Goal: Task Accomplishment & Management: Use online tool/utility

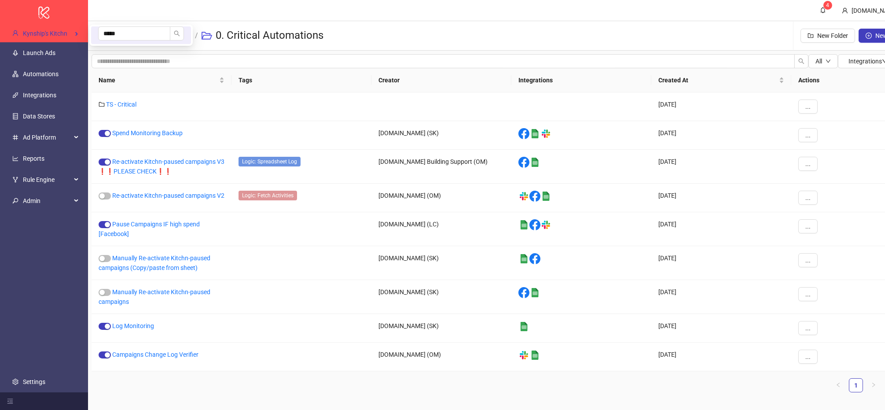
click at [80, 35] on div "Kynship's Kitchn" at bounding box center [45, 34] width 81 height 18
click at [128, 28] on input "*****" at bounding box center [134, 33] width 72 height 14
type input "*****"
click at [129, 55] on li "Omnia1" at bounding box center [141, 55] width 100 height 18
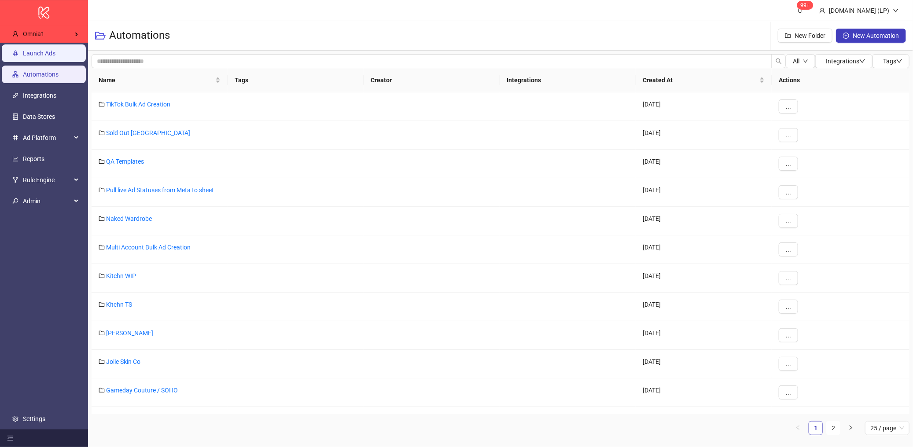
click at [55, 50] on link "Launch Ads" at bounding box center [39, 53] width 33 height 7
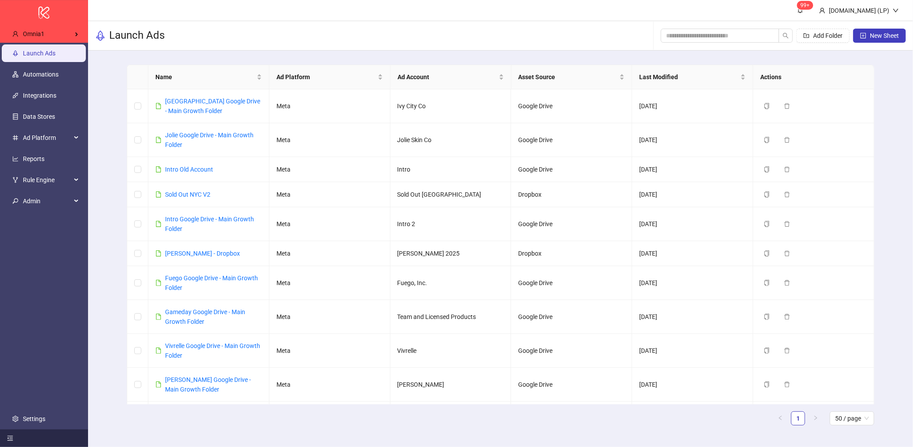
click at [1, 409] on div at bounding box center [44, 439] width 88 height 18
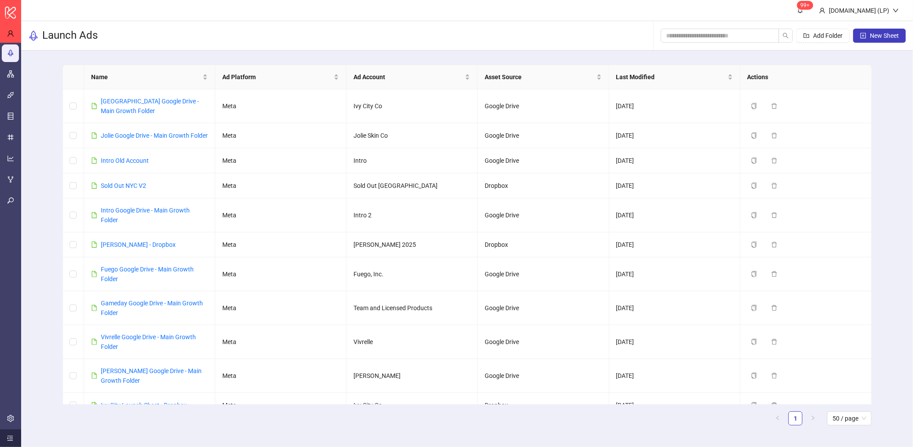
click at [12, 409] on icon "menu-unfold" at bounding box center [10, 438] width 6 height 6
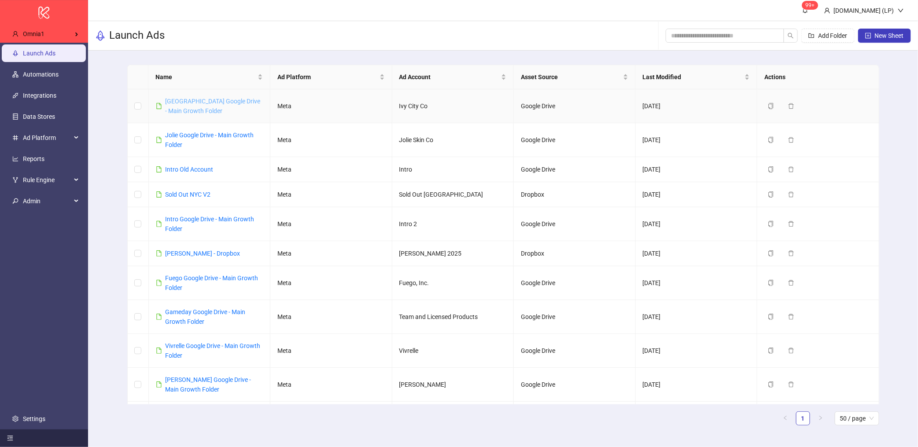
click at [193, 101] on link "Ivy City Google Drive - Main Growth Folder" at bounding box center [213, 106] width 95 height 17
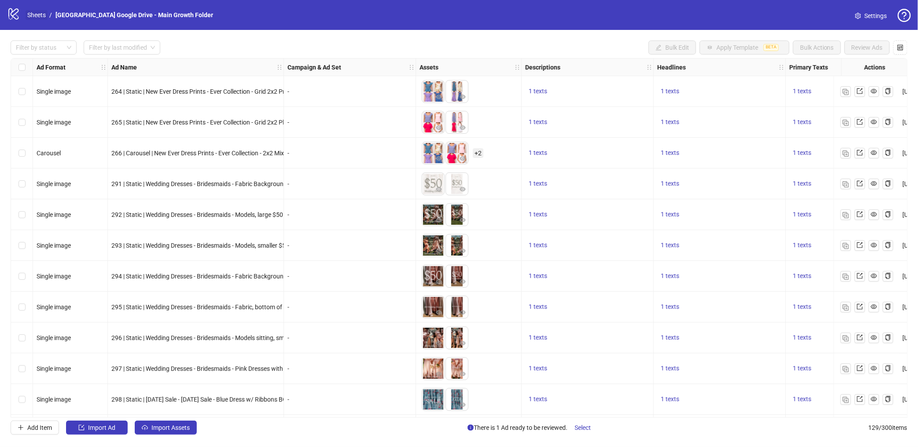
click at [28, 14] on link "Sheets" at bounding box center [37, 15] width 22 height 10
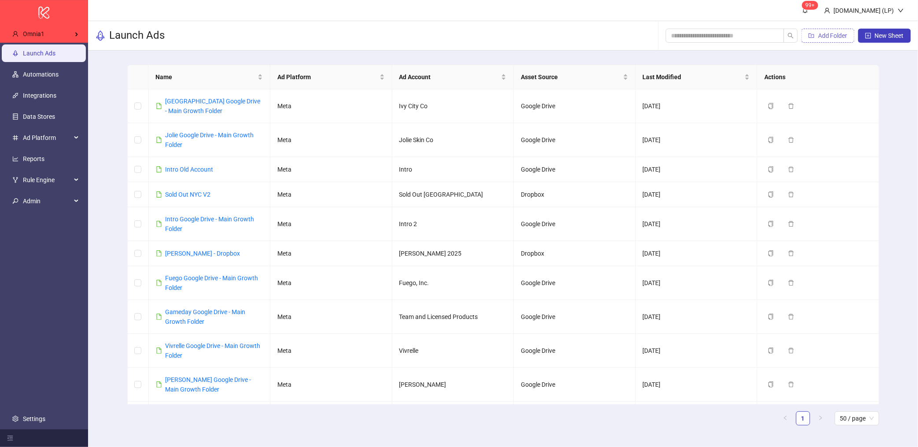
click at [838, 35] on span "Add Folder" at bounding box center [832, 35] width 29 height 7
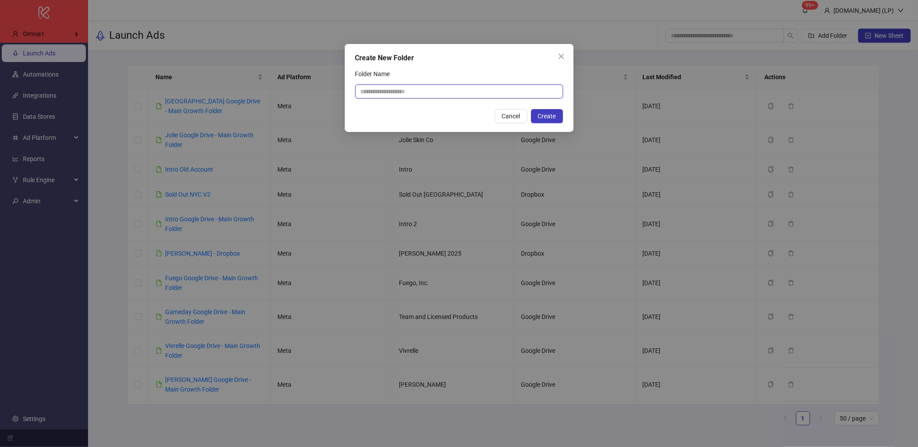
click at [401, 95] on input "Folder Name" at bounding box center [459, 92] width 208 height 14
click at [563, 58] on icon "close" at bounding box center [561, 56] width 7 height 7
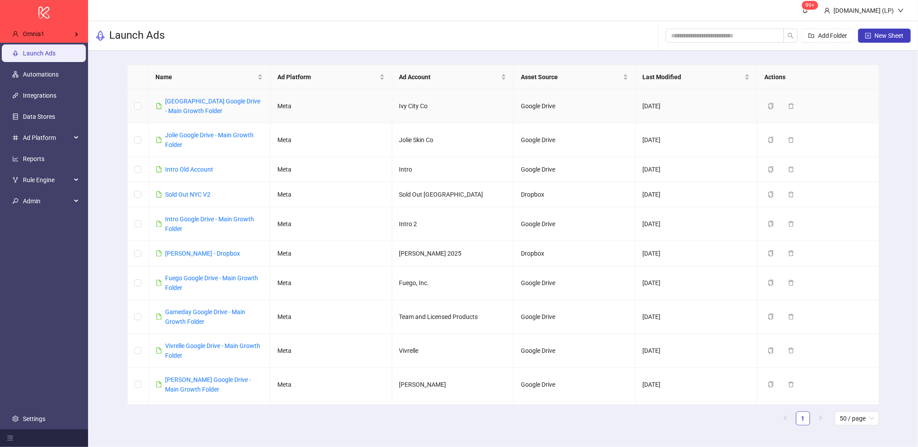
click at [133, 103] on td at bounding box center [138, 106] width 21 height 34
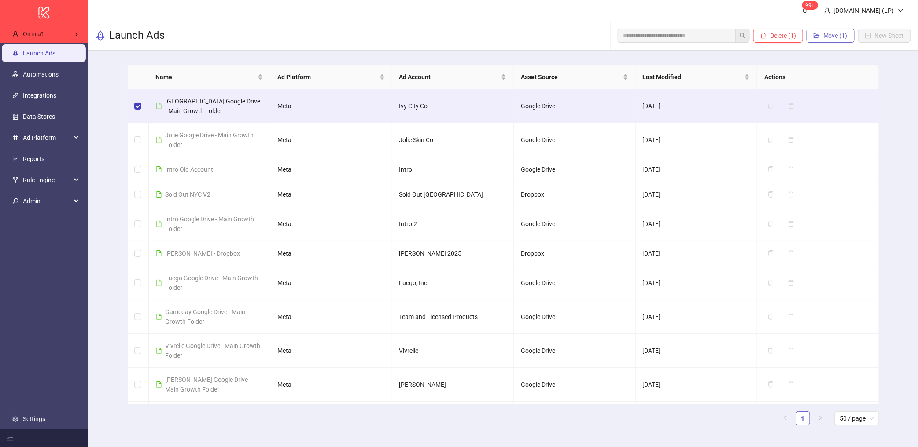
click at [835, 41] on button "Move (1)" at bounding box center [830, 36] width 48 height 14
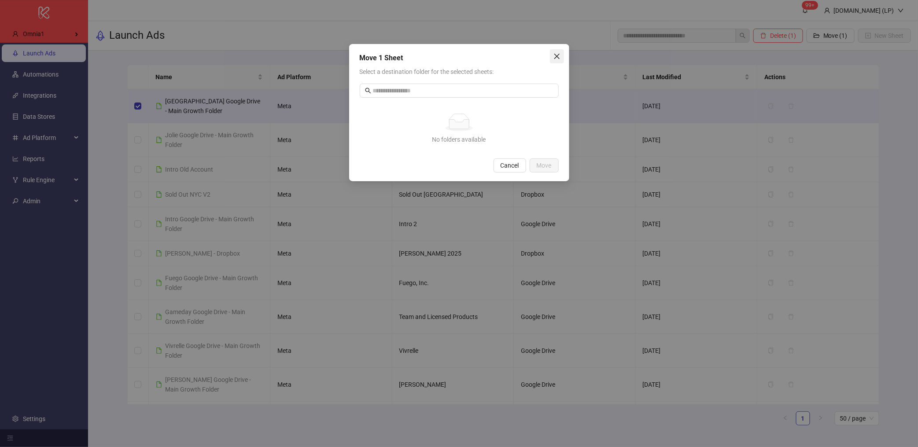
click at [553, 60] on button "Close" at bounding box center [557, 56] width 14 height 14
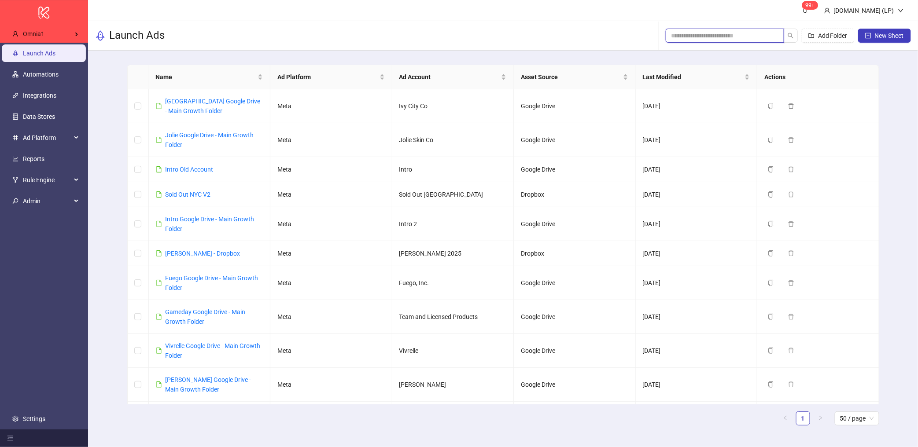
click at [706, 36] on input "search" at bounding box center [721, 36] width 101 height 10
click at [260, 57] on main "Name Ad Platform Ad Account Asset Source Last Modified Actions Ivy City Google …" at bounding box center [503, 249] width 766 height 396
click at [193, 104] on link "Ivy City Google Drive - Main Growth Folder" at bounding box center [213, 106] width 95 height 17
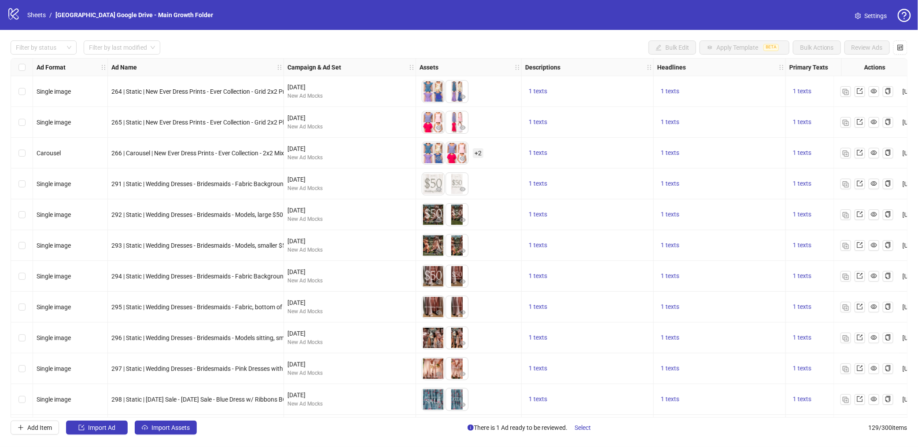
click at [439, 97] on icon "eye" at bounding box center [439, 97] width 6 height 4
click at [460, 96] on icon "eye" at bounding box center [463, 97] width 6 height 6
click at [440, 189] on icon "eye" at bounding box center [439, 189] width 6 height 6
click at [440, 98] on icon "eye" at bounding box center [439, 97] width 6 height 4
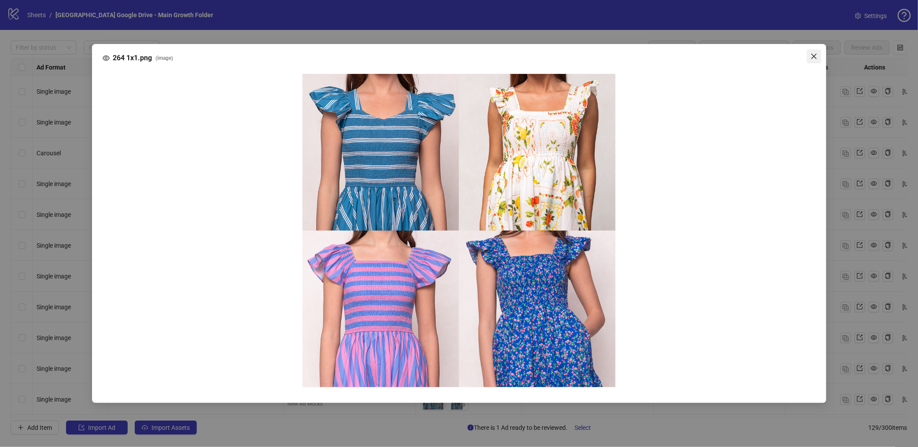
click at [814, 55] on icon "close" at bounding box center [813, 56] width 7 height 7
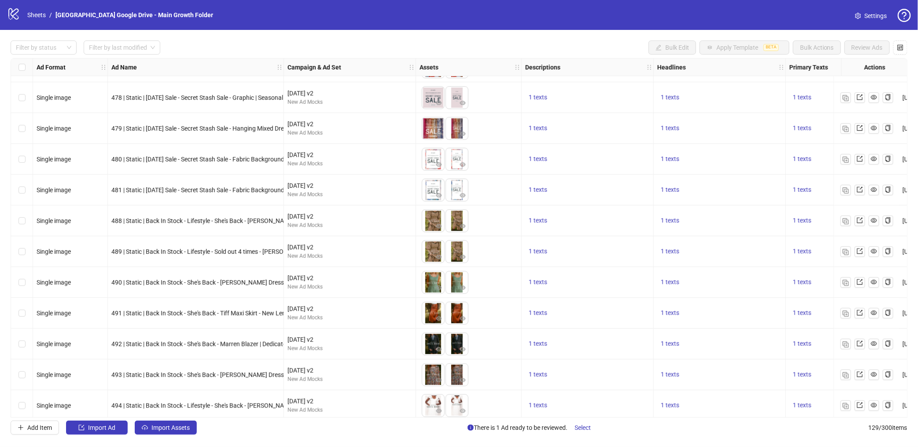
scroll to position [3637, 0]
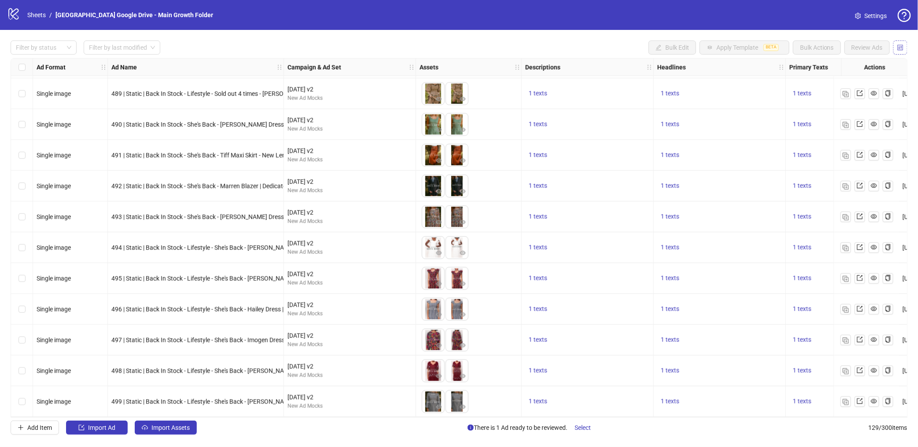
click at [885, 52] on button "button" at bounding box center [900, 47] width 14 height 14
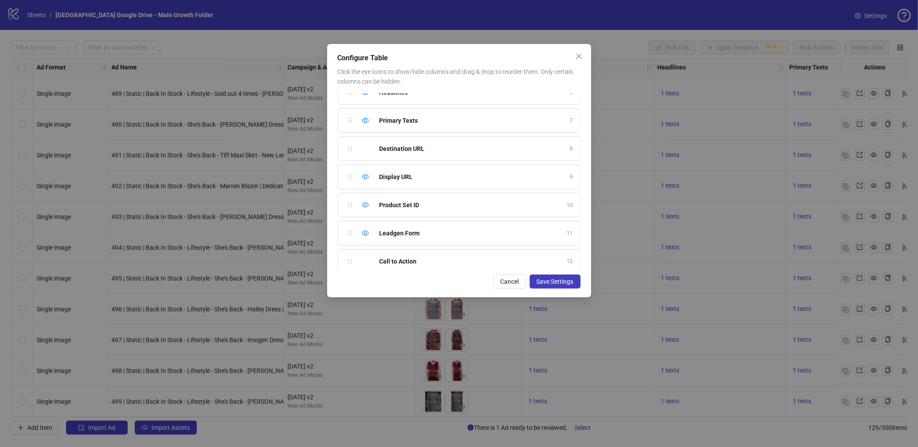
scroll to position [191, 0]
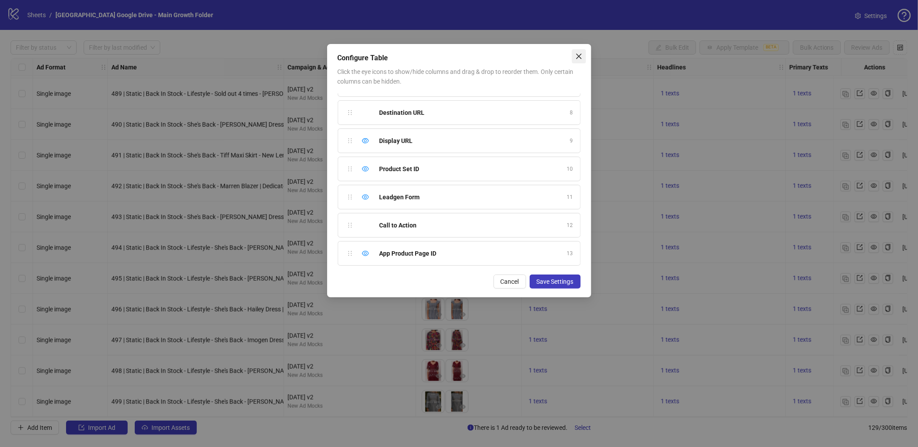
click at [578, 57] on icon "close" at bounding box center [578, 56] width 5 height 5
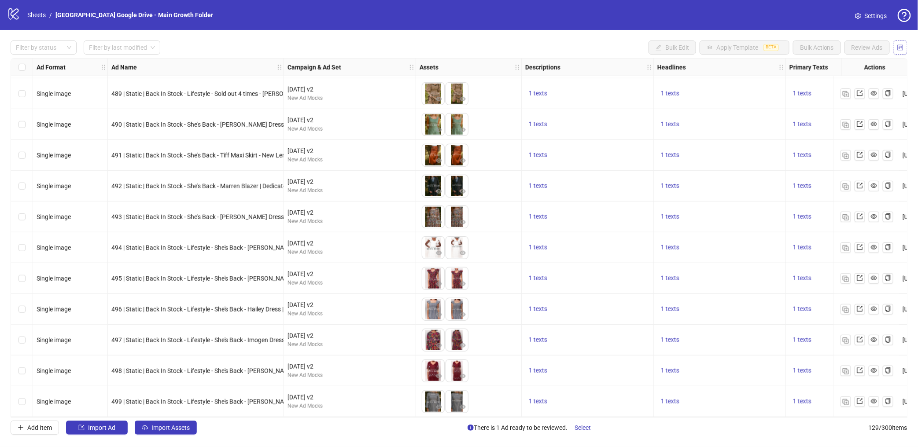
click at [885, 49] on icon "control" at bounding box center [901, 47] width 6 height 6
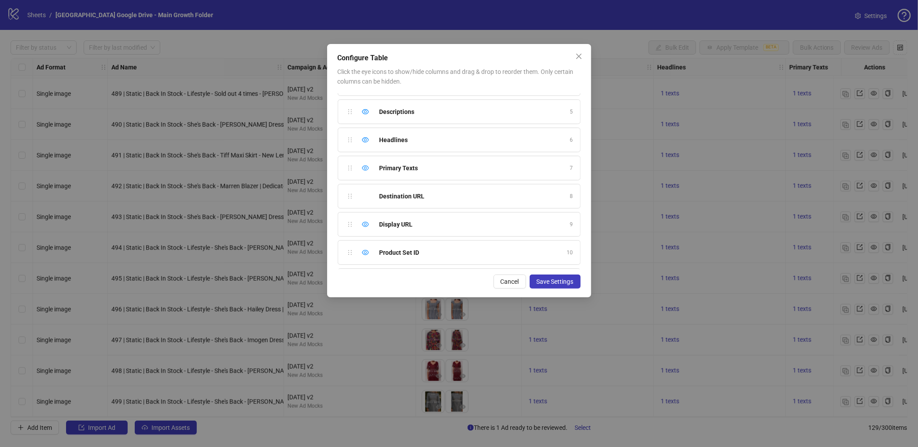
scroll to position [0, 0]
click at [578, 59] on icon "close" at bounding box center [578, 56] width 7 height 7
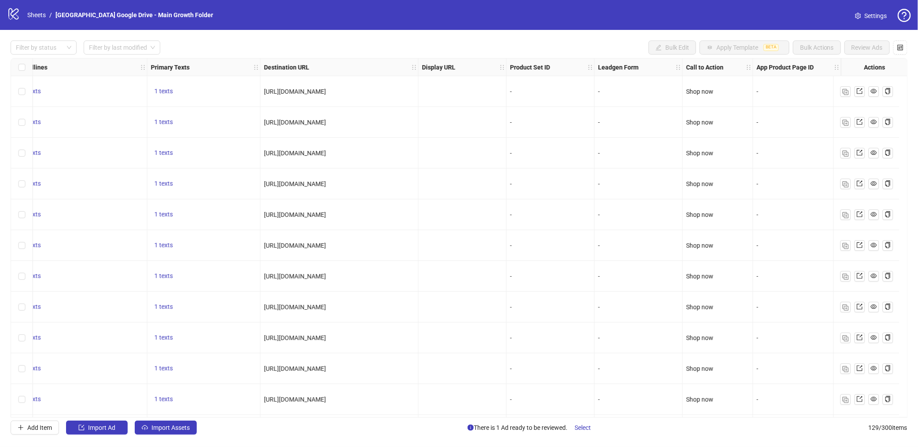
scroll to position [6, 646]
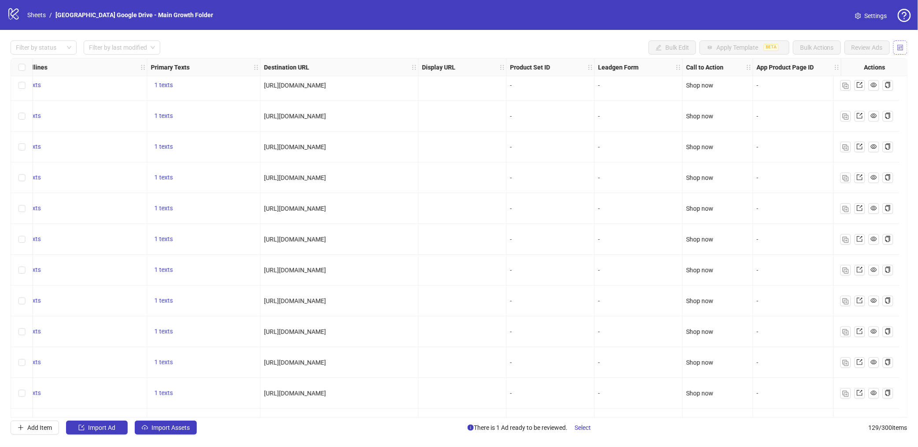
click at [885, 45] on icon "control" at bounding box center [900, 47] width 6 height 6
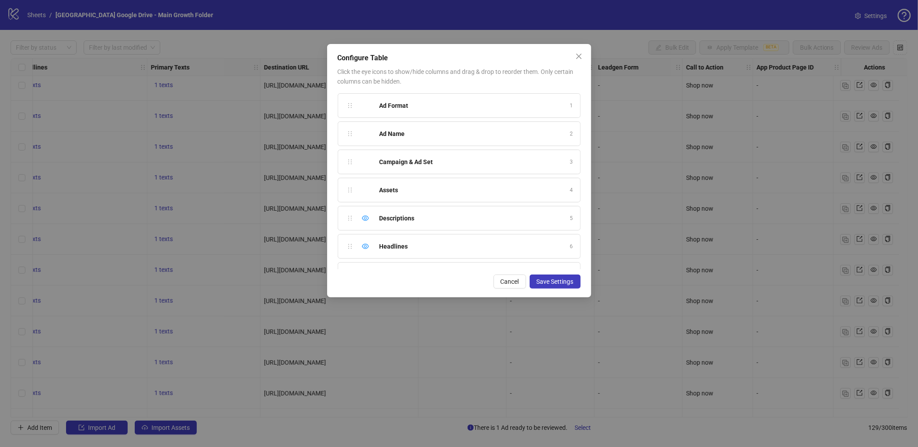
click at [794, 108] on div "Configure Table Click the eye icons to show/hide columns and drag & drop to reo…" at bounding box center [459, 223] width 918 height 447
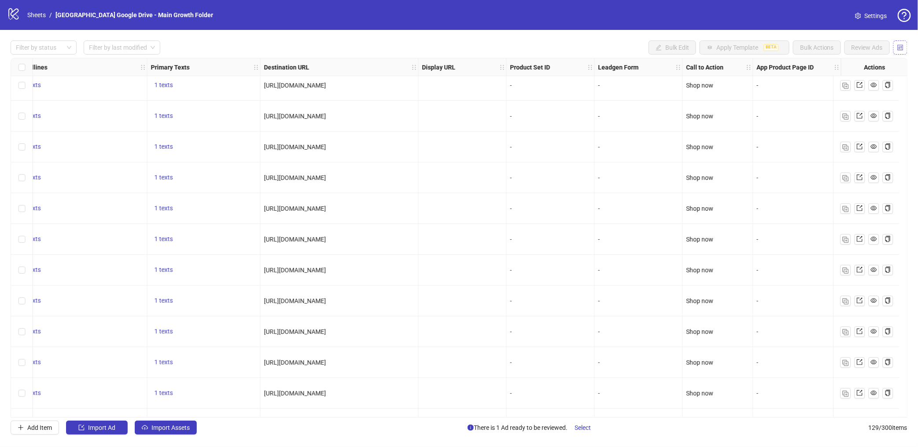
click at [885, 47] on button "button" at bounding box center [900, 47] width 14 height 14
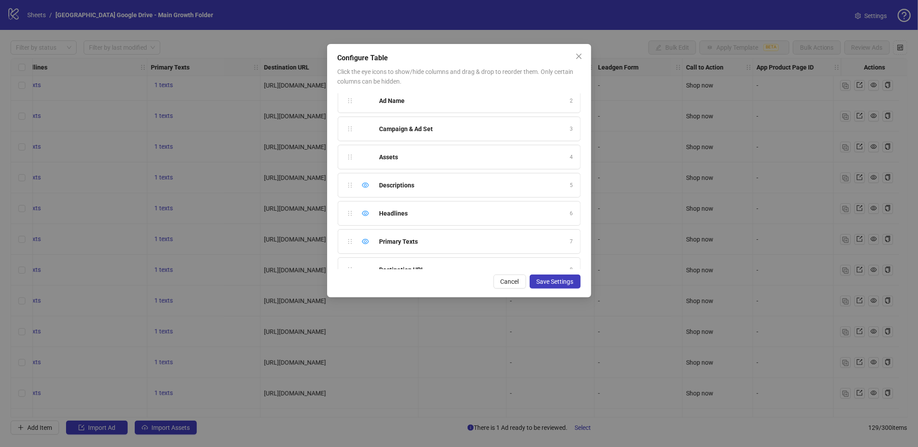
scroll to position [34, 0]
click at [585, 58] on span "Close" at bounding box center [579, 56] width 14 height 7
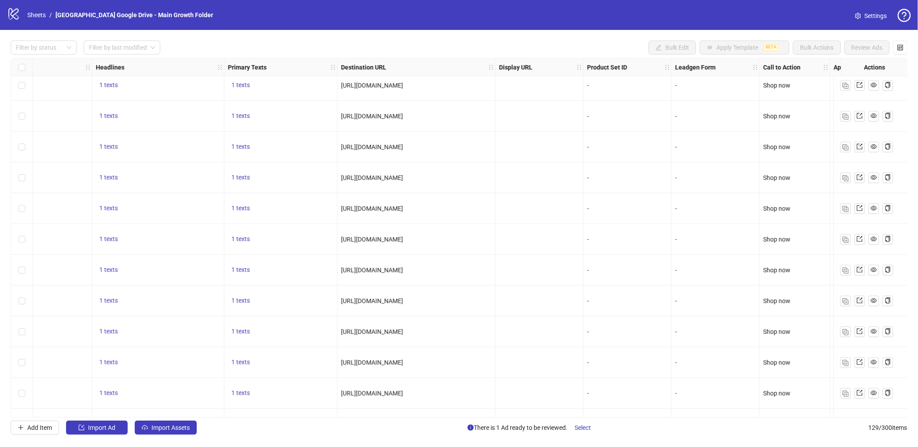
scroll to position [6, 646]
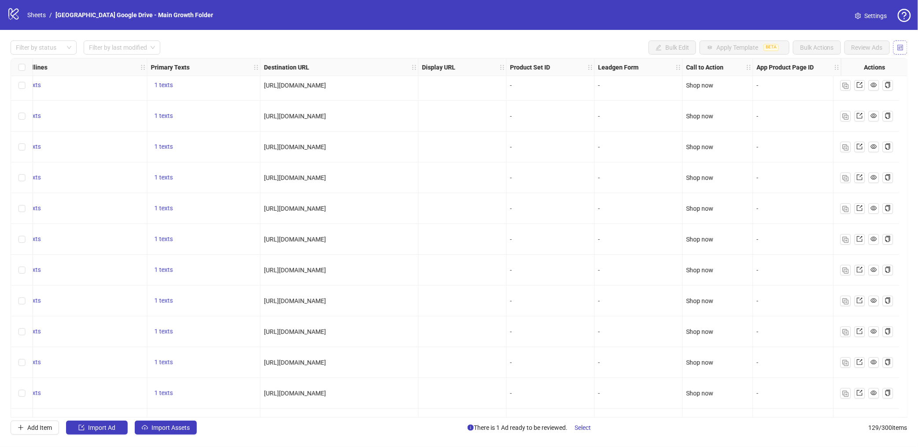
click at [885, 46] on icon "control" at bounding box center [901, 47] width 6 height 6
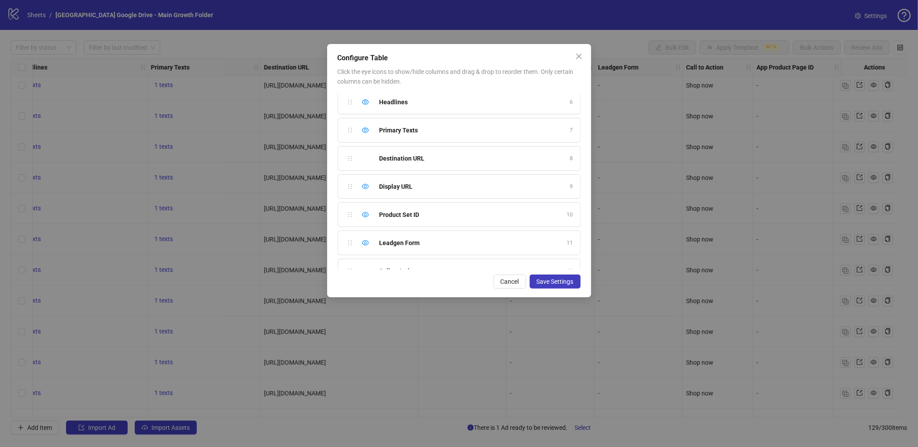
scroll to position [164, 0]
click at [367, 169] on icon "eye" at bounding box center [365, 166] width 7 height 5
click at [365, 199] on icon "eye" at bounding box center [365, 194] width 7 height 7
click at [366, 225] on icon "eye" at bounding box center [365, 223] width 7 height 7
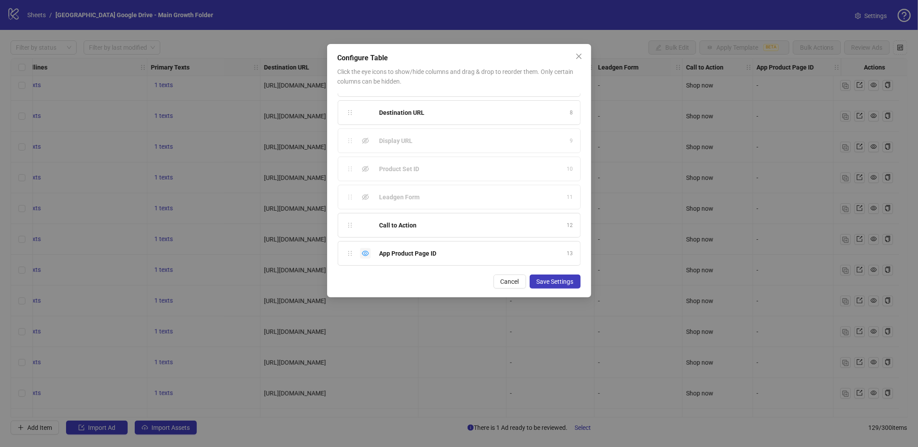
click at [367, 252] on icon "eye" at bounding box center [365, 253] width 7 height 7
click at [566, 283] on span "Save Settings" at bounding box center [555, 281] width 37 height 7
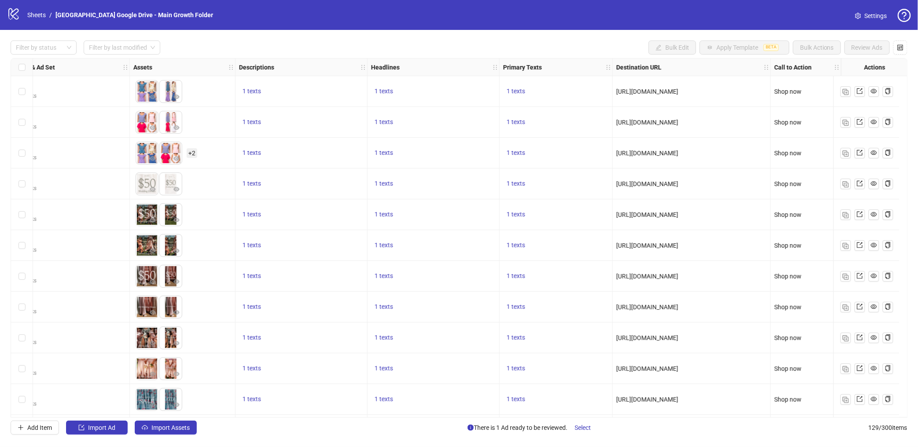
scroll to position [0, 0]
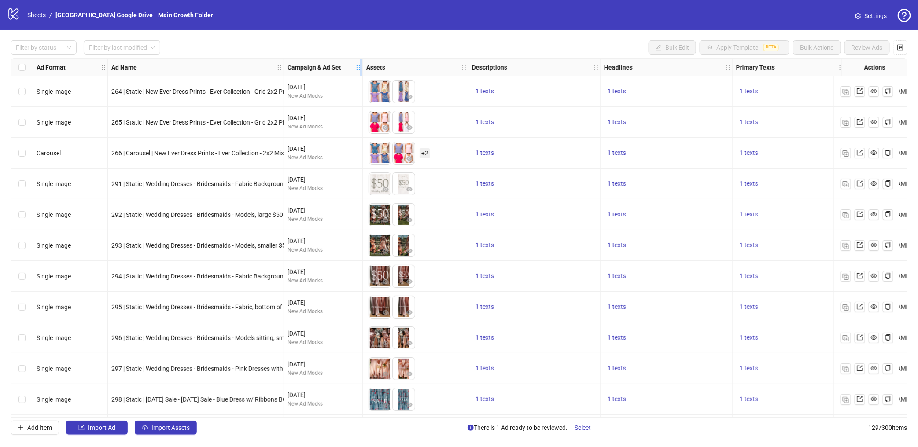
drag, startPoint x: 416, startPoint y: 64, endPoint x: 362, endPoint y: 65, distance: 53.7
click at [362, 67] on div "Ad Format Ad Name Campaign & Ad Set Assets Descriptions Headlines Primary Texts…" at bounding box center [531, 67] width 997 height 0
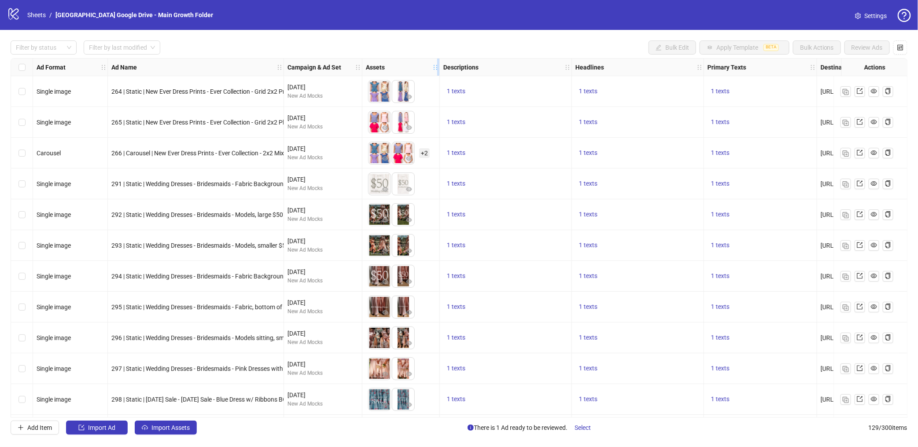
drag, startPoint x: 464, startPoint y: 66, endPoint x: 435, endPoint y: 67, distance: 28.2
click at [435, 67] on icon "holder" at bounding box center [435, 67] width 6 height 6
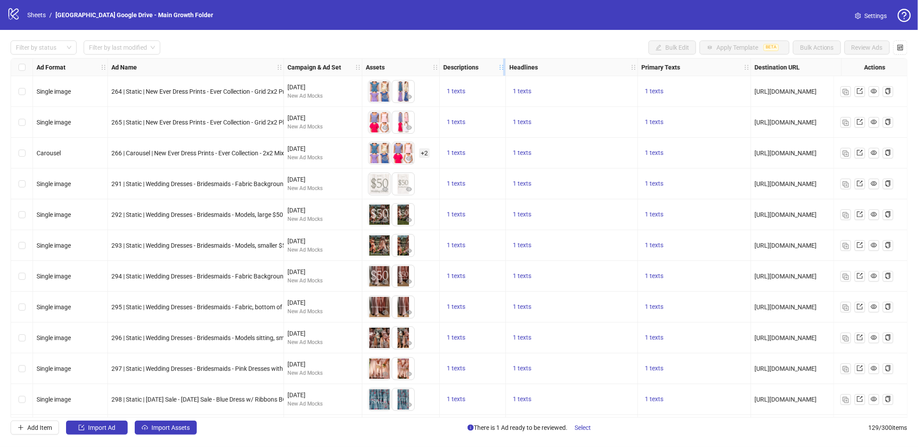
drag, startPoint x: 569, startPoint y: 63, endPoint x: 503, endPoint y: 66, distance: 66.1
click at [503, 66] on icon "holder" at bounding box center [501, 67] width 6 height 6
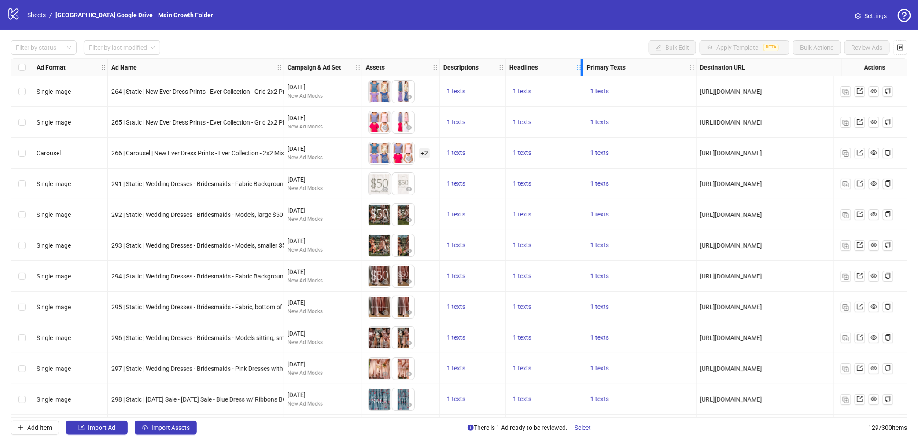
drag, startPoint x: 633, startPoint y: 63, endPoint x: 579, endPoint y: 67, distance: 54.7
click at [579, 67] on icon "holder" at bounding box center [579, 67] width 6 height 6
click at [693, 63] on div "Primary Texts" at bounding box center [639, 68] width 113 height 18
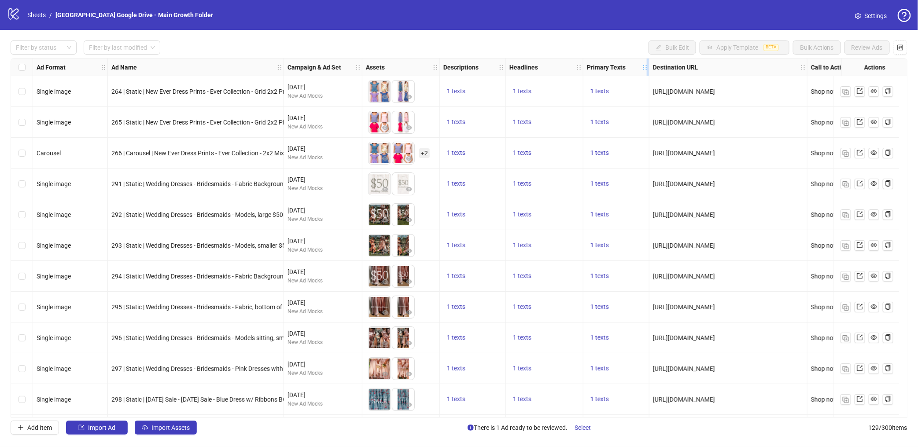
drag, startPoint x: 695, startPoint y: 63, endPoint x: 643, endPoint y: 66, distance: 52.1
click at [647, 66] on div "Resize Primary Texts column" at bounding box center [648, 67] width 2 height 17
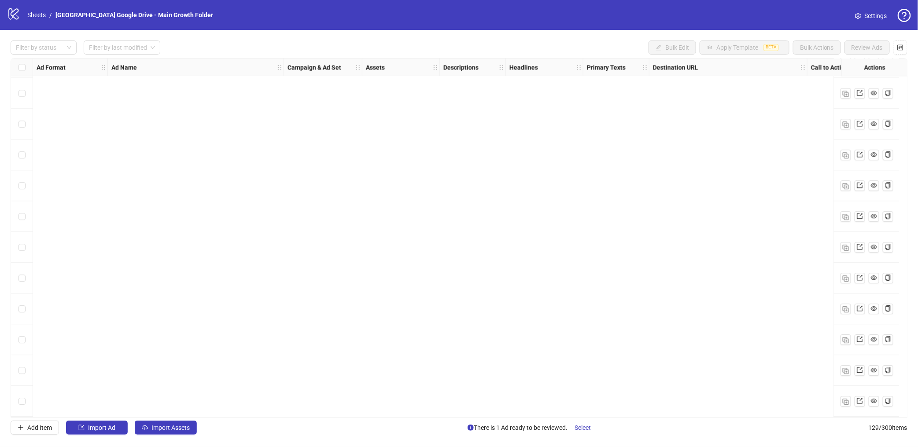
scroll to position [3637, 0]
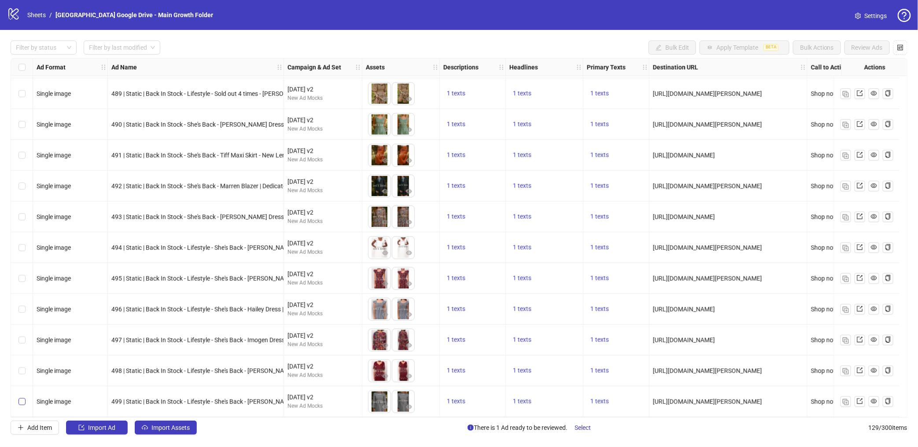
click at [22, 397] on label "Select row 129" at bounding box center [21, 402] width 7 height 10
click at [33, 409] on span "Add Item" at bounding box center [39, 427] width 25 height 7
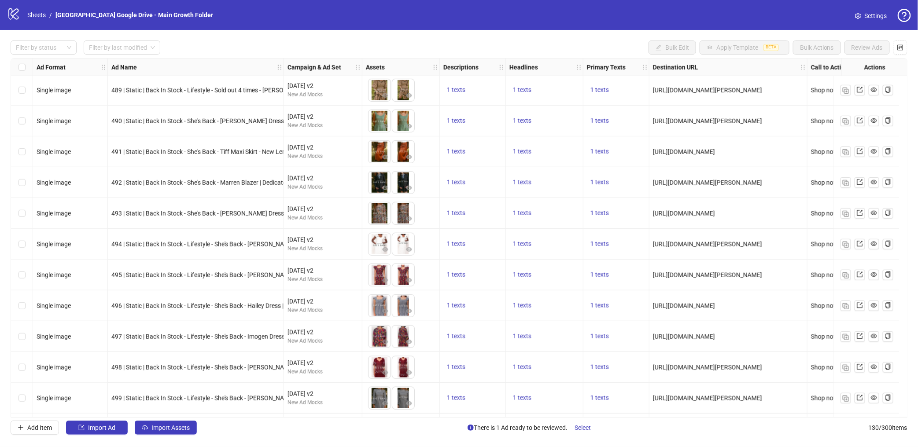
scroll to position [3668, 0]
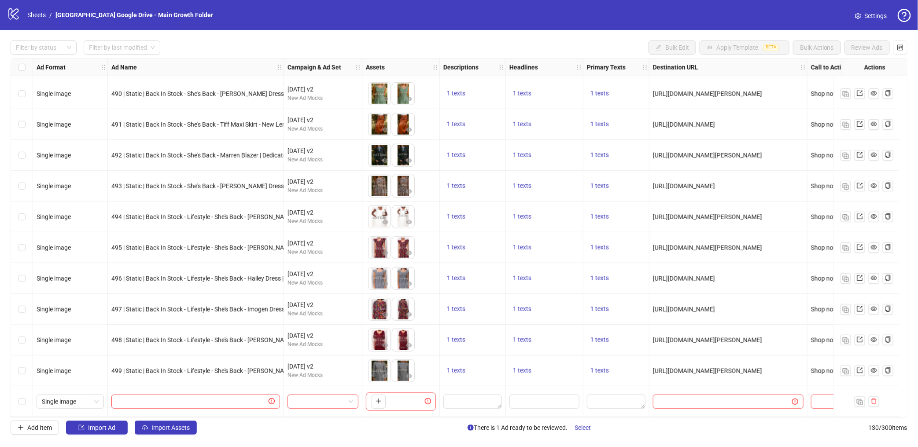
click at [26, 401] on div "Select row 130" at bounding box center [22, 402] width 22 height 31
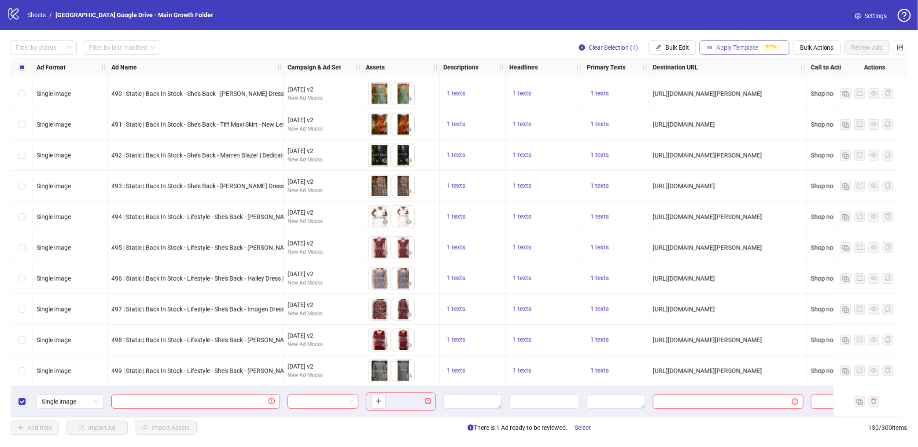
click at [712, 52] on button "Apply Template BETA" at bounding box center [744, 47] width 90 height 14
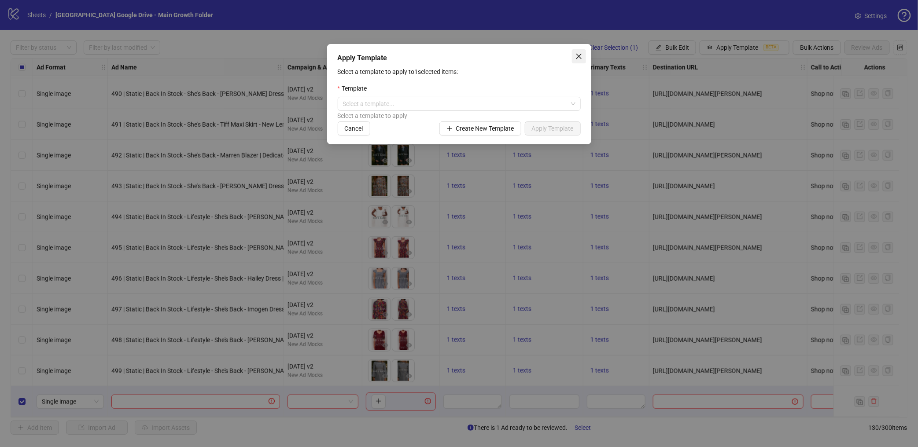
click at [577, 50] on button "Close" at bounding box center [579, 56] width 14 height 14
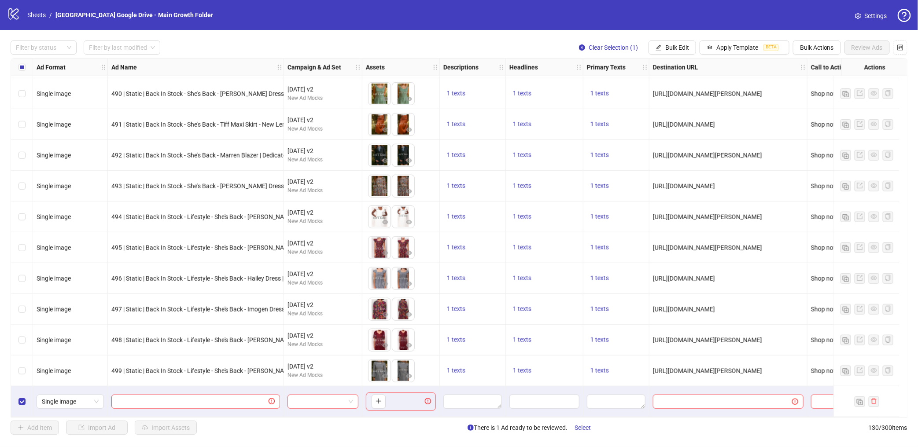
scroll to position [3668, 44]
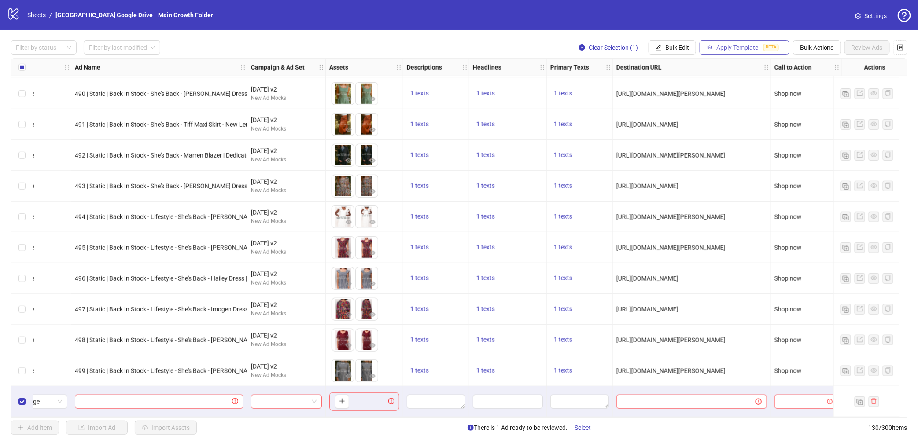
click at [744, 48] on span "Apply Template" at bounding box center [737, 47] width 42 height 7
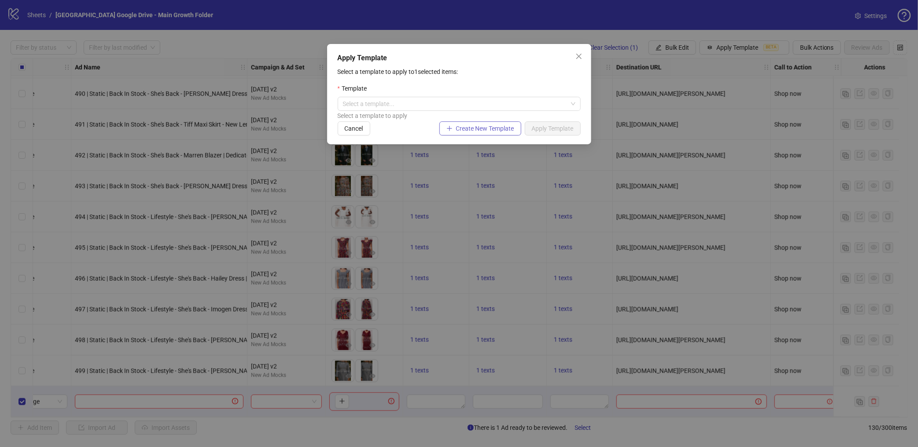
click at [450, 130] on icon "plus" at bounding box center [449, 128] width 6 height 6
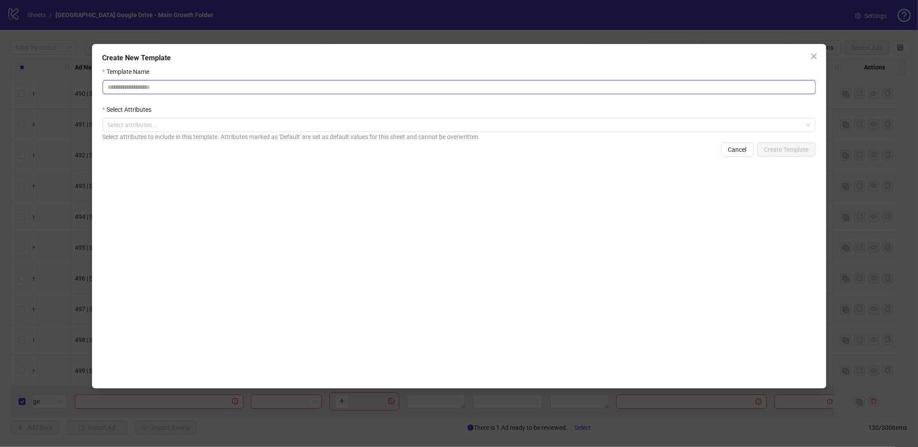
click at [270, 88] on input "Template Name" at bounding box center [459, 87] width 713 height 14
type input "****"
click at [163, 129] on div at bounding box center [454, 125] width 700 height 12
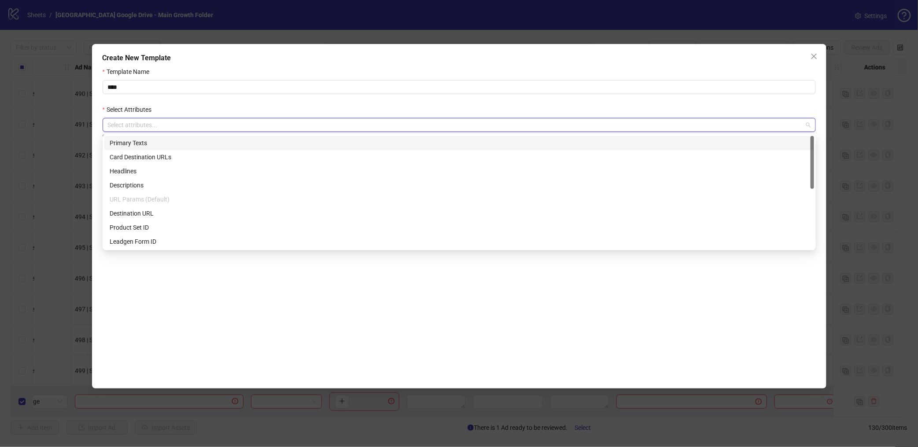
click at [154, 142] on div "Primary Texts" at bounding box center [459, 143] width 699 height 10
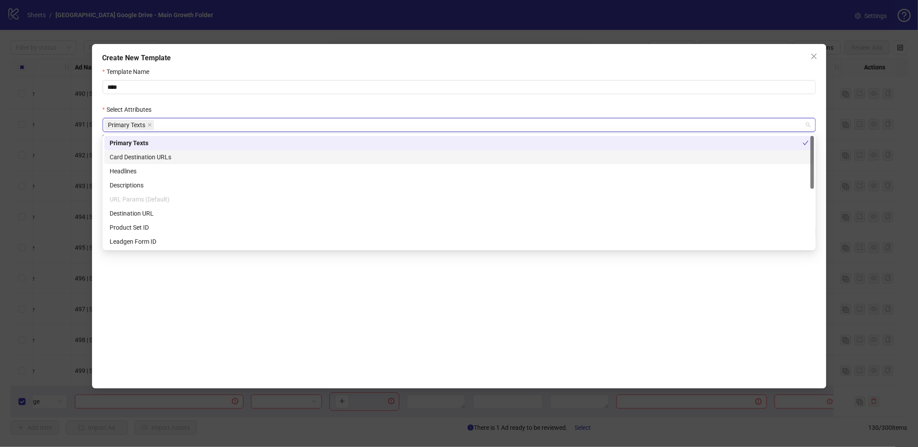
click at [151, 161] on div "Card Destination URLs" at bounding box center [459, 157] width 699 height 10
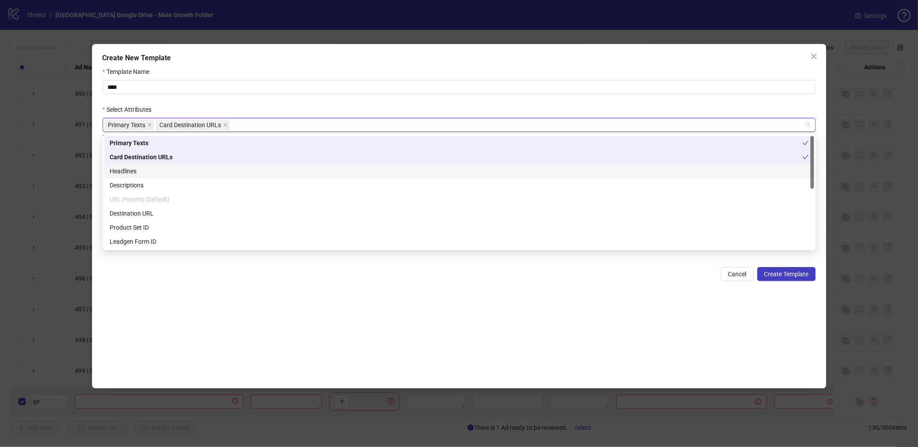
click at [146, 173] on div "Headlines" at bounding box center [459, 171] width 699 height 10
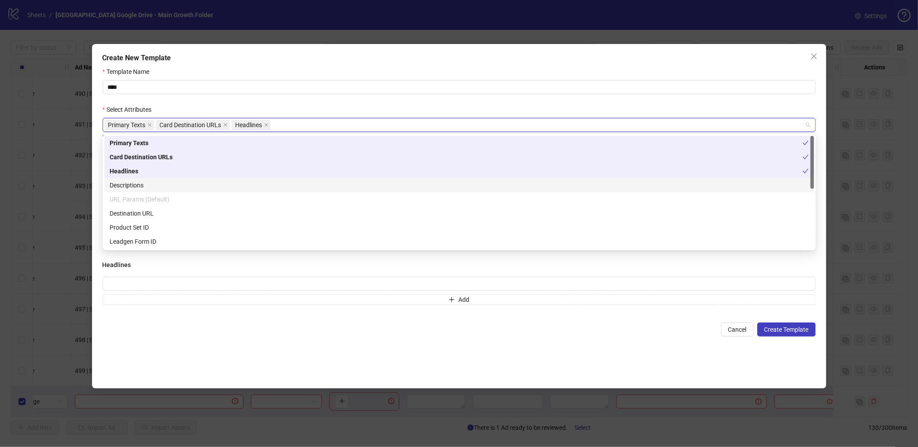
click at [142, 185] on div "Descriptions" at bounding box center [459, 185] width 699 height 10
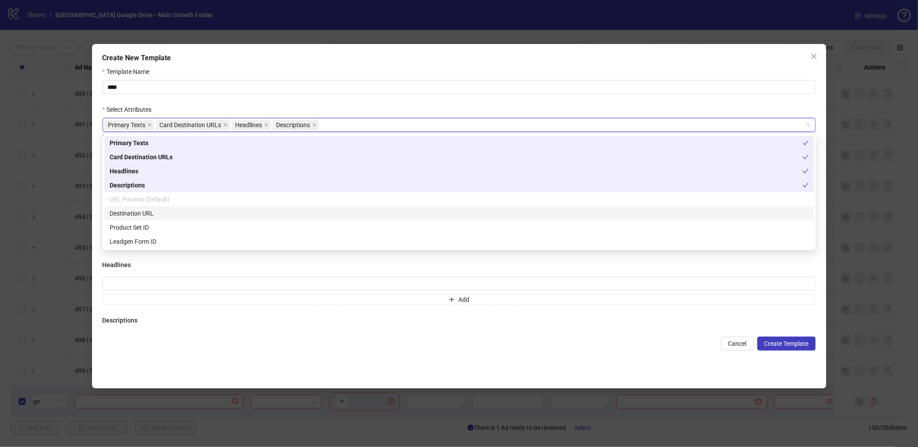
click at [144, 210] on div "Destination URL" at bounding box center [459, 214] width 699 height 10
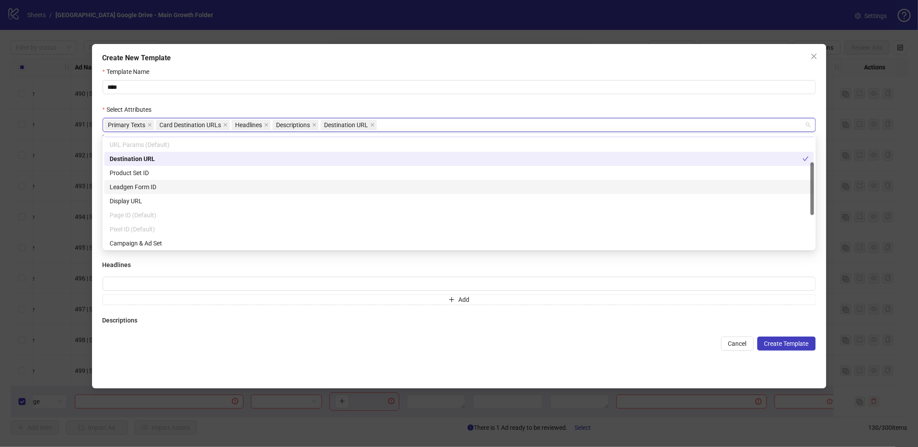
scroll to position [56, 0]
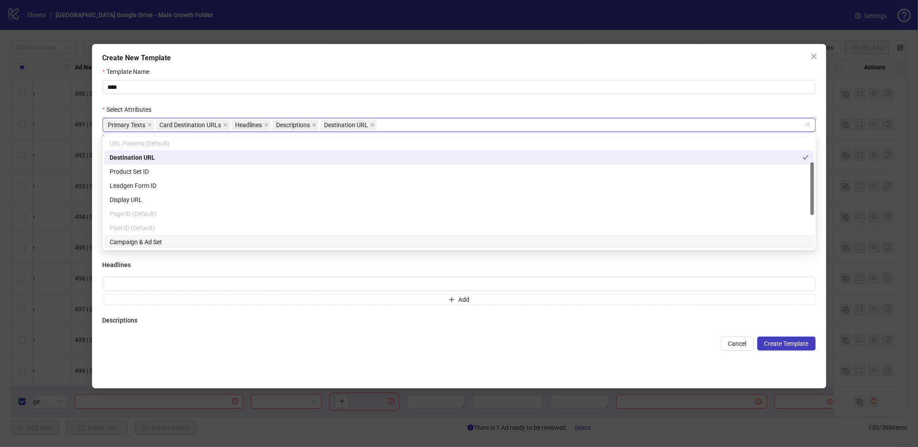
click at [502, 334] on form "Template Name **** Select Attributes Primary Texts Card Destination URLs Headli…" at bounding box center [459, 209] width 713 height 284
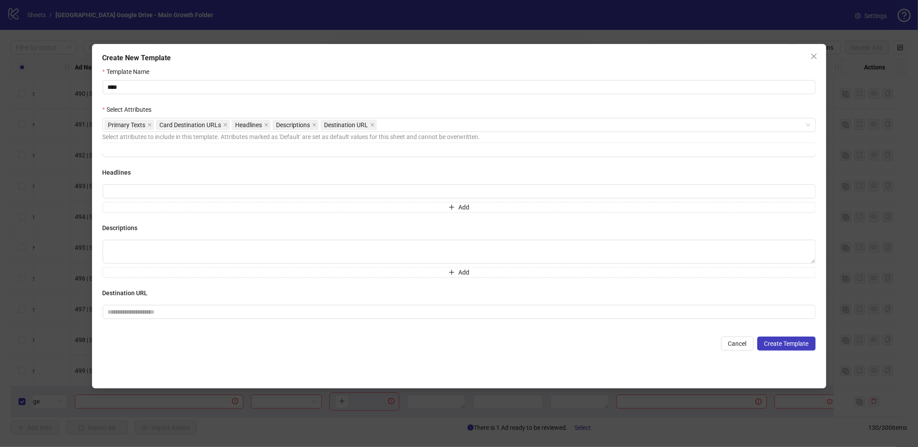
scroll to position [0, 0]
click at [818, 57] on span "Close" at bounding box center [814, 56] width 14 height 7
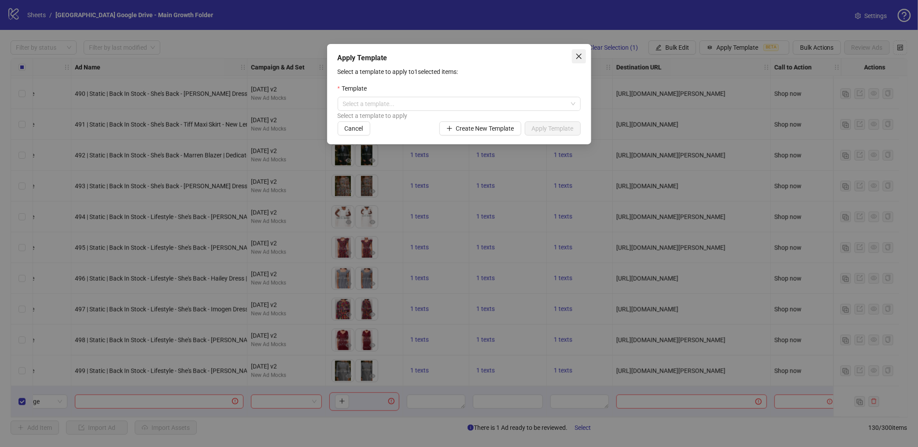
click at [576, 54] on icon "close" at bounding box center [578, 56] width 7 height 7
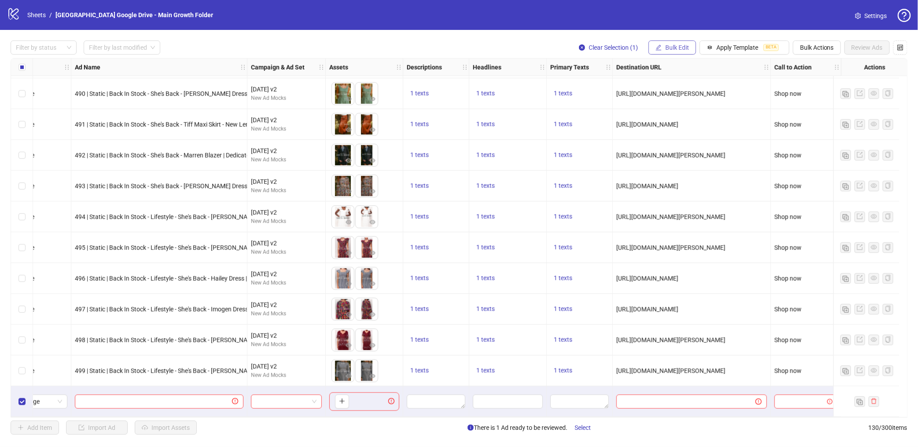
click at [671, 48] on span "Bulk Edit" at bounding box center [677, 47] width 24 height 7
click at [447, 41] on div "Filter by status Filter by last modified Clear Selection (1) Bulk Edit Apply Te…" at bounding box center [459, 47] width 897 height 14
click at [716, 48] on span "Apply Template" at bounding box center [737, 47] width 42 height 7
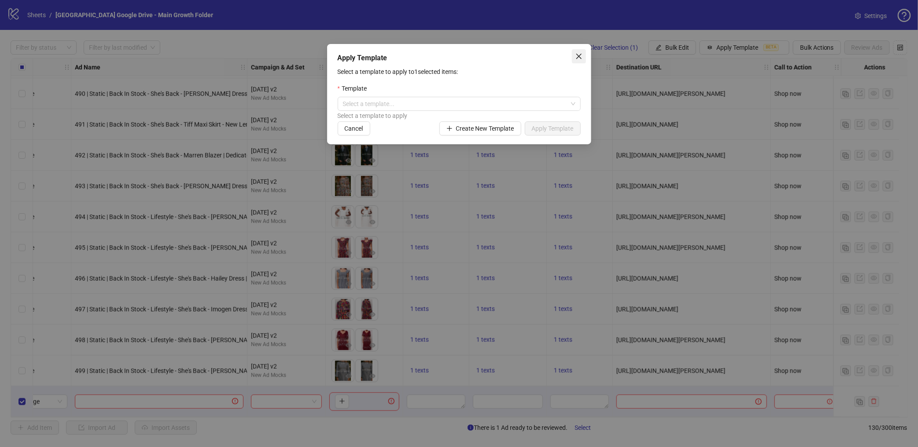
click at [577, 59] on icon "close" at bounding box center [578, 56] width 7 height 7
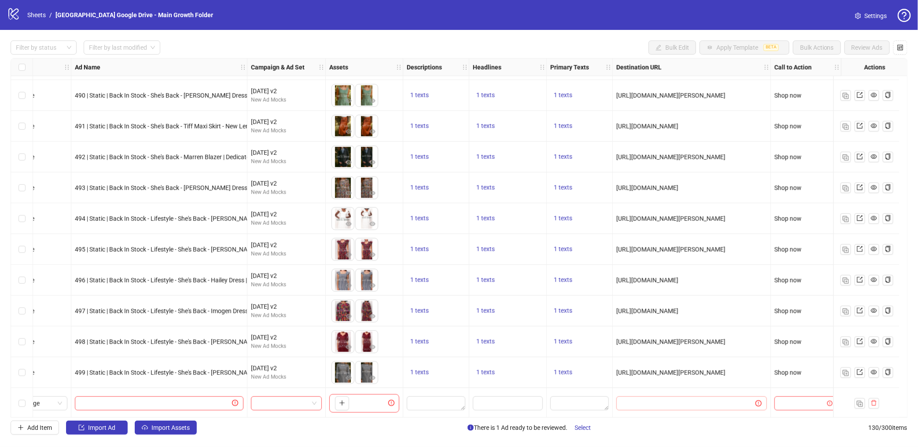
scroll to position [3663, 0]
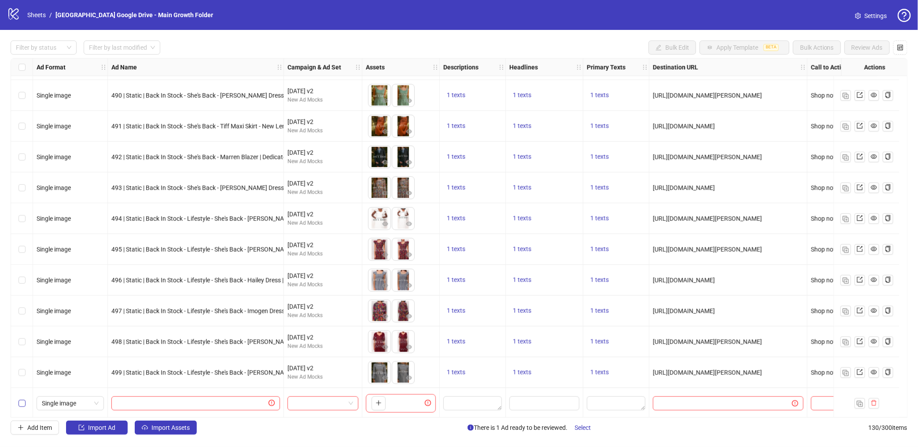
click at [20, 407] on label "Select row 130" at bounding box center [21, 404] width 7 height 10
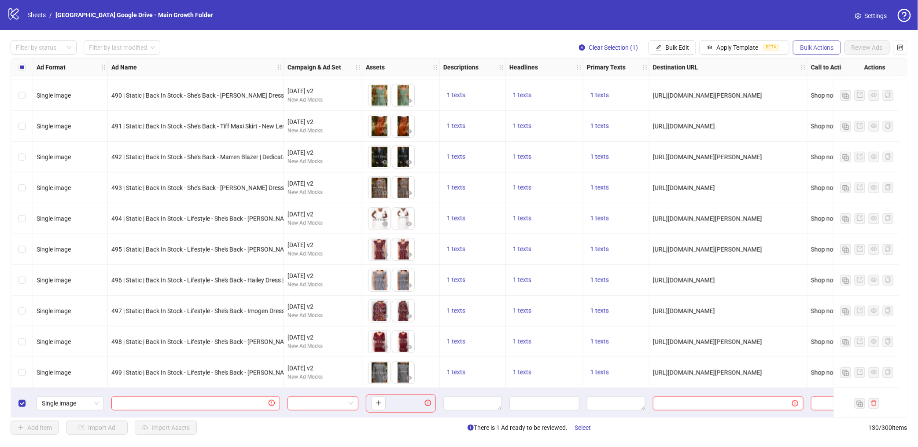
click at [817, 51] on span "Bulk Actions" at bounding box center [817, 47] width 34 height 7
click at [806, 70] on span "Delete" at bounding box center [829, 65] width 60 height 10
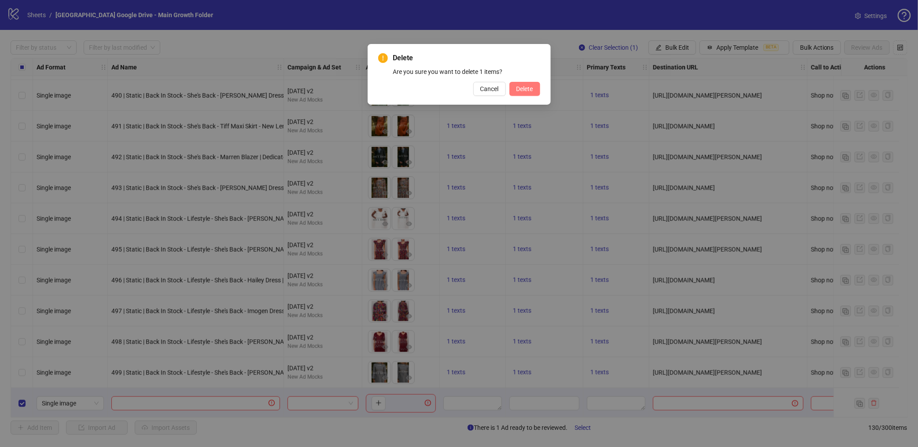
click at [522, 86] on span "Delete" at bounding box center [524, 88] width 17 height 7
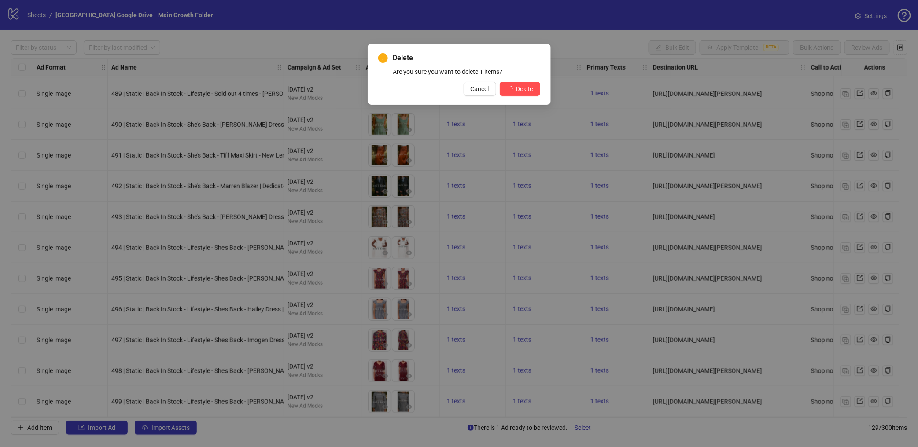
scroll to position [3637, 0]
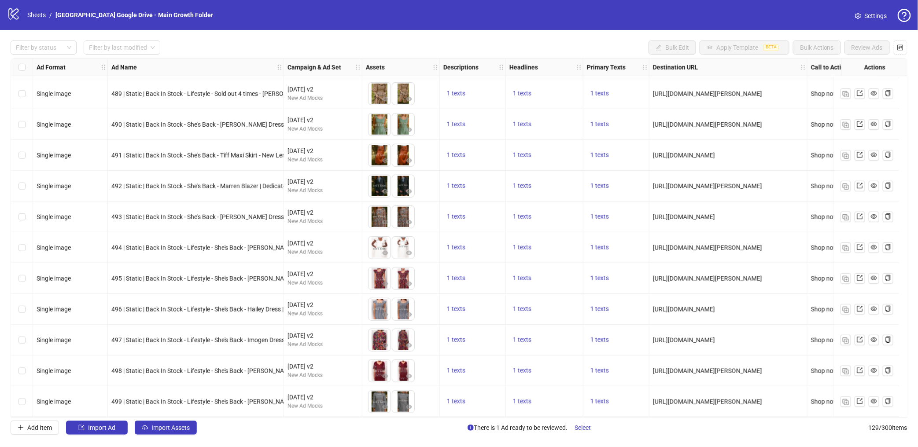
click at [864, 14] on link "Settings" at bounding box center [871, 16] width 46 height 14
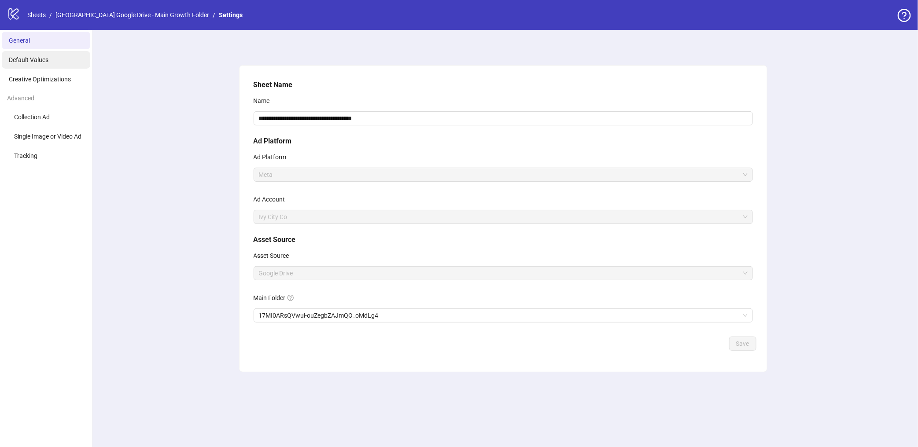
click at [66, 55] on li "Default Values" at bounding box center [46, 60] width 88 height 18
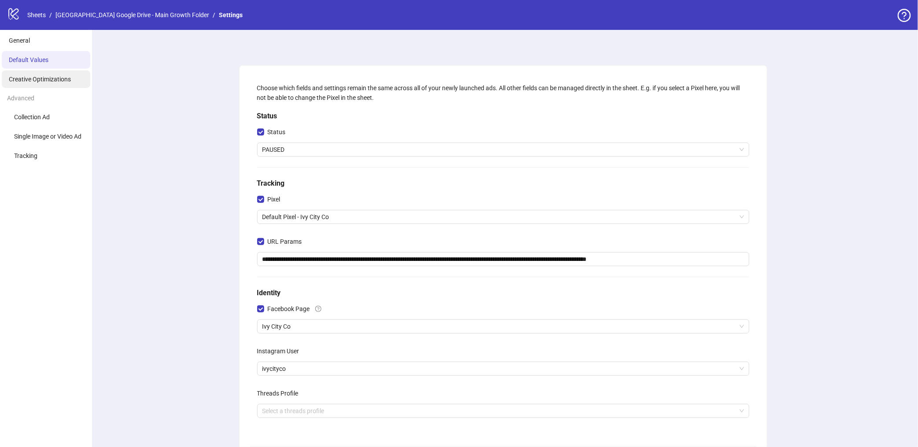
click at [63, 84] on li "Creative Optimizations" at bounding box center [46, 79] width 88 height 18
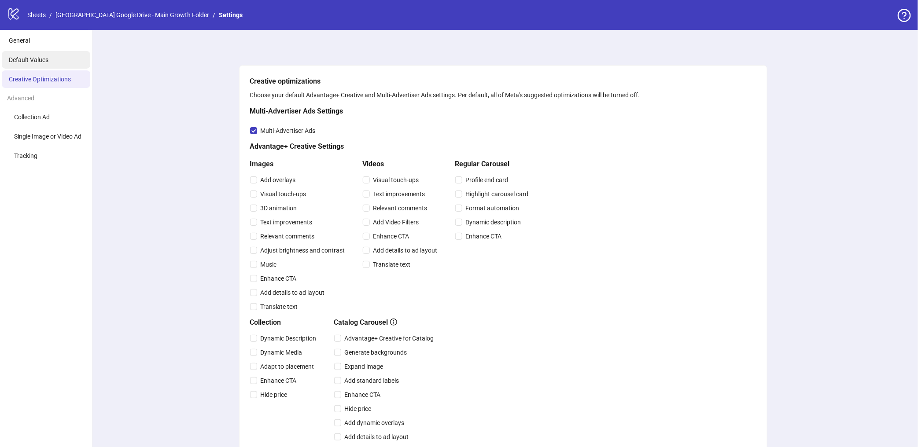
click at [63, 56] on li "Default Values" at bounding box center [46, 60] width 88 height 18
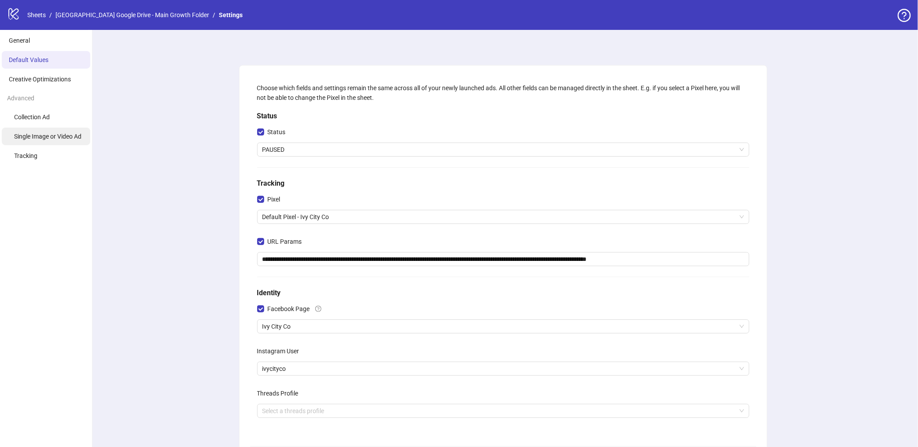
click at [32, 140] on li "Single Image or Video Ad" at bounding box center [46, 137] width 88 height 18
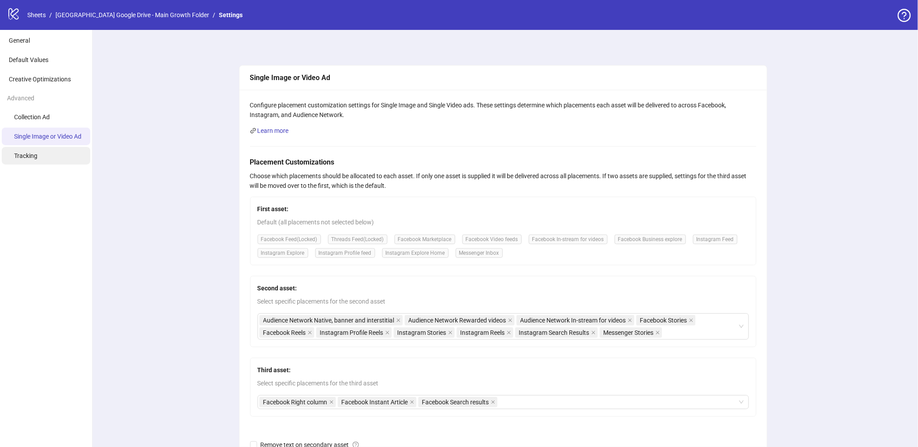
click at [25, 164] on li "Tracking" at bounding box center [46, 156] width 88 height 18
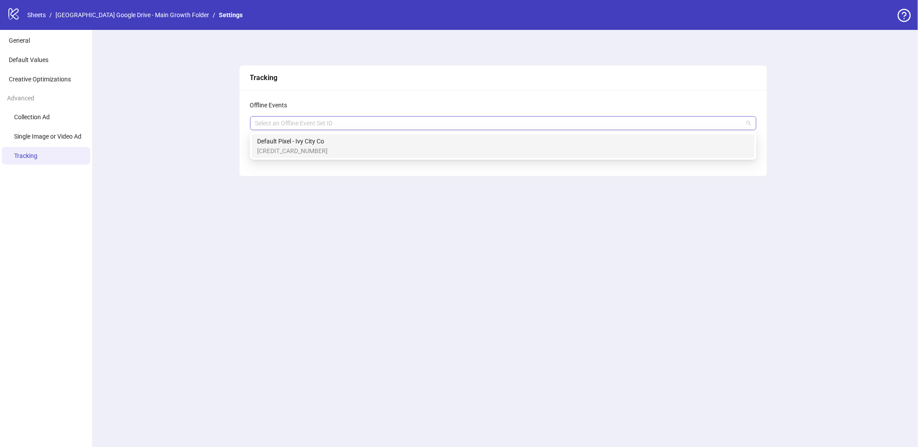
click at [297, 128] on div at bounding box center [498, 123] width 493 height 12
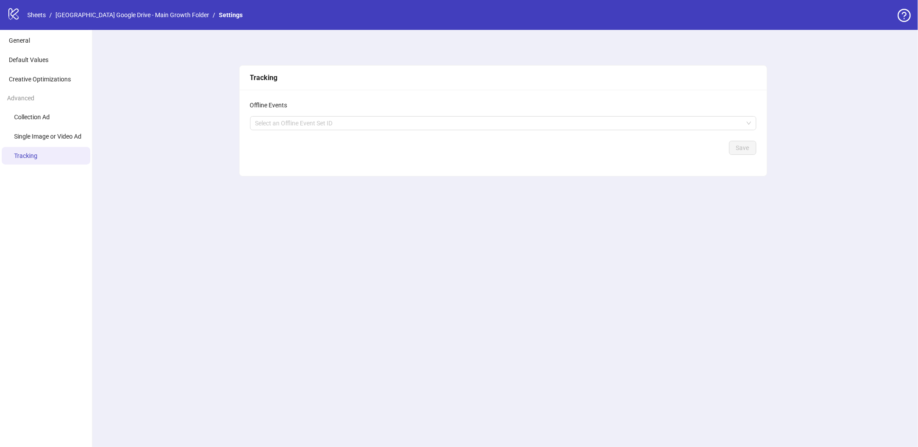
click at [300, 107] on div "Offline Events" at bounding box center [503, 105] width 506 height 10
click at [315, 121] on div at bounding box center [498, 123] width 493 height 12
click at [315, 93] on div "Offline Events Select an Offline Event Set ID Save" at bounding box center [502, 133] width 527 height 86
click at [49, 134] on span "Single Image or Video Ad" at bounding box center [47, 136] width 67 height 7
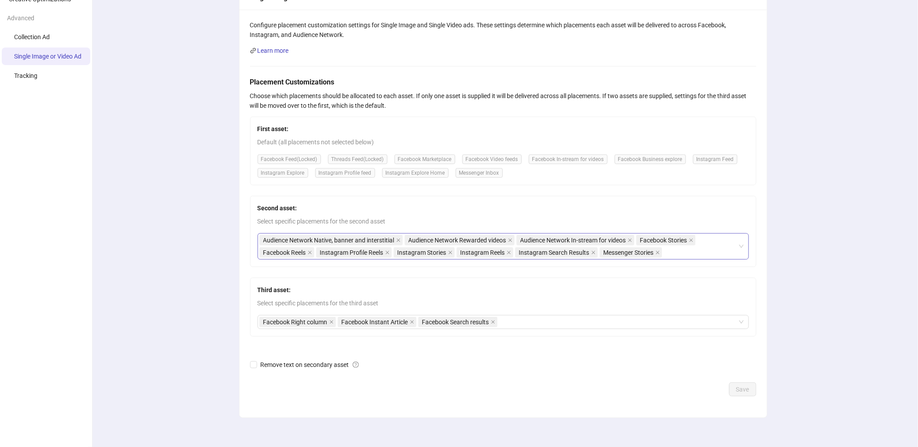
scroll to position [87, 0]
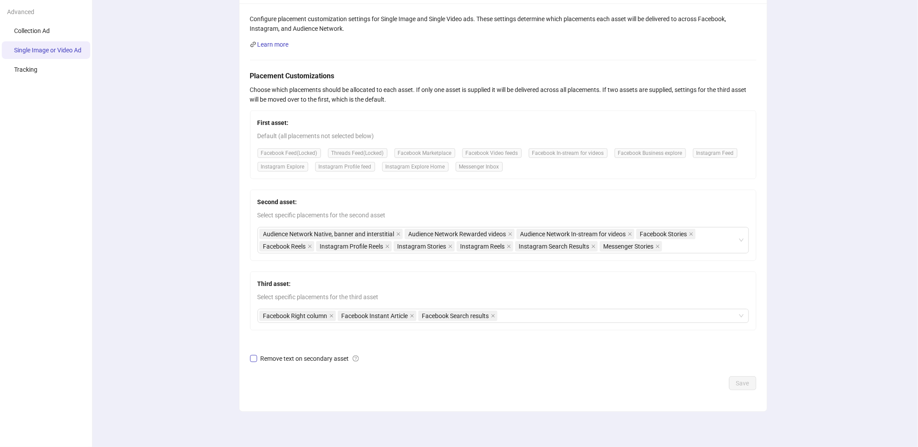
click at [258, 357] on span "Remove text on secondary asset" at bounding box center [309, 359] width 105 height 10
click at [258, 358] on span "Remove text on secondary asset" at bounding box center [309, 359] width 105 height 10
click at [254, 362] on label "Remove text on secondary asset" at bounding box center [306, 359] width 112 height 10
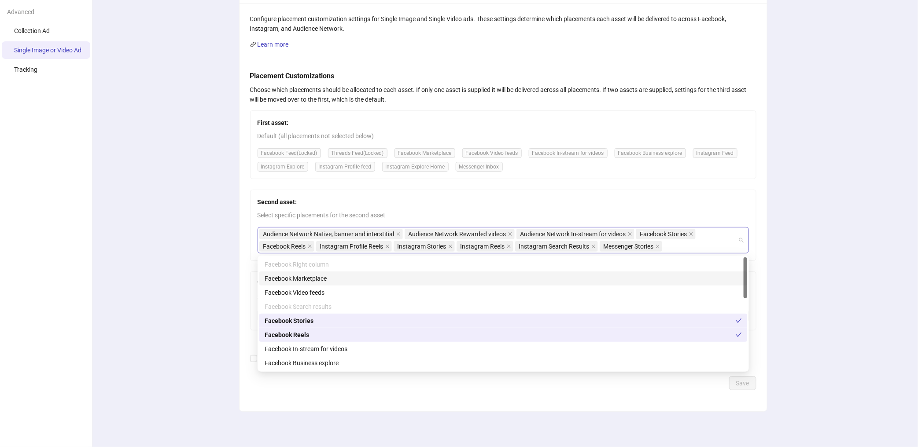
click at [678, 251] on div "Audience Network Native, banner and interstitial Audience Network Rewarded vide…" at bounding box center [498, 240] width 479 height 25
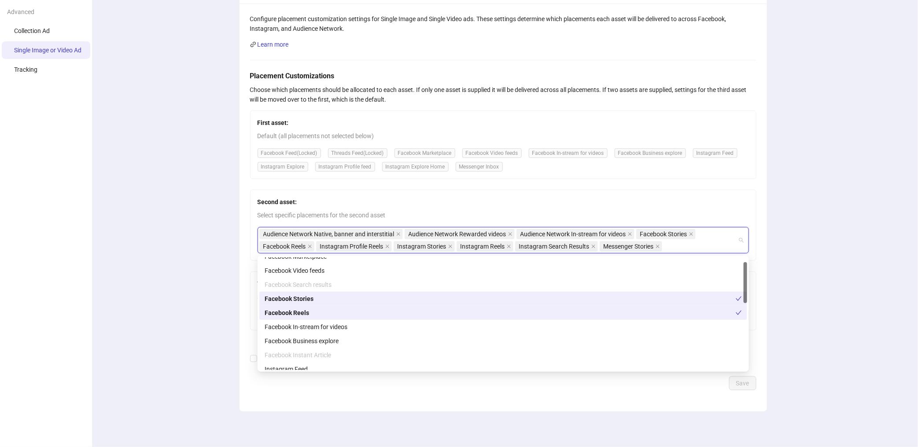
scroll to position [5, 0]
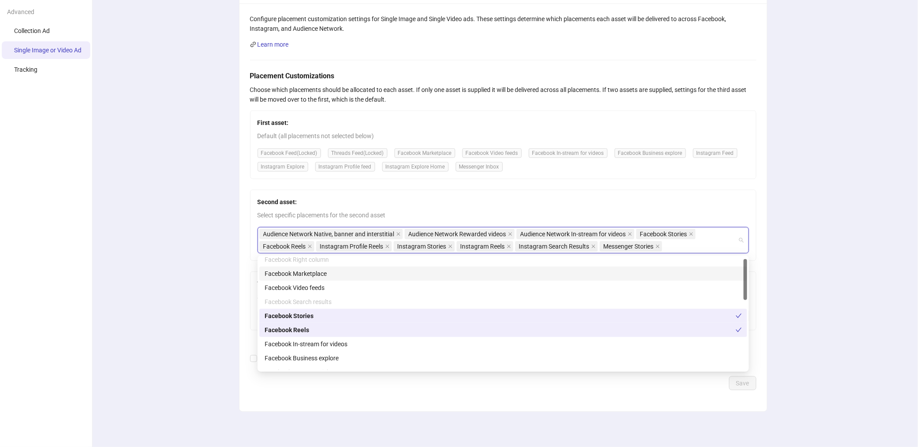
click at [269, 202] on strong "Second asset:" at bounding box center [278, 202] width 40 height 7
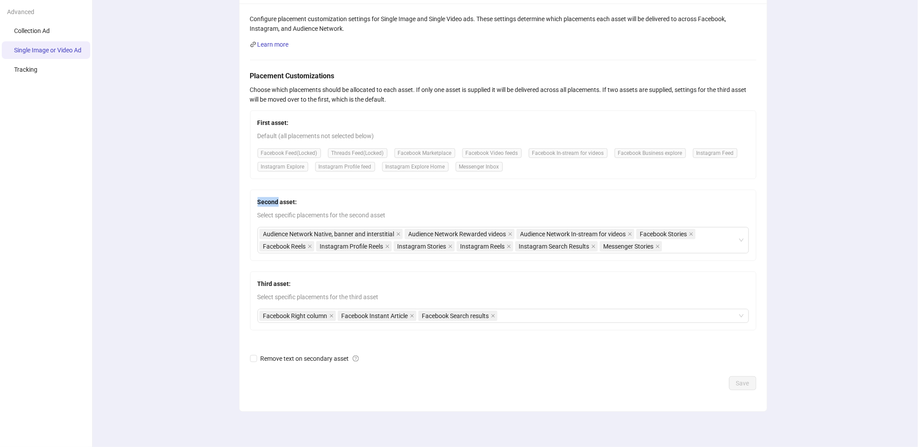
click at [269, 202] on strong "Second asset:" at bounding box center [278, 202] width 40 height 7
click at [274, 285] on strong "Third asset:" at bounding box center [274, 283] width 33 height 7
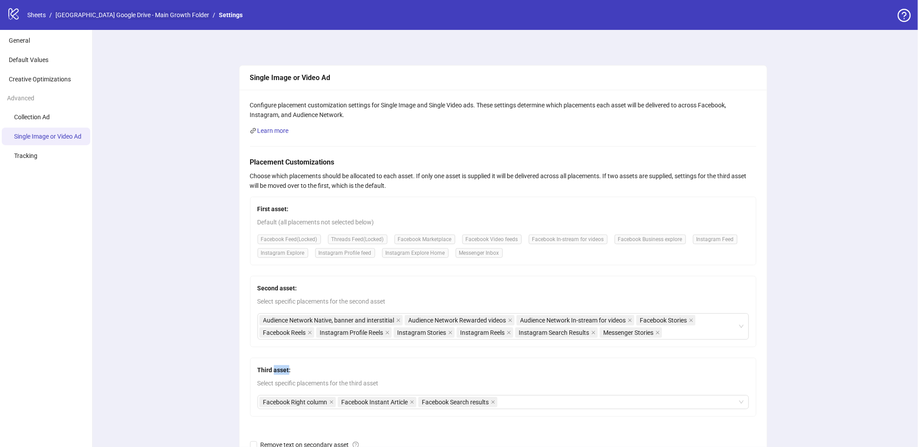
click at [144, 16] on link "Ivy City Google Drive - Main Growth Folder" at bounding box center [132, 15] width 157 height 10
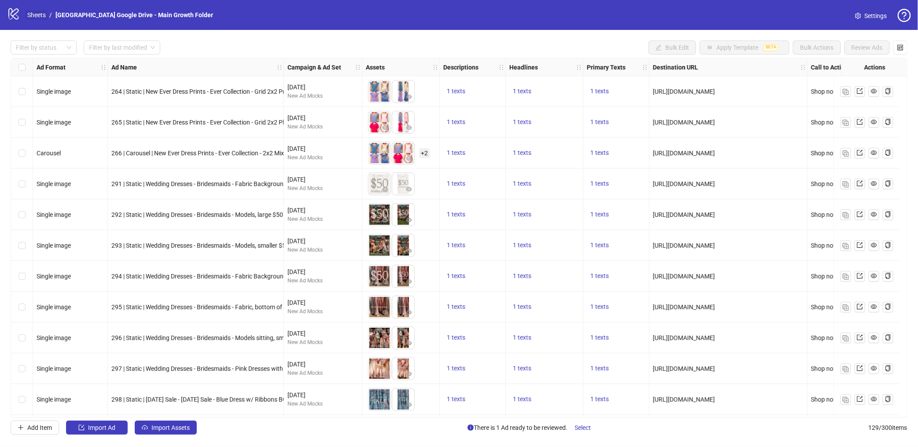
click at [44, 18] on link "Sheets" at bounding box center [37, 15] width 22 height 10
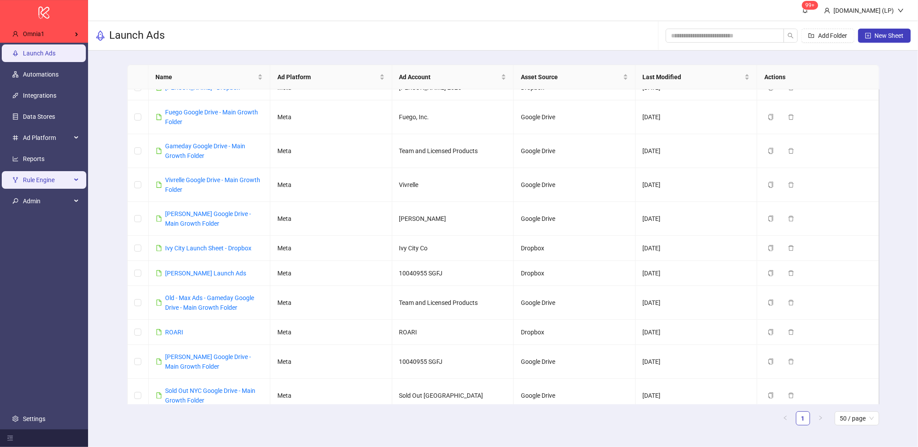
scroll to position [167, 0]
click at [49, 185] on span "Rule Engine" at bounding box center [47, 180] width 48 height 18
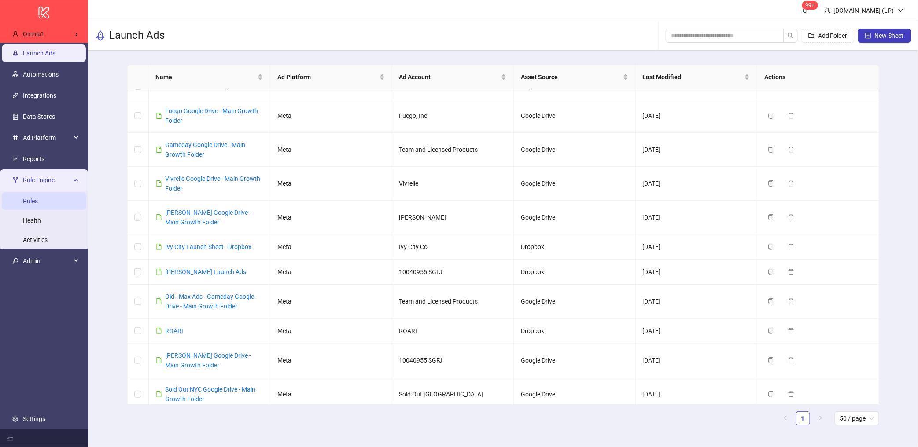
click at [38, 205] on link "Rules" at bounding box center [30, 201] width 15 height 7
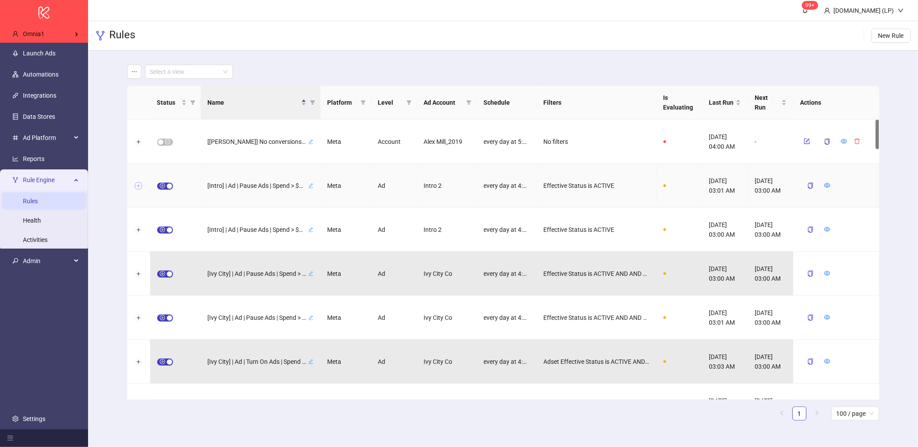
click at [138, 188] on button "Expand row" at bounding box center [138, 186] width 7 height 7
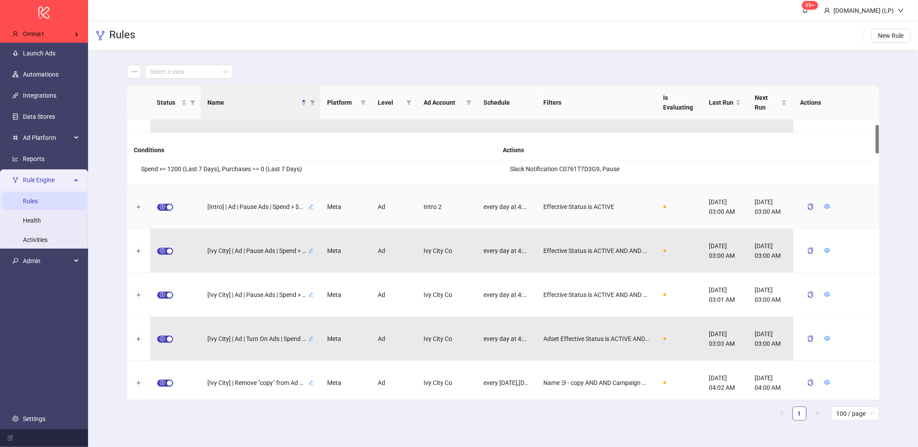
scroll to position [77, 0]
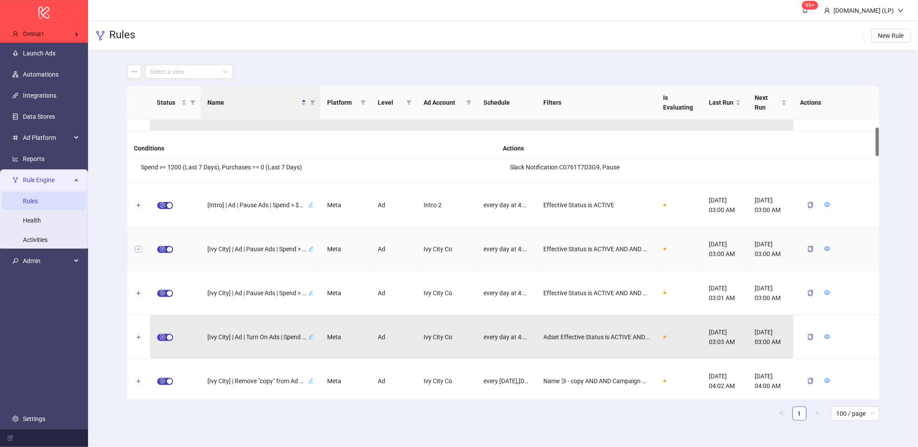
click at [135, 252] on button "Expand row" at bounding box center [138, 249] width 7 height 7
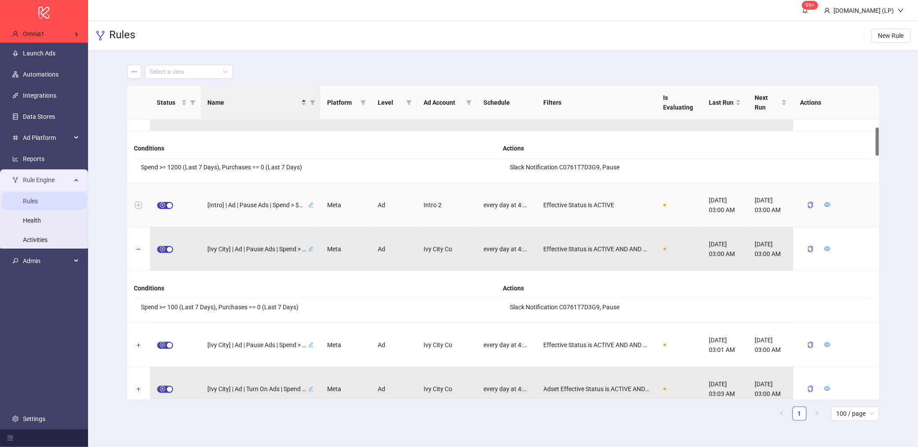
click at [138, 206] on button "Expand row" at bounding box center [138, 205] width 7 height 7
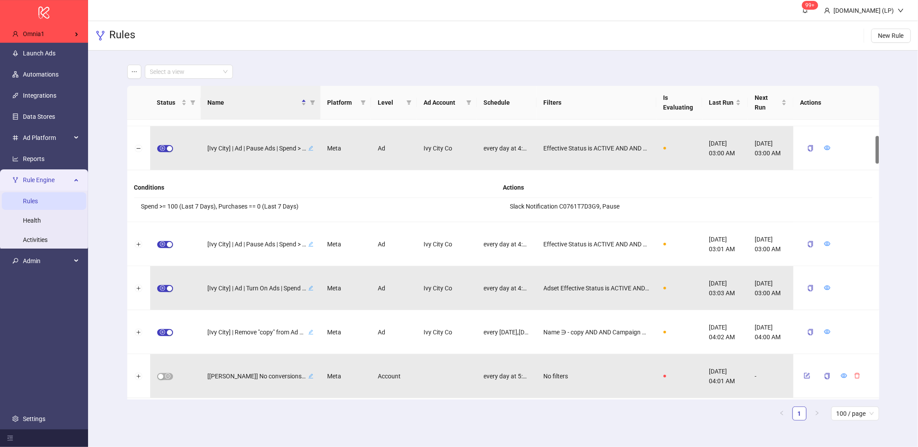
scroll to position [319, 0]
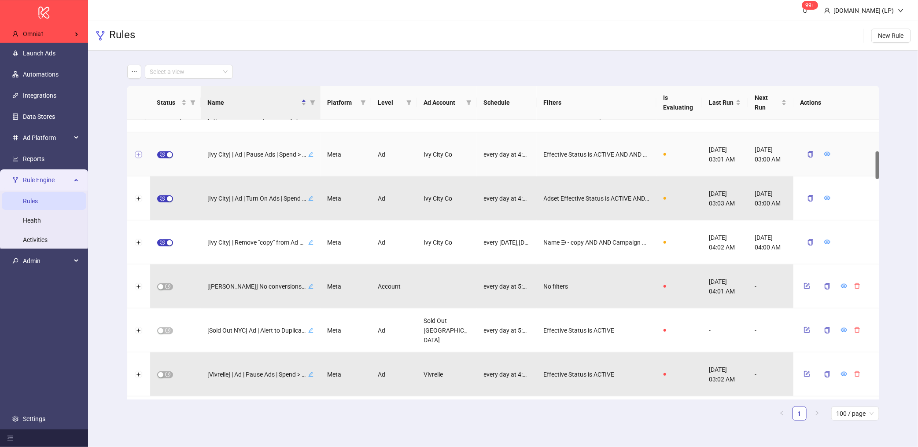
click at [141, 154] on button "Expand row" at bounding box center [138, 154] width 7 height 7
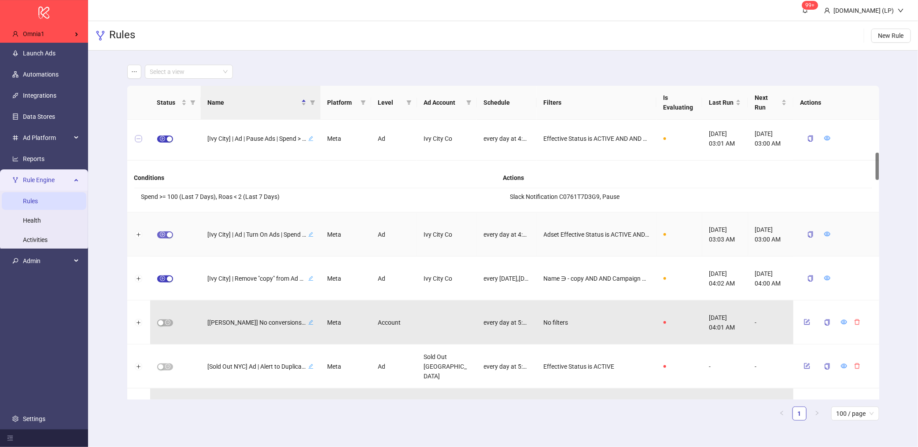
scroll to position [338, 0]
click at [139, 234] on button "Expand row" at bounding box center [138, 232] width 7 height 7
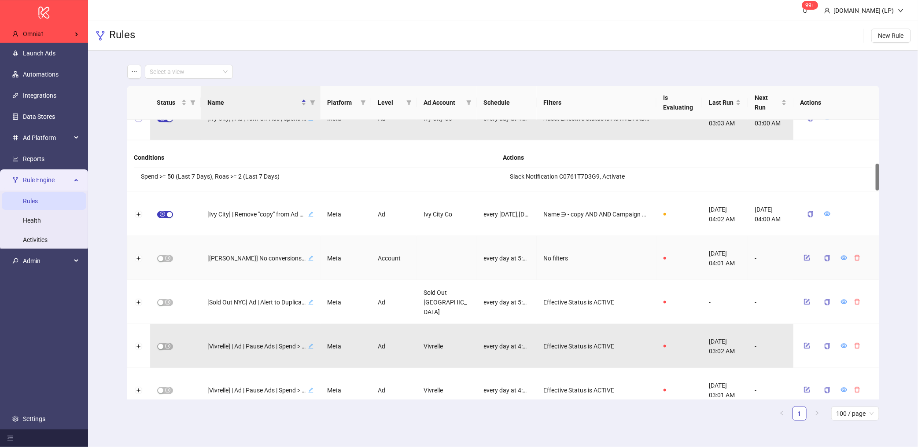
scroll to position [457, 0]
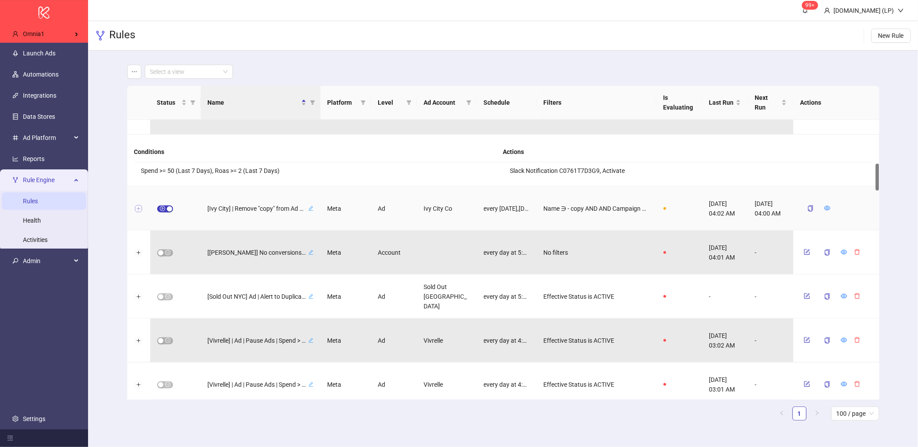
click at [140, 209] on button "Expand row" at bounding box center [138, 209] width 7 height 7
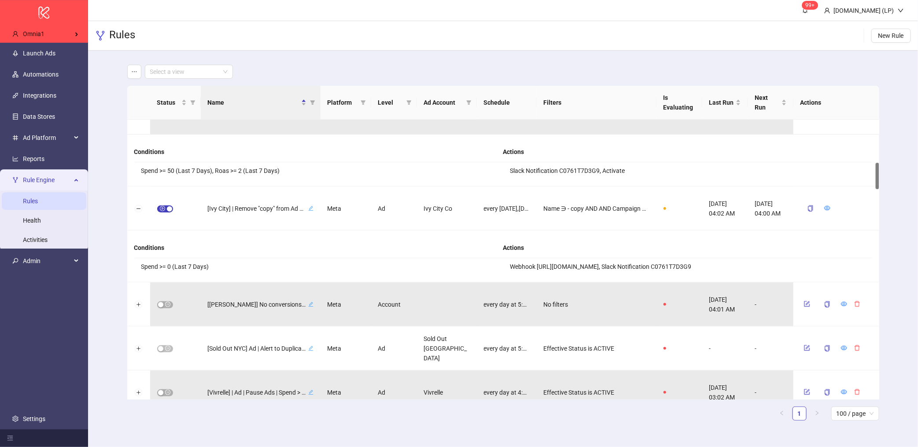
click at [518, 267] on li "Webhook https://api.kitchnware.io/v1/webhooks_v3/90781909-1674-4865-9fdf-965e7d…" at bounding box center [687, 266] width 369 height 17
click at [310, 100] on icon "filter" at bounding box center [312, 102] width 5 height 5
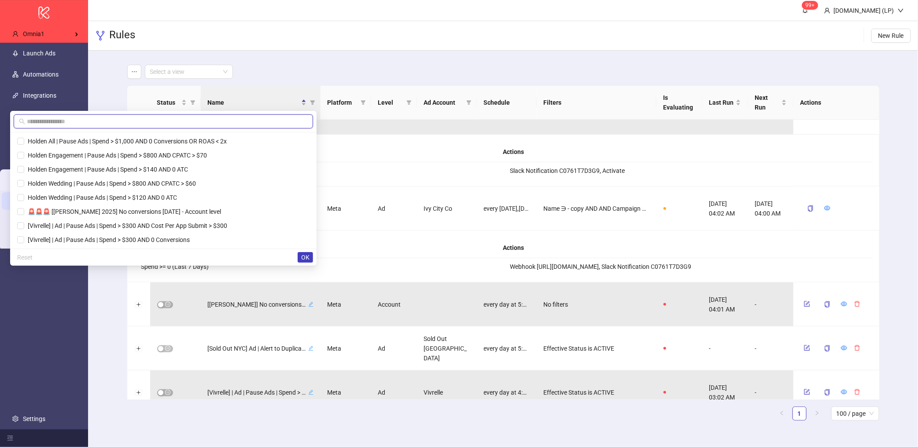
click at [92, 119] on input "text" at bounding box center [167, 122] width 281 height 10
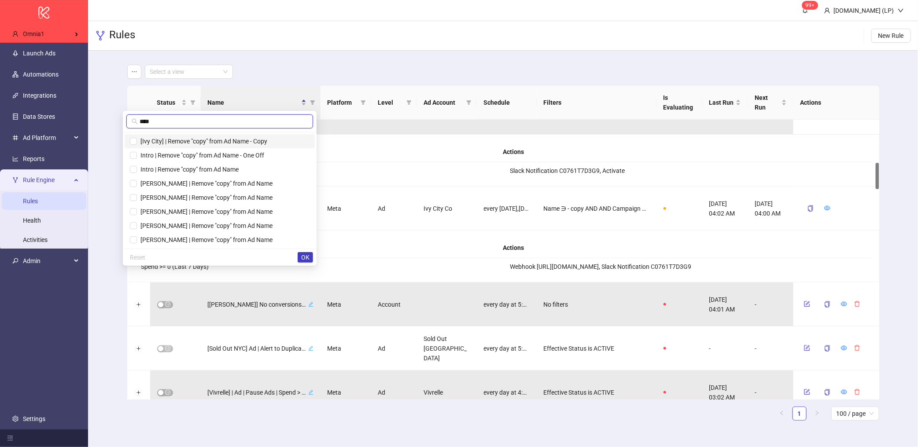
type input "****"
click at [200, 142] on span "[Ivy City] | Remove "copy" from Ad Name - Copy" at bounding box center [202, 141] width 130 height 7
click at [199, 157] on span "Intro | Remove "copy" from Ad Name - One Off" at bounding box center [200, 155] width 127 height 7
click at [194, 173] on span "Intro | Remove "copy" from Ad Name" at bounding box center [220, 170] width 180 height 10
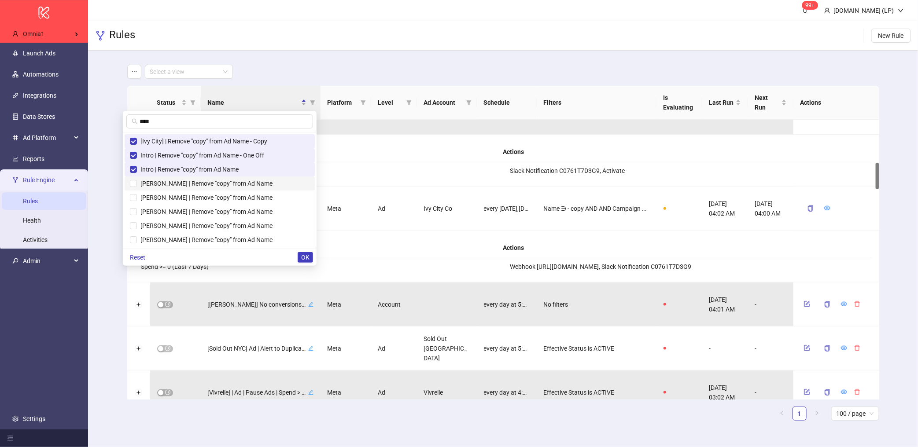
click at [193, 182] on span "Stephanie Gottlieb | Remove "copy" from Ad Name" at bounding box center [205, 183] width 136 height 7
click at [192, 195] on span "Alex Mill | Remove "copy" from Ad Name" at bounding box center [205, 197] width 136 height 7
click at [188, 211] on span "Jolie | Remove "copy" from Ad Name" at bounding box center [205, 211] width 136 height 7
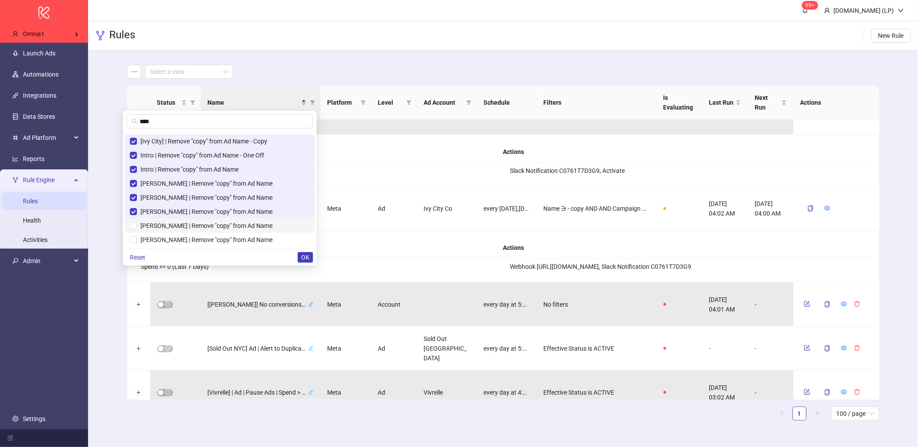
click at [185, 225] on span "Kate McLeod | Remove "copy" from Ad Name" at bounding box center [205, 225] width 136 height 7
click at [188, 214] on span "Peter Manning | Remove "copy" from Ad Name" at bounding box center [205, 215] width 136 height 7
click at [183, 223] on li "Sold Out NYC | Remove "copy" from Ad Name" at bounding box center [220, 229] width 190 height 14
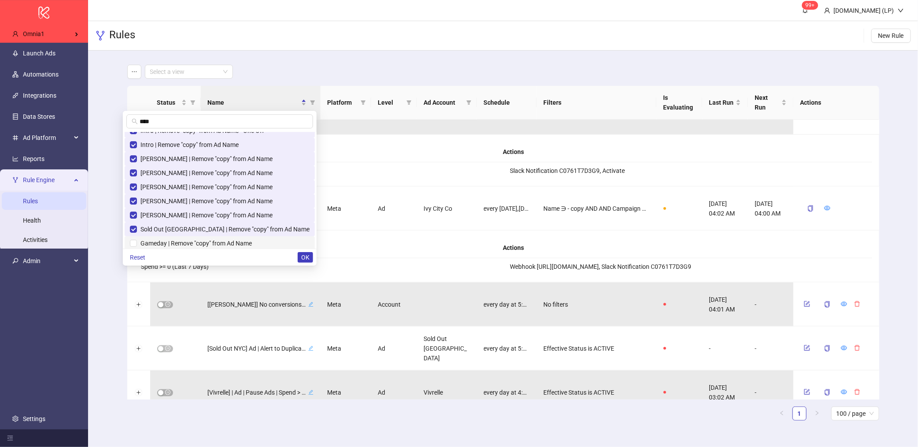
click at [179, 240] on span "Gameday | Remove "copy" from Ad Name" at bounding box center [194, 243] width 115 height 7
click at [306, 257] on span "OK" at bounding box center [305, 257] width 8 height 7
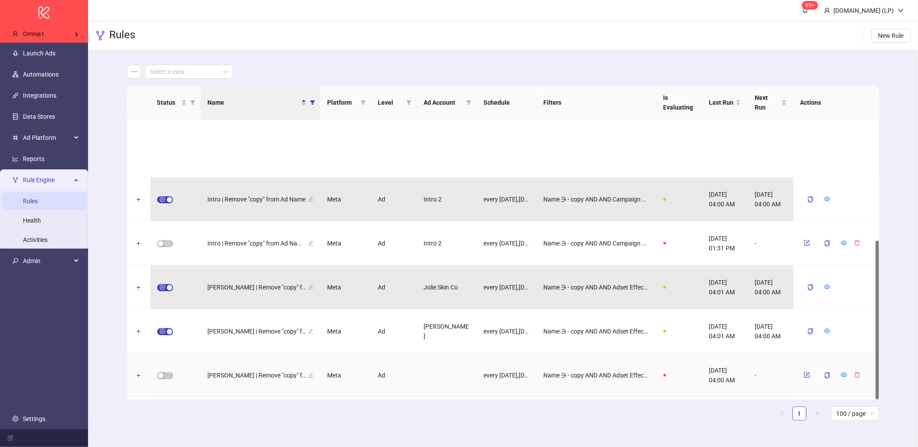
scroll to position [212, 0]
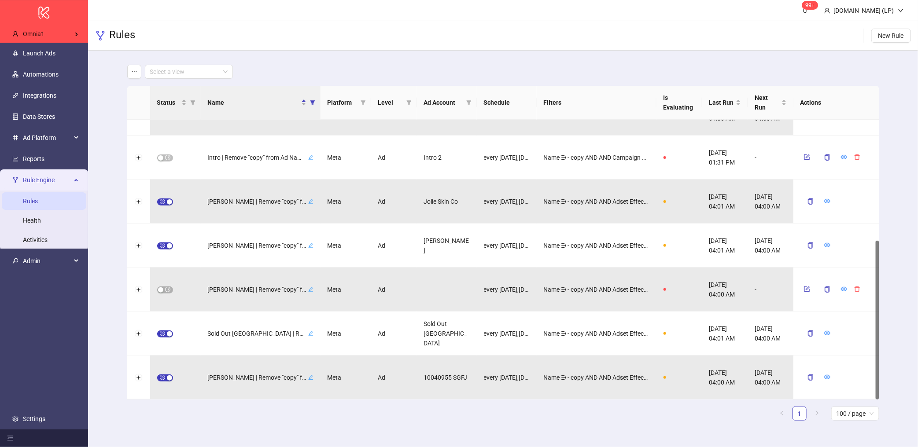
click at [197, 105] on th "Status" at bounding box center [175, 103] width 51 height 34
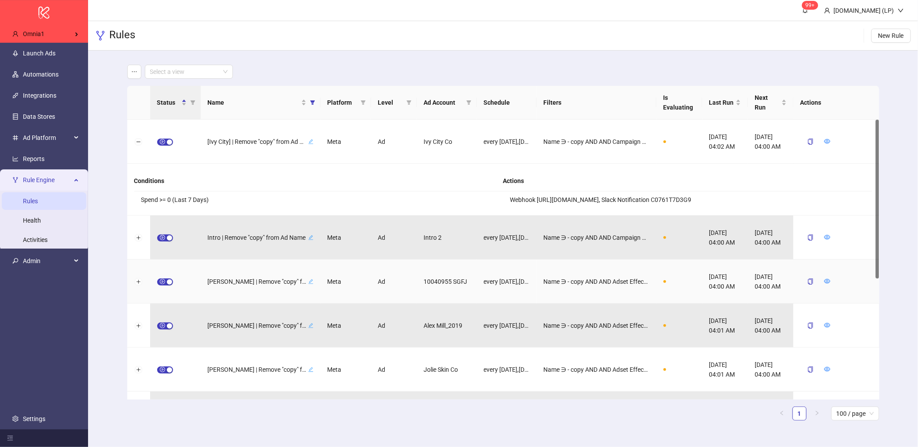
scroll to position [16, 0]
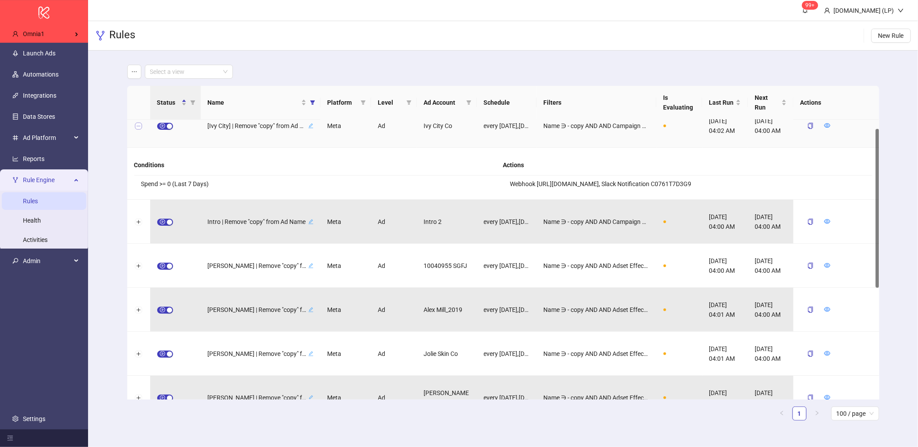
click at [139, 125] on button "Collapse row" at bounding box center [138, 126] width 7 height 7
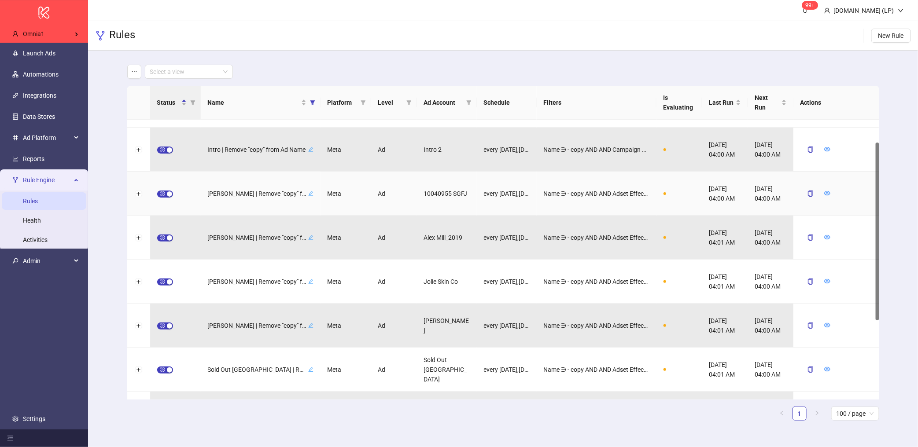
scroll to position [0, 0]
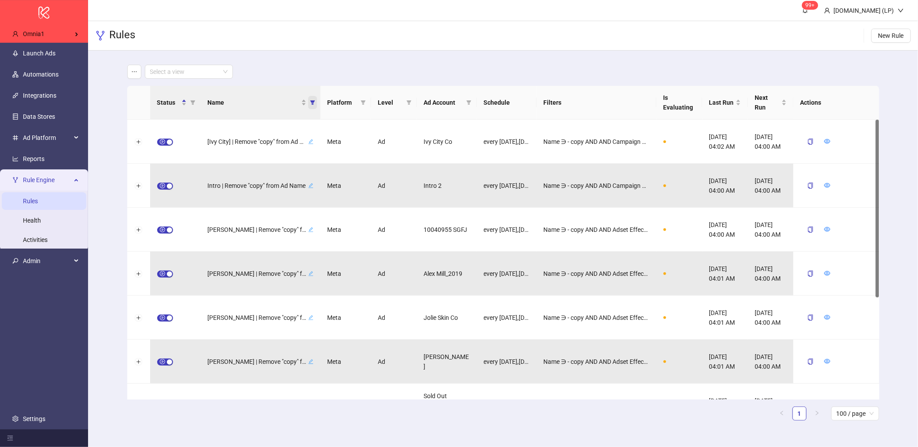
click at [310, 102] on icon "filter" at bounding box center [312, 102] width 5 height 5
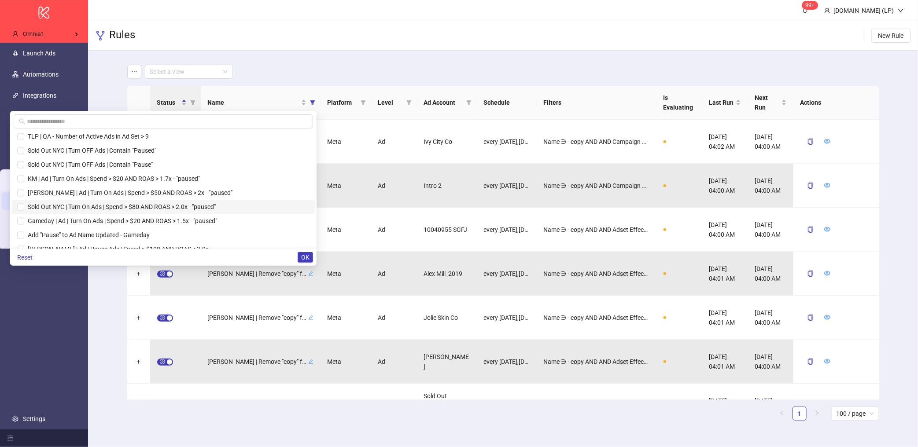
scroll to position [865, 0]
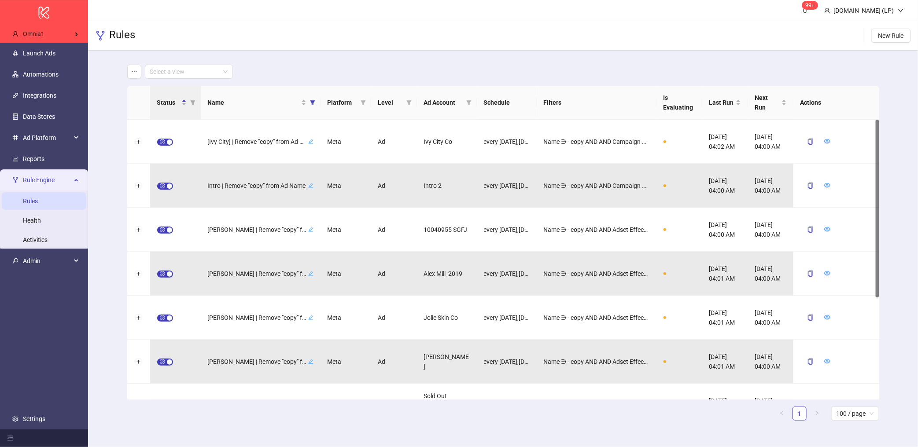
click at [247, 414] on ul "1 100 / page" at bounding box center [503, 414] width 752 height 14
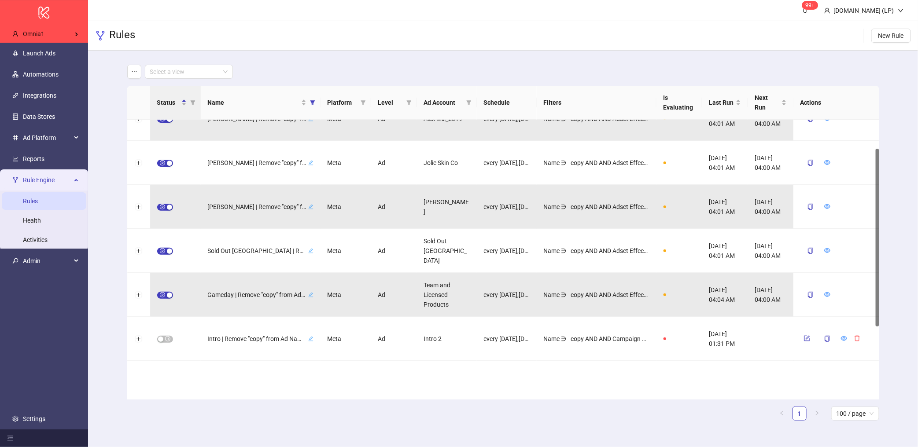
scroll to position [160, 0]
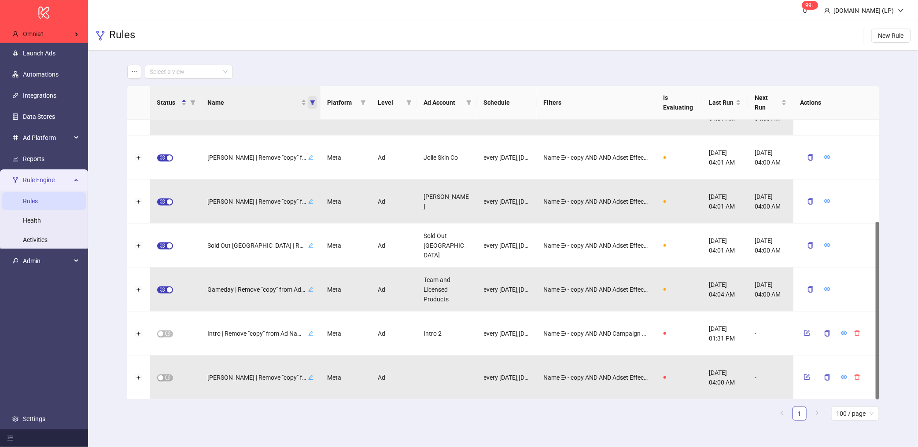
click at [310, 105] on span "Name" at bounding box center [312, 102] width 9 height 13
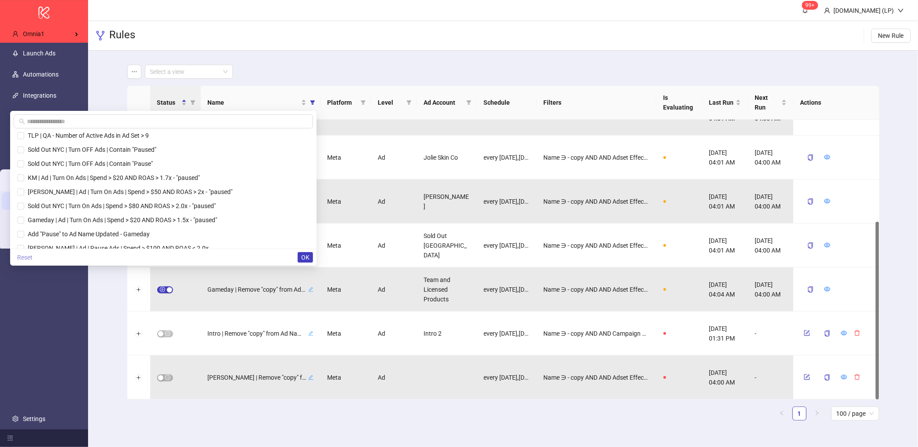
click at [17, 258] on div "Reset OK" at bounding box center [163, 257] width 306 height 17
click at [17, 258] on button "Reset" at bounding box center [25, 257] width 22 height 11
click at [309, 260] on span "OK" at bounding box center [305, 257] width 8 height 7
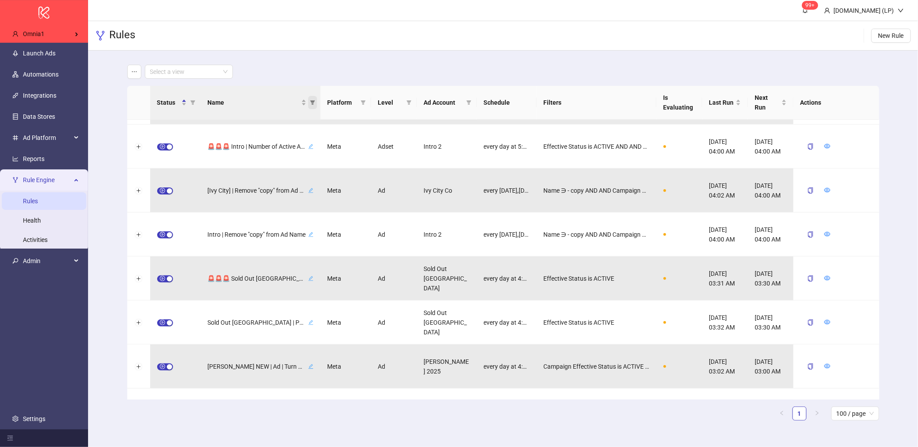
click at [313, 103] on icon "filter" at bounding box center [312, 102] width 5 height 4
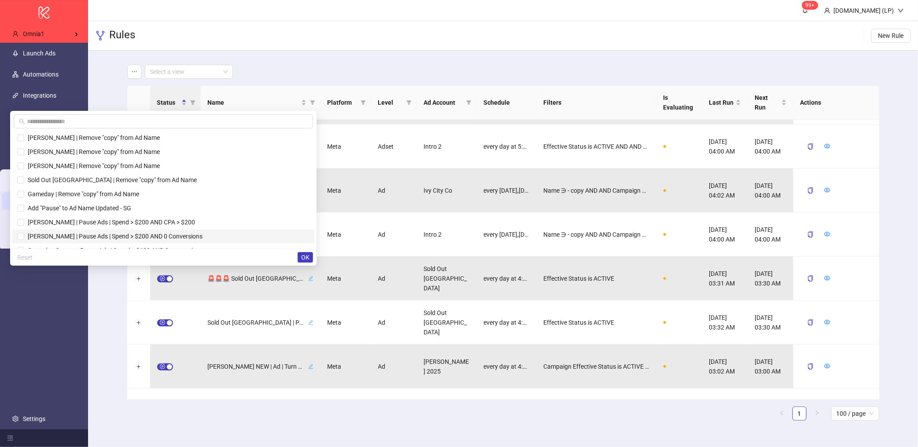
scroll to position [1281, 0]
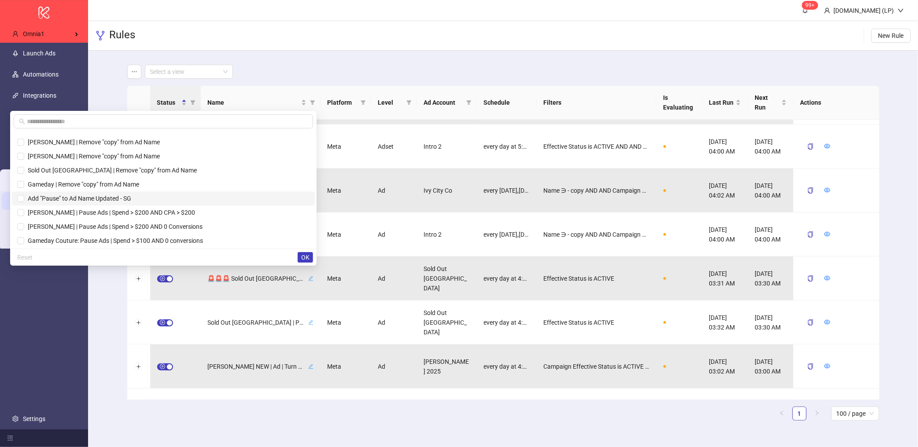
click at [44, 199] on span "Add "Pause" to Ad Name Updated - SG" at bounding box center [77, 198] width 107 height 7
click at [64, 121] on input "text" at bounding box center [167, 122] width 281 height 10
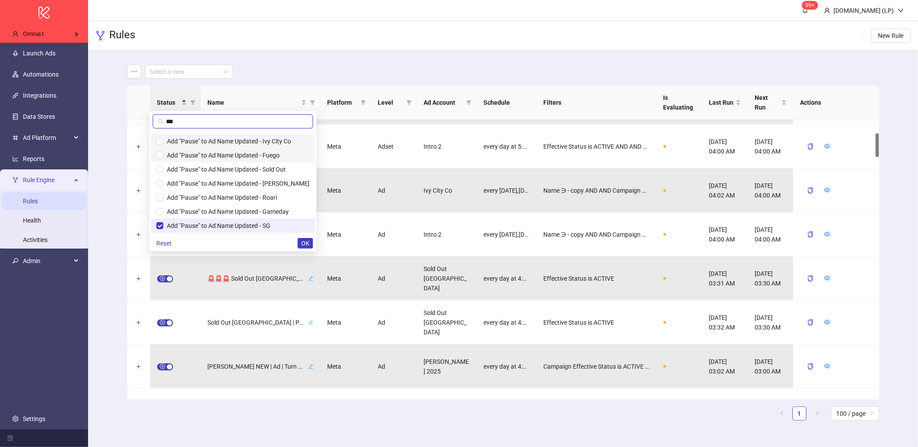
type input "***"
click at [185, 147] on li "Add "Pause" to Ad Name Updated - Ivy City Co" at bounding box center [233, 141] width 164 height 14
click at [185, 163] on li "Add "Pause" to Ad Name Updated - Sold Out" at bounding box center [233, 169] width 164 height 14
click at [182, 185] on span "Add "Pause" to Ad Name Updated - Peter Manning" at bounding box center [236, 183] width 146 height 7
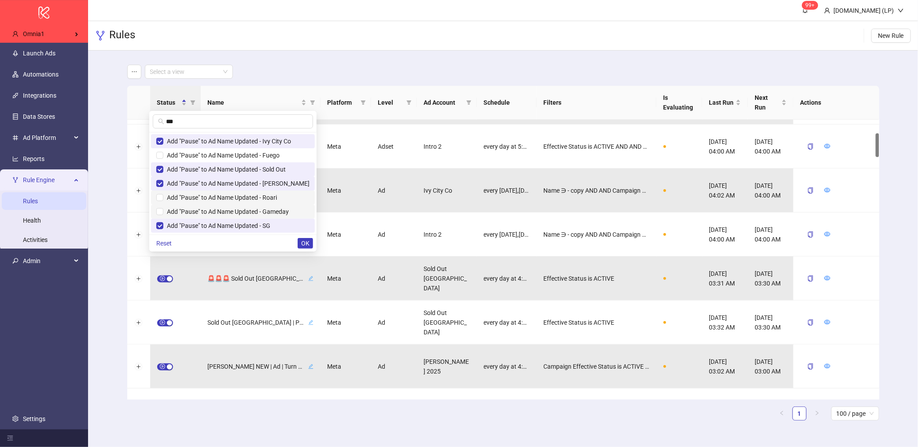
drag, startPoint x: 180, startPoint y: 199, endPoint x: 180, endPoint y: 206, distance: 6.2
click at [180, 199] on span "Add "Pause" to Ad Name Updated - Roari" at bounding box center [220, 197] width 114 height 7
click at [180, 207] on span "Add "Pause" to Ad Name Updated - Gameday" at bounding box center [232, 212] width 153 height 10
drag, startPoint x: 184, startPoint y: 155, endPoint x: 203, endPoint y: 172, distance: 25.2
click at [185, 155] on span "Add "Pause" to Ad Name Updated - Fuego" at bounding box center [221, 155] width 116 height 7
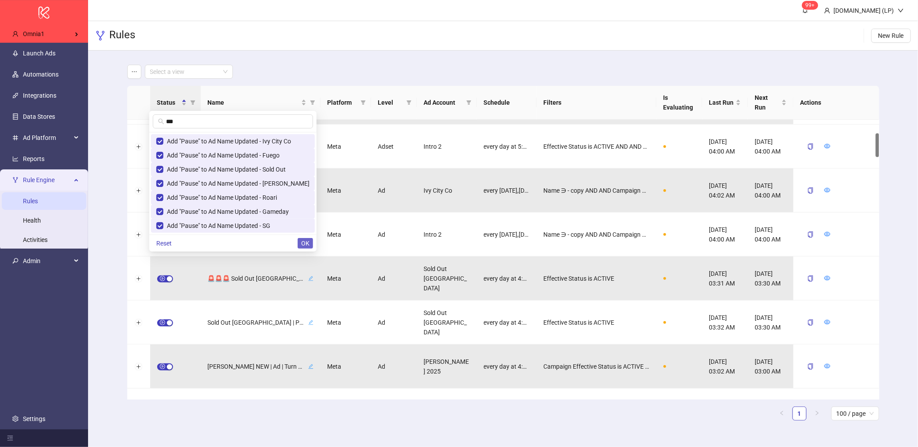
click at [306, 247] on span "OK" at bounding box center [305, 243] width 8 height 7
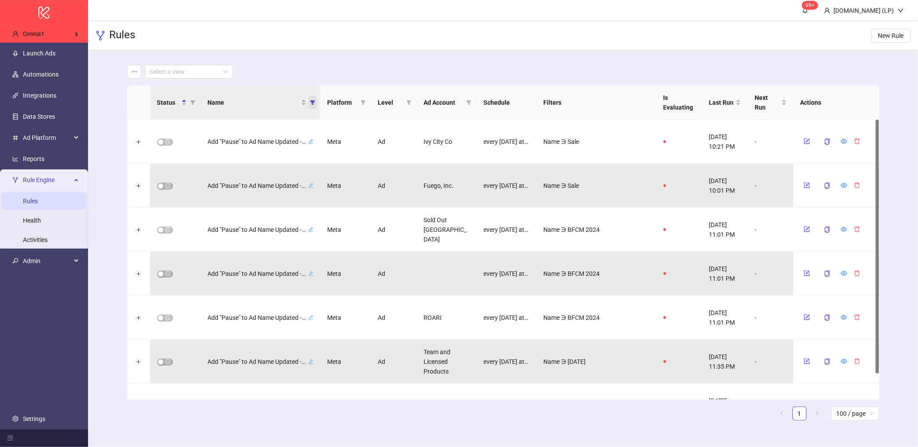
click at [310, 101] on icon "filter" at bounding box center [312, 102] width 5 height 5
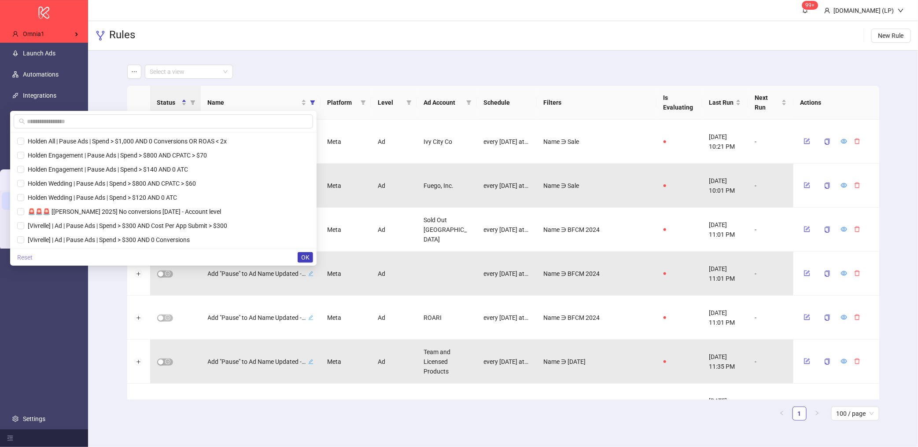
click at [33, 259] on span "Reset" at bounding box center [24, 257] width 15 height 7
click at [311, 254] on button "OK" at bounding box center [305, 257] width 15 height 11
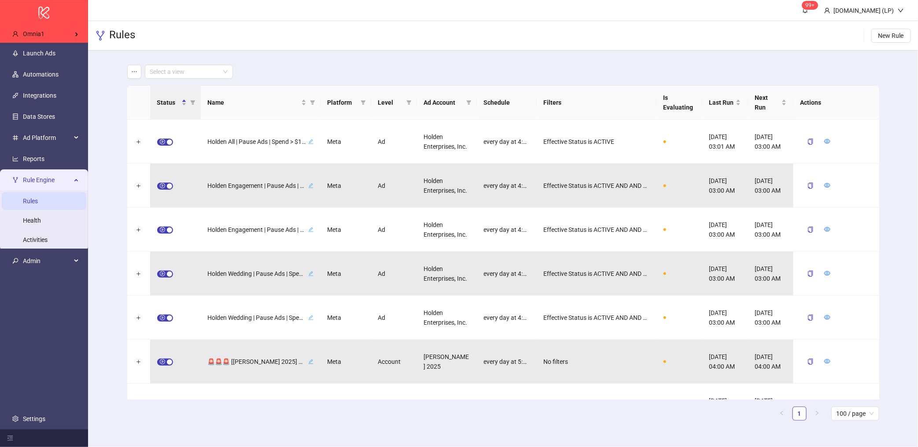
click at [64, 183] on span "Rule Engine" at bounding box center [47, 180] width 48 height 18
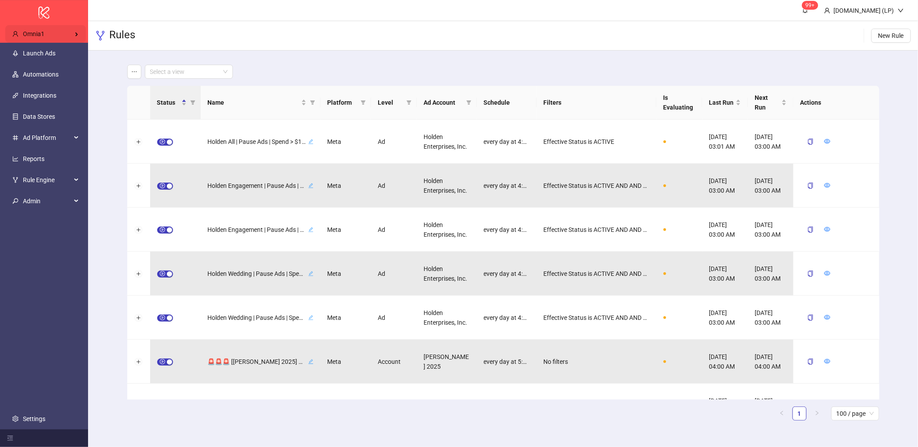
click at [73, 26] on div "Omnia1" at bounding box center [45, 34] width 81 height 18
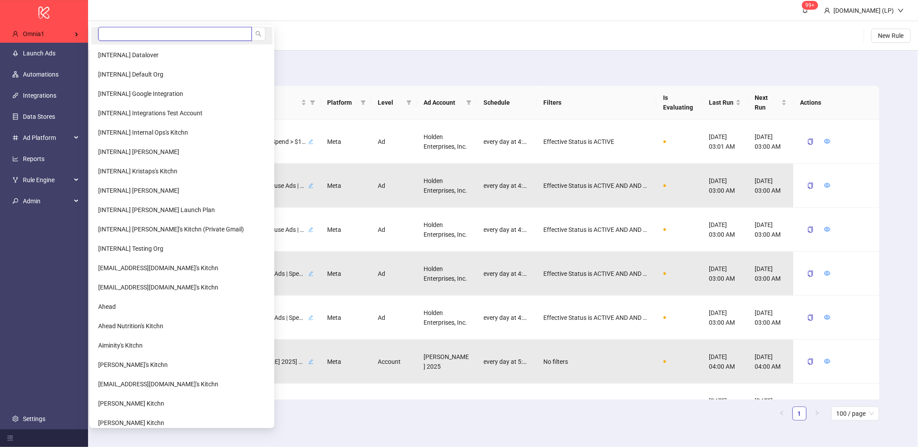
click at [118, 29] on input "search" at bounding box center [175, 34] width 154 height 14
click at [122, 37] on input "search" at bounding box center [175, 34] width 154 height 14
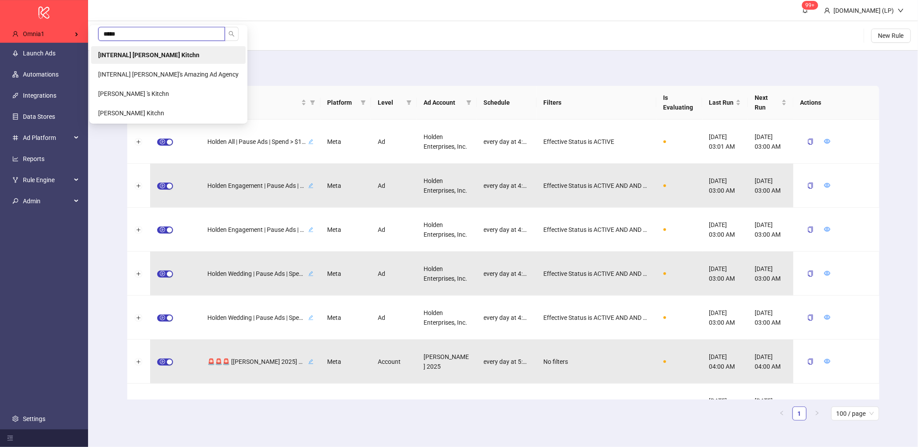
type input "*****"
click at [148, 53] on b "[INTERNAL] [PERSON_NAME] Kitchn" at bounding box center [148, 55] width 101 height 7
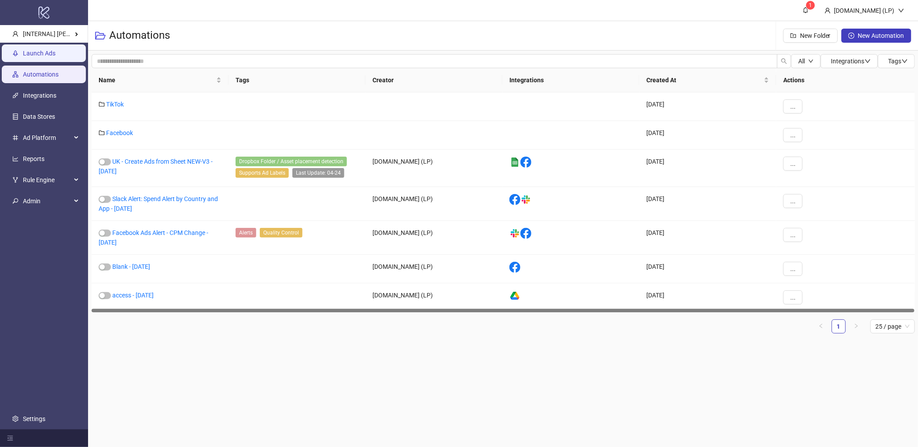
click at [55, 50] on link "Launch Ads" at bounding box center [39, 53] width 33 height 7
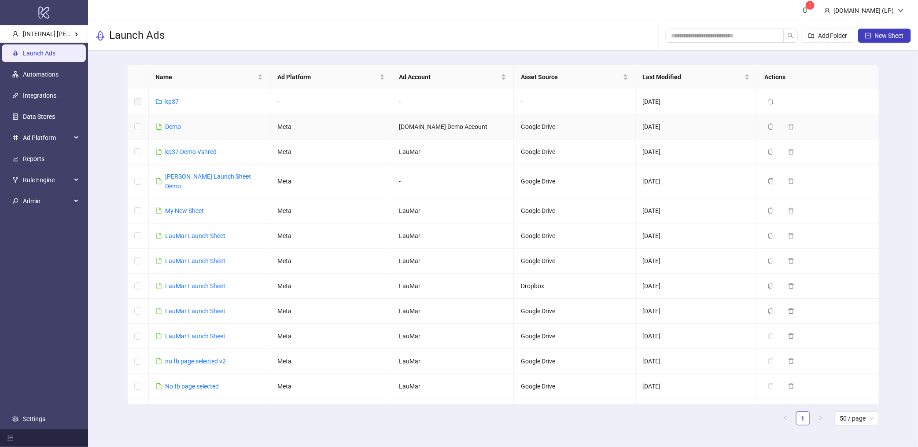
click at [168, 131] on div "Demo" at bounding box center [174, 127] width 16 height 10
click at [173, 126] on link "Demo" at bounding box center [174, 126] width 16 height 7
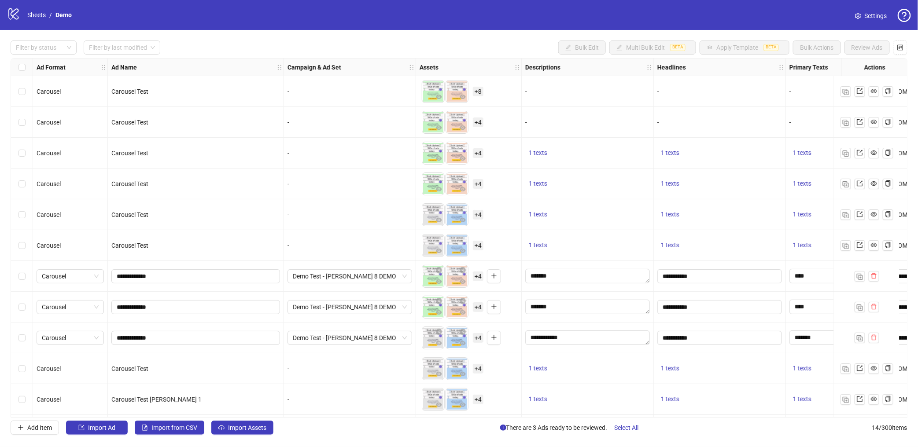
scroll to position [94, 0]
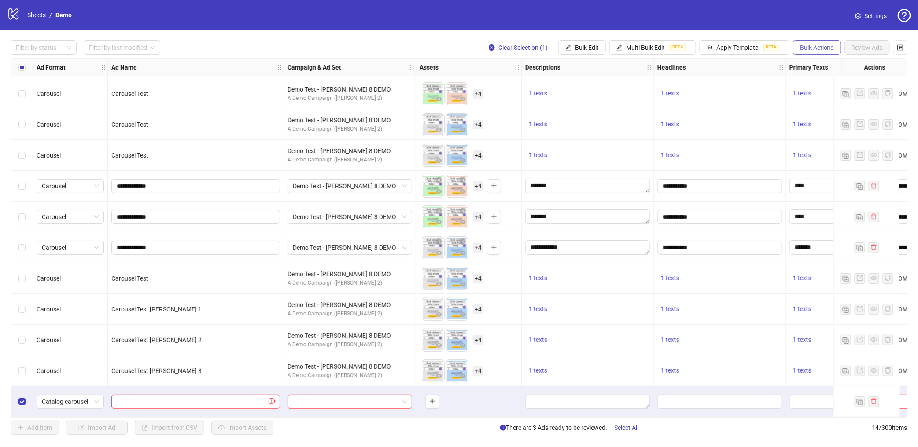
click at [814, 50] on span "Bulk Actions" at bounding box center [817, 47] width 34 height 7
click at [814, 63] on span "Delete" at bounding box center [829, 65] width 60 height 10
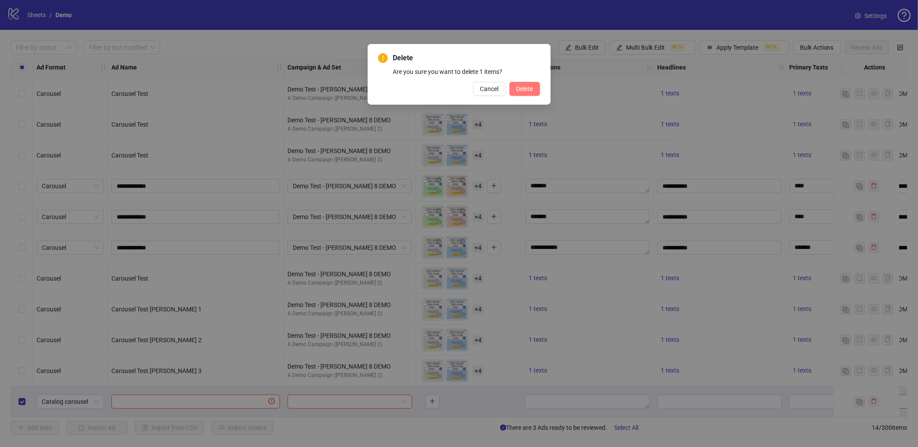
click at [519, 88] on span "Delete" at bounding box center [524, 88] width 17 height 7
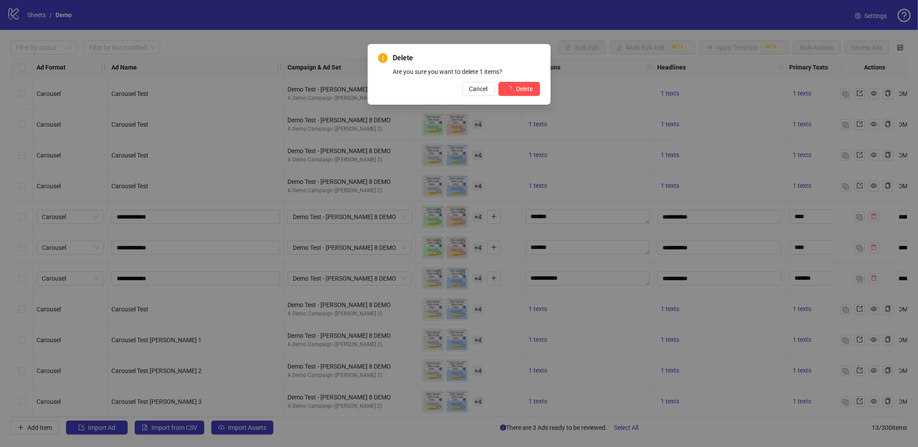
scroll to position [63, 0]
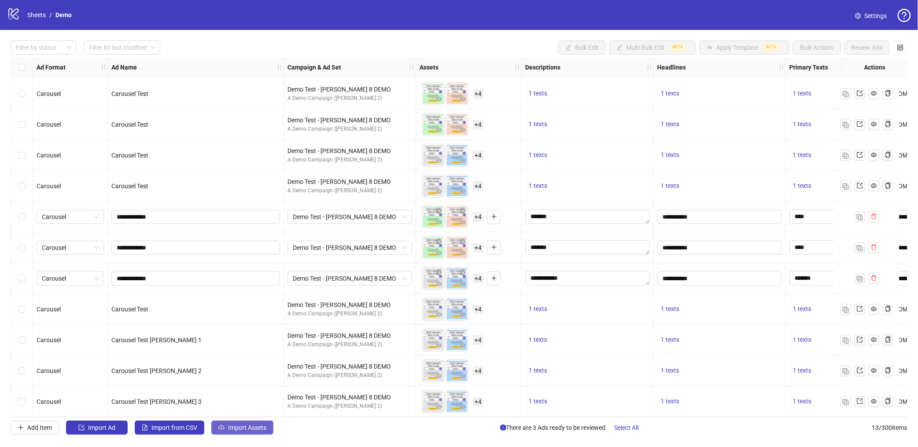
click at [253, 431] on span "Import Assets" at bounding box center [247, 427] width 38 height 7
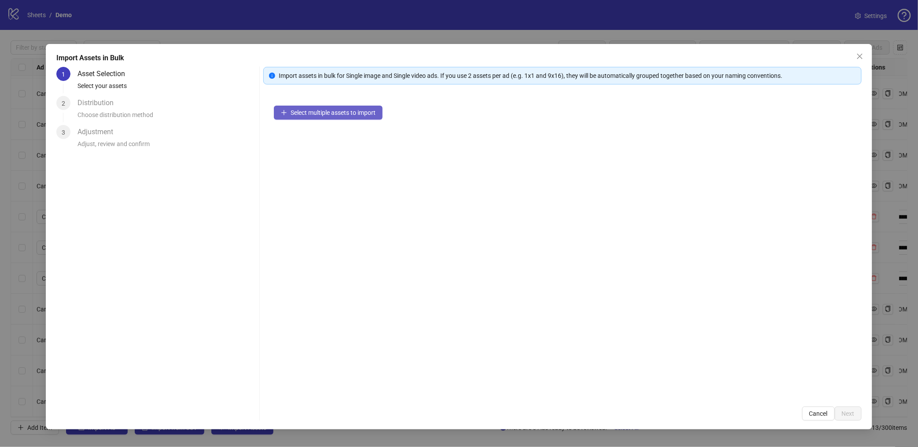
click at [329, 118] on button "Select multiple assets to import" at bounding box center [328, 113] width 109 height 14
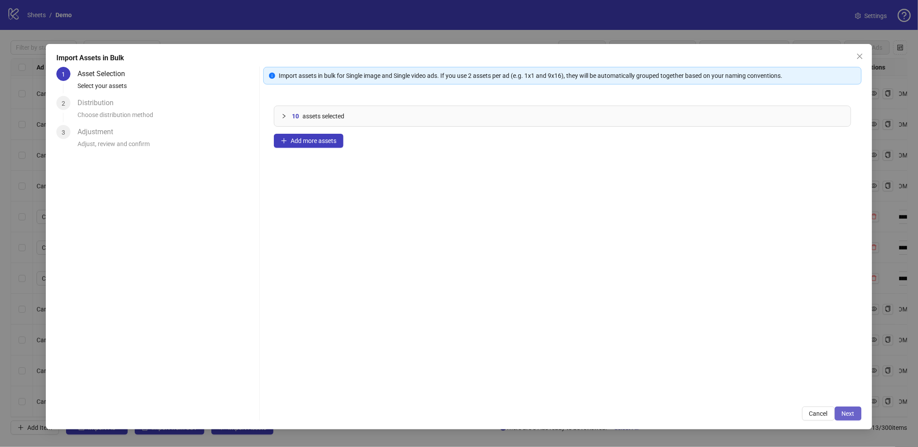
click at [851, 416] on span "Next" at bounding box center [848, 413] width 13 height 7
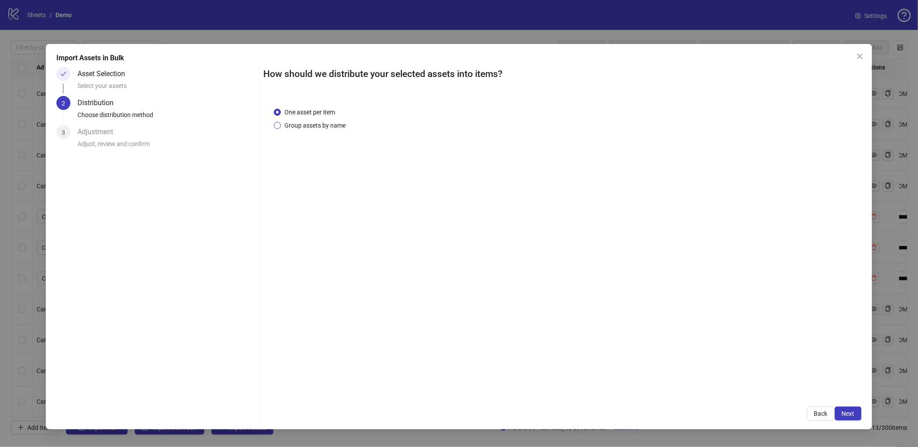
click at [324, 124] on span "Group assets by name" at bounding box center [315, 126] width 68 height 10
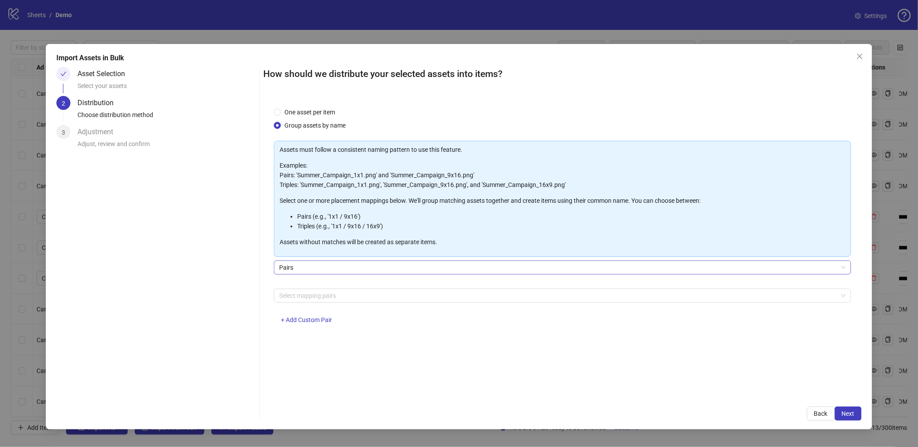
click at [318, 264] on span "Pairs" at bounding box center [562, 267] width 567 height 13
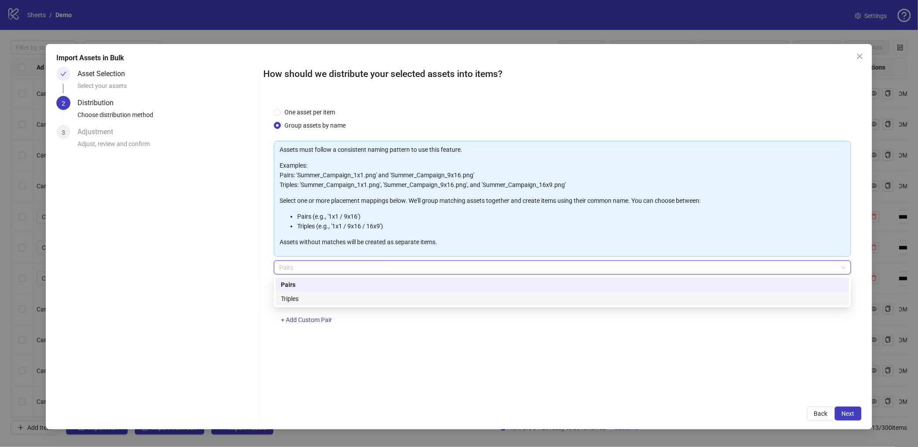
click at [318, 342] on div "One asset per item Group assets by name Assets must follow a consistent naming …" at bounding box center [562, 247] width 598 height 300
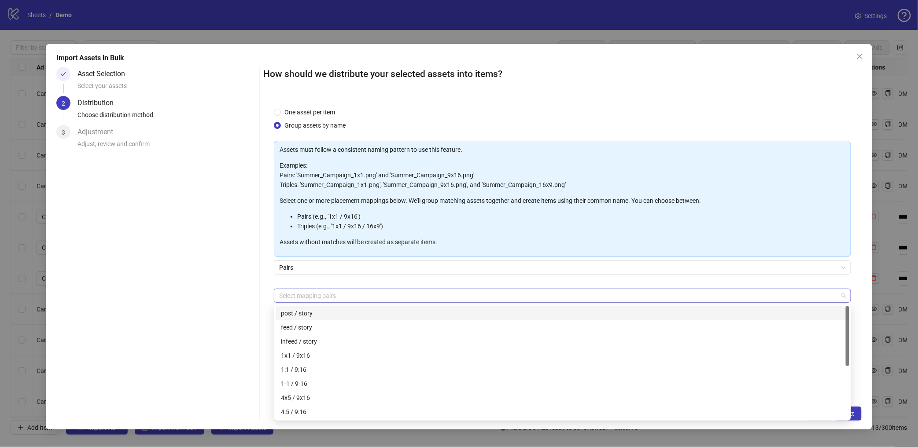
click at [333, 291] on div at bounding box center [558, 296] width 564 height 12
click at [306, 352] on div "1x1 / 9x16" at bounding box center [562, 356] width 563 height 10
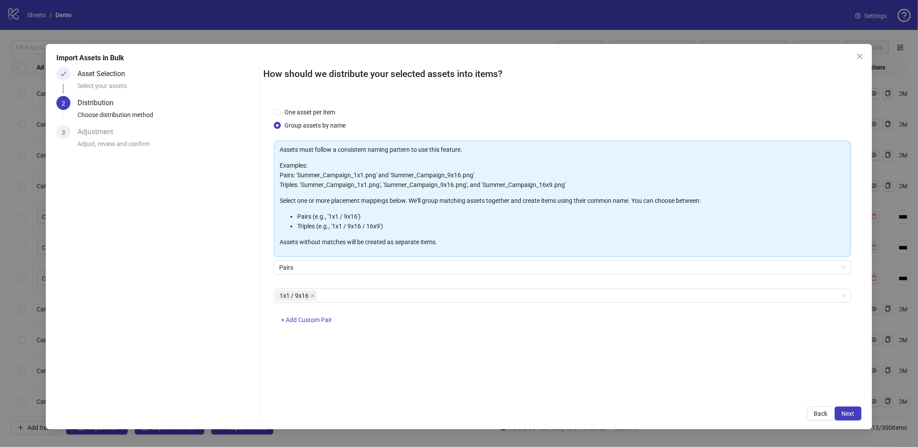
click at [851, 284] on div "One asset per item Group assets by name Assets must follow a consistent naming …" at bounding box center [562, 247] width 598 height 300
click at [844, 415] on span "Next" at bounding box center [848, 413] width 13 height 7
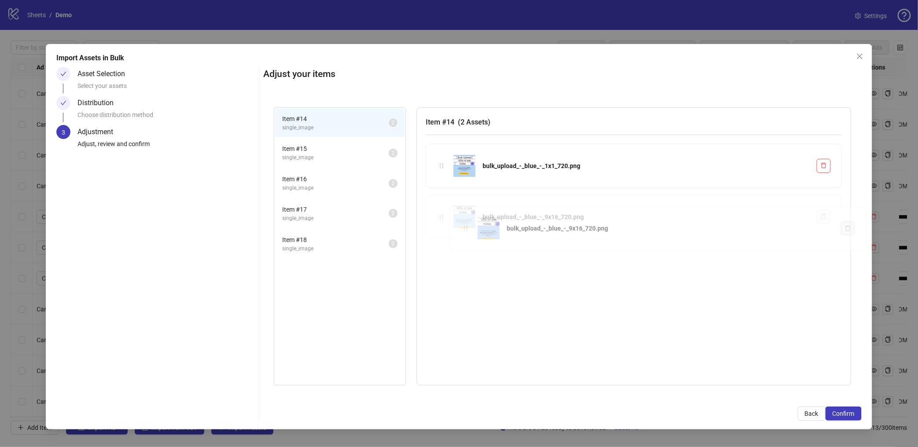
drag, startPoint x: 442, startPoint y: 218, endPoint x: 466, endPoint y: 229, distance: 26.8
click at [466, 229] on div "Item # 14 single_image 2 Item # 15 single_image 2 Item # 16 single_image 2 Item…" at bounding box center [562, 247] width 598 height 300
click at [542, 219] on div "bulk_upload_-_blue_-_9x16_720.png" at bounding box center [645, 217] width 327 height 10
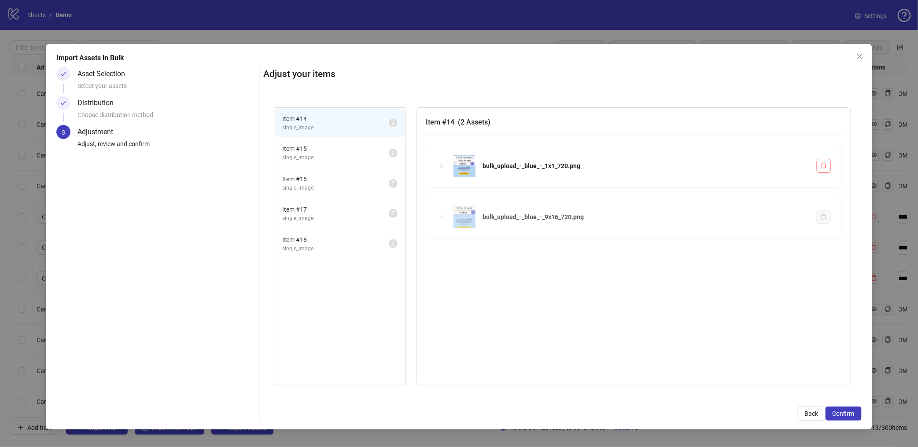
drag, startPoint x: 441, startPoint y: 217, endPoint x: 471, endPoint y: 220, distance: 30.5
click at [471, 220] on div "Item # 14 single_image 2 Item # 15 single_image 2 Item # 16 single_image 2 Item…" at bounding box center [562, 247] width 598 height 300
click at [855, 415] on button "Confirm" at bounding box center [843, 414] width 36 height 14
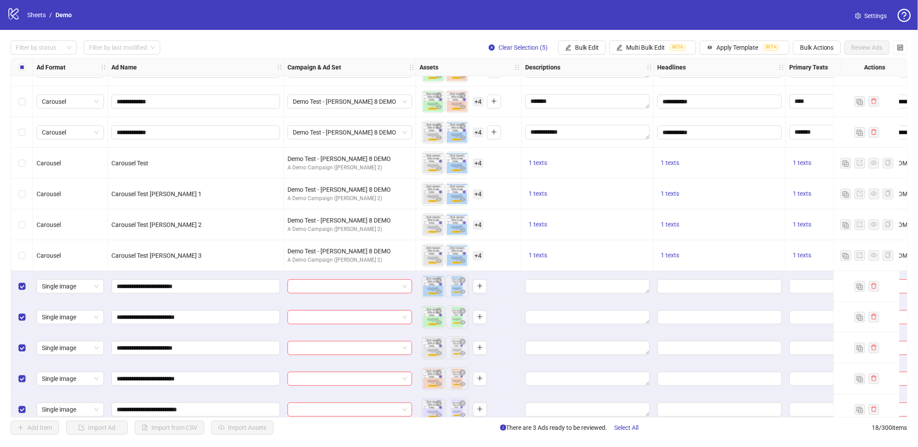
scroll to position [217, 0]
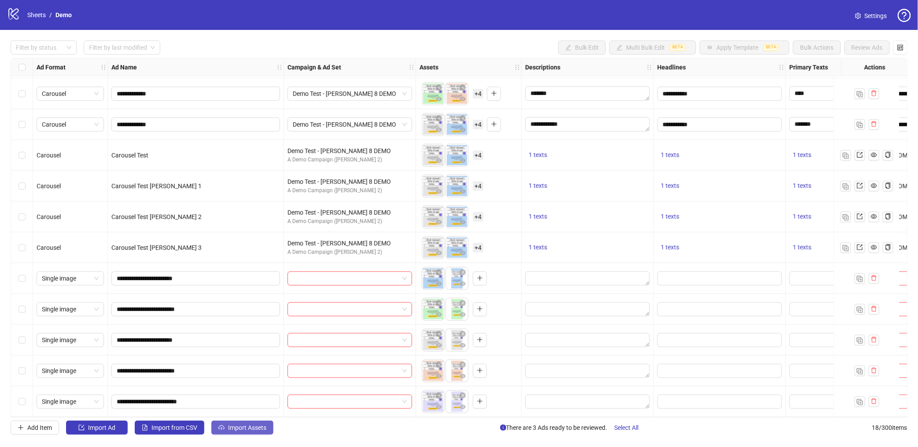
click at [222, 424] on button "Import Assets" at bounding box center [242, 428] width 62 height 14
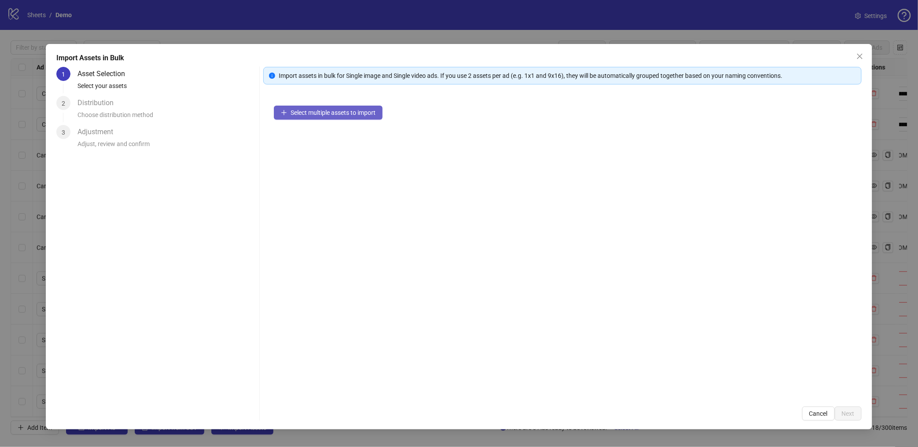
click at [316, 109] on span "Select multiple assets to import" at bounding box center [333, 112] width 85 height 7
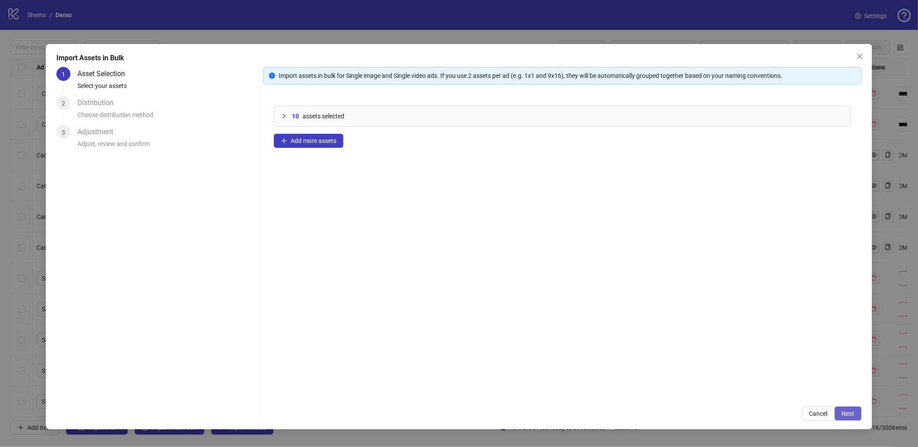
click at [859, 416] on button "Next" at bounding box center [848, 414] width 27 height 14
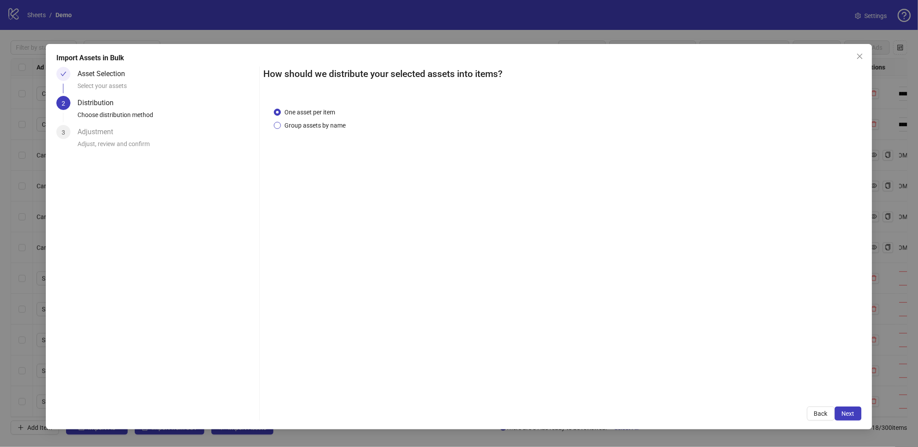
click at [313, 121] on span "Group assets by name" at bounding box center [315, 126] width 68 height 10
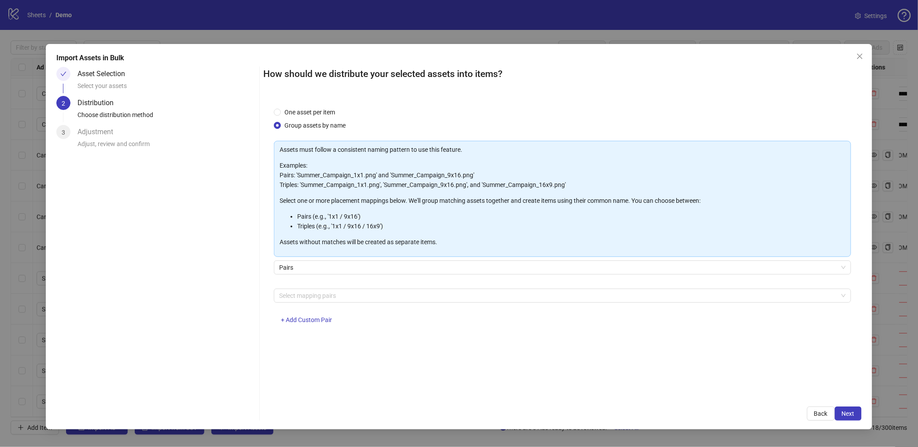
click at [292, 287] on div "Assets must follow a consistent naming pattern to use this feature. Examples: P…" at bounding box center [562, 238] width 577 height 194
click at [291, 292] on div at bounding box center [558, 296] width 564 height 12
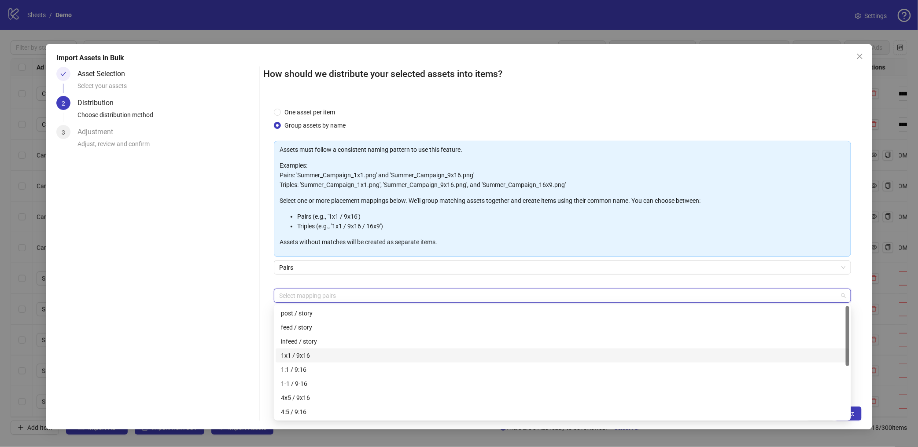
click at [309, 357] on div "1x1 / 9x16" at bounding box center [562, 356] width 563 height 10
click at [217, 304] on div "Asset Selection Select your assets 2 Distribution Choose distribution method 3 …" at bounding box center [155, 244] width 199 height 354
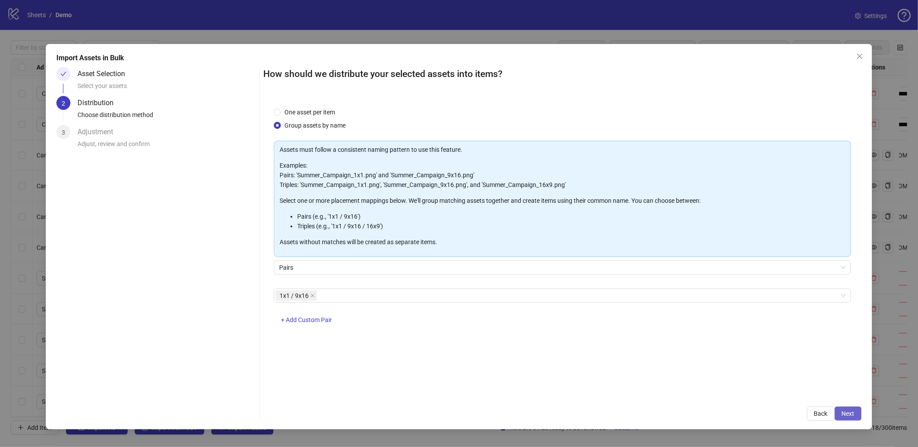
click at [846, 412] on span "Next" at bounding box center [848, 413] width 13 height 7
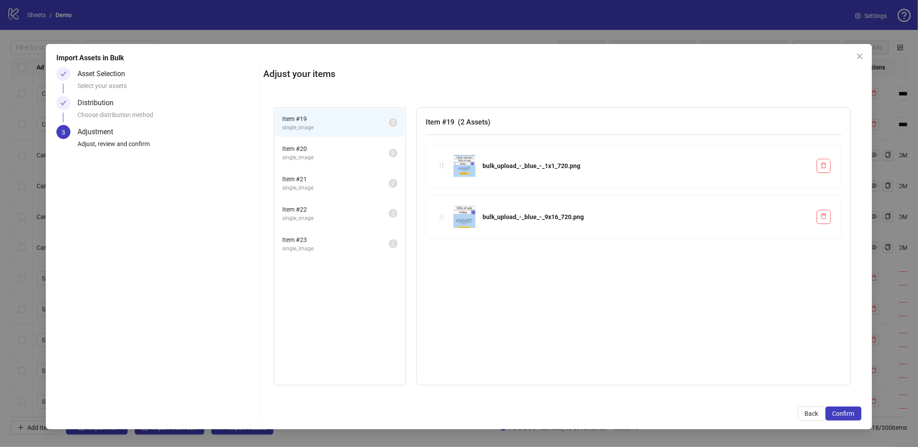
drag, startPoint x: 341, startPoint y: 144, endPoint x: 328, endPoint y: 167, distance: 26.6
click at [341, 144] on span "Item # 20" at bounding box center [335, 149] width 107 height 10
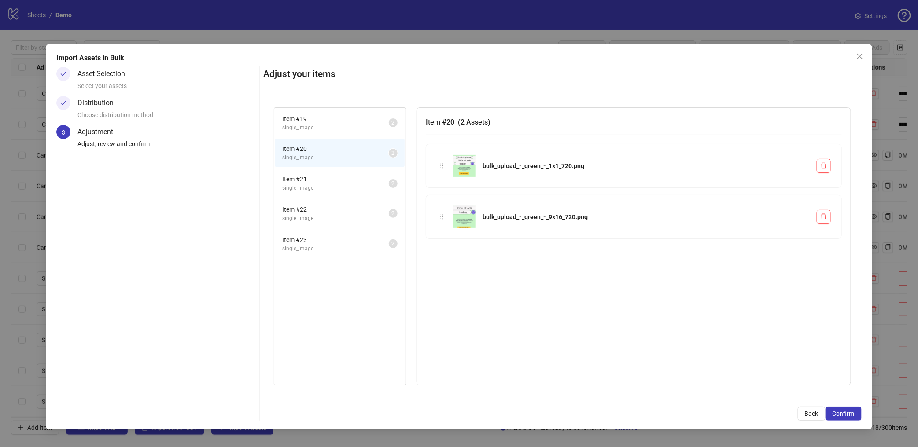
click at [328, 169] on li "Item # 21 single_image 2" at bounding box center [339, 183] width 129 height 29
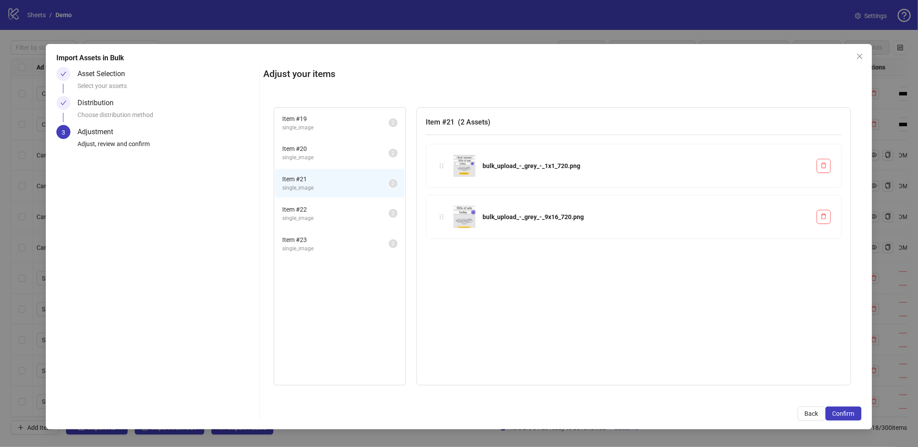
click at [317, 199] on li "Item # 22 single_image 2" at bounding box center [339, 213] width 129 height 29
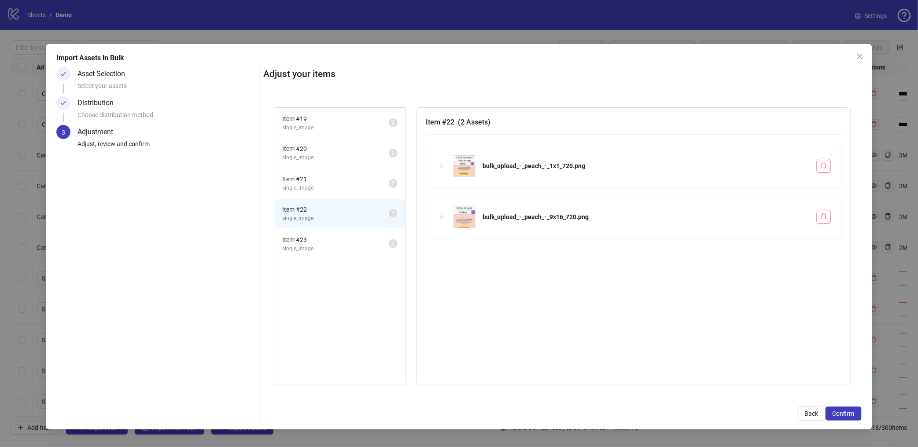
click at [314, 235] on span "Item # 23" at bounding box center [335, 240] width 107 height 10
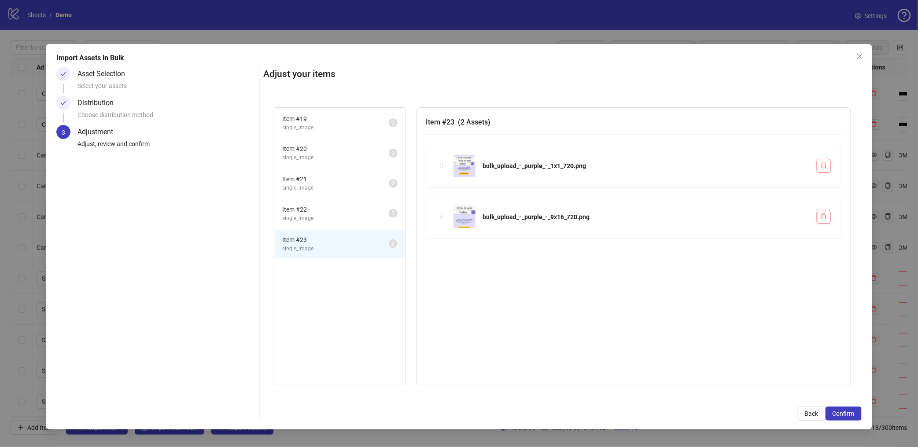
click at [311, 125] on span "single_image" at bounding box center [335, 128] width 107 height 8
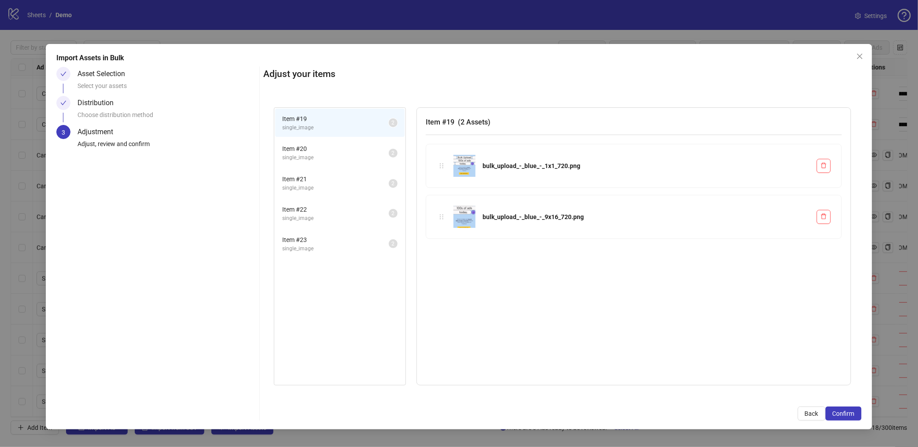
click at [547, 217] on div "bulk_upload_-_blue_-_9x16_720.png" at bounding box center [645, 217] width 327 height 10
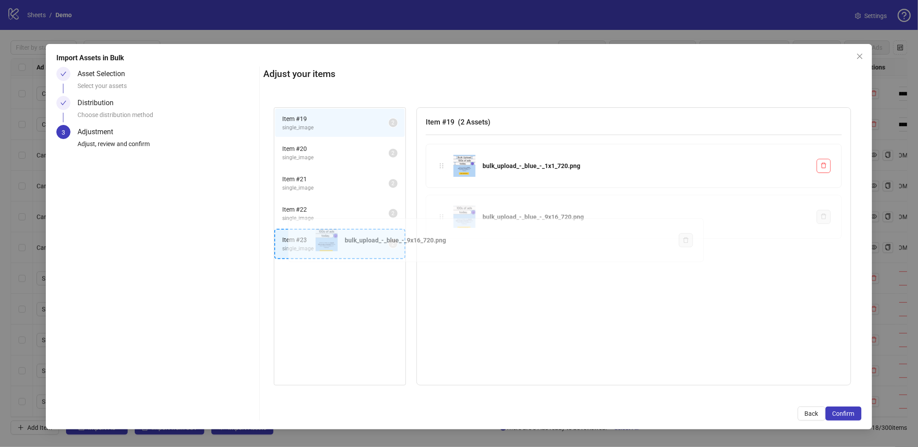
drag, startPoint x: 444, startPoint y: 217, endPoint x: 306, endPoint y: 240, distance: 139.8
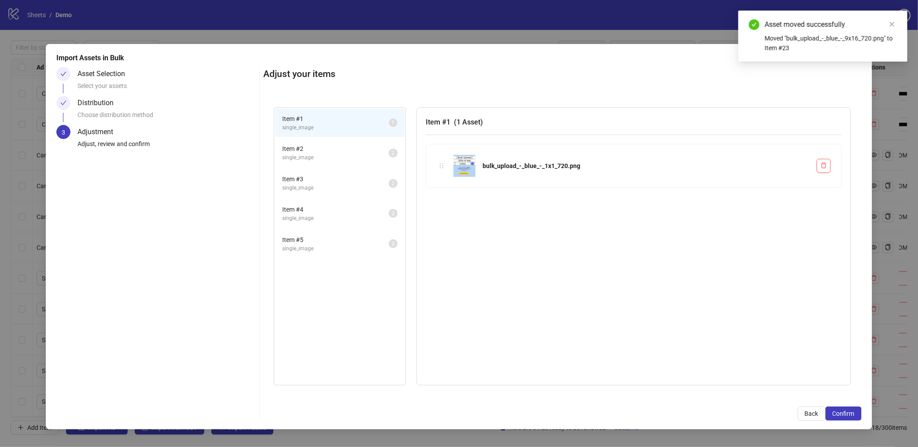
click at [347, 238] on span "Item # 5" at bounding box center [335, 240] width 107 height 10
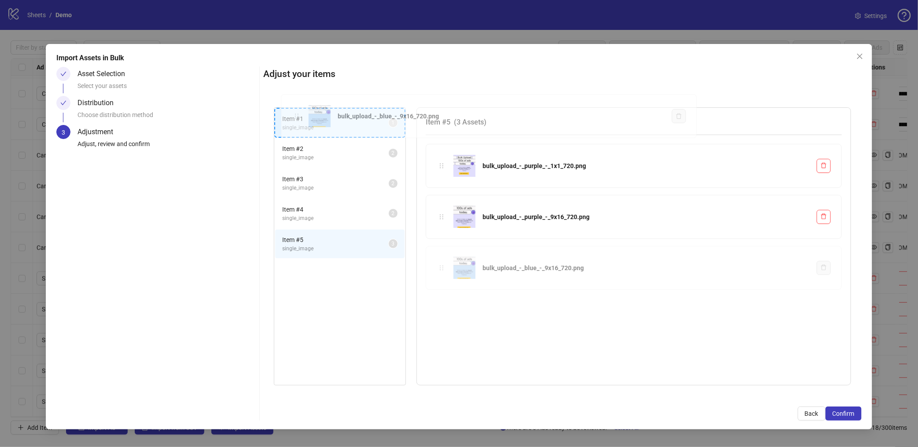
drag, startPoint x: 444, startPoint y: 269, endPoint x: 299, endPoint y: 117, distance: 210.2
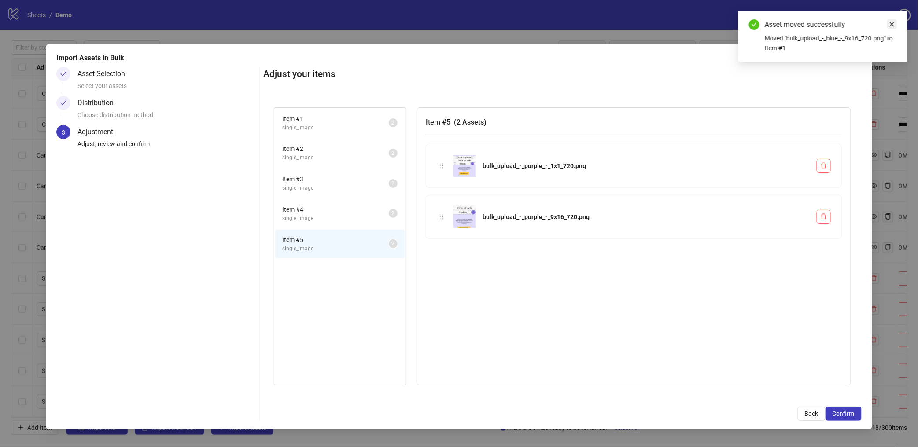
click at [893, 27] on icon "close" at bounding box center [892, 24] width 6 height 6
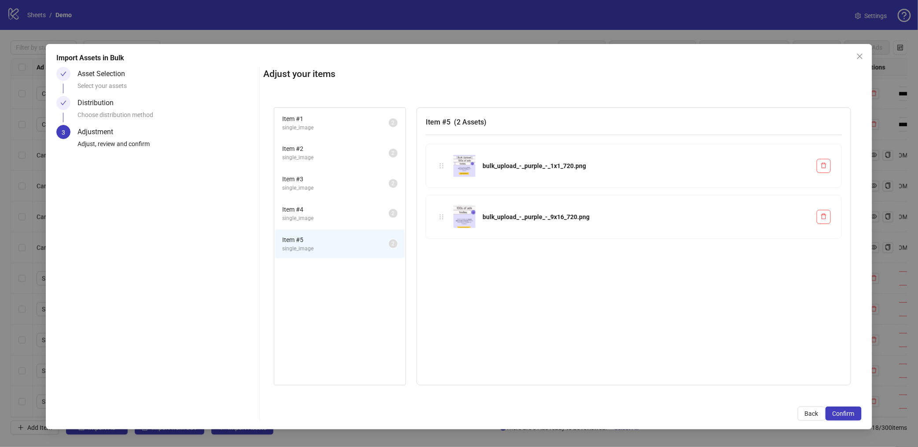
drag, startPoint x: 859, startPoint y: 59, endPoint x: 858, endPoint y: 54, distance: 5.8
click at [856, 55] on icon "close" at bounding box center [859, 56] width 7 height 7
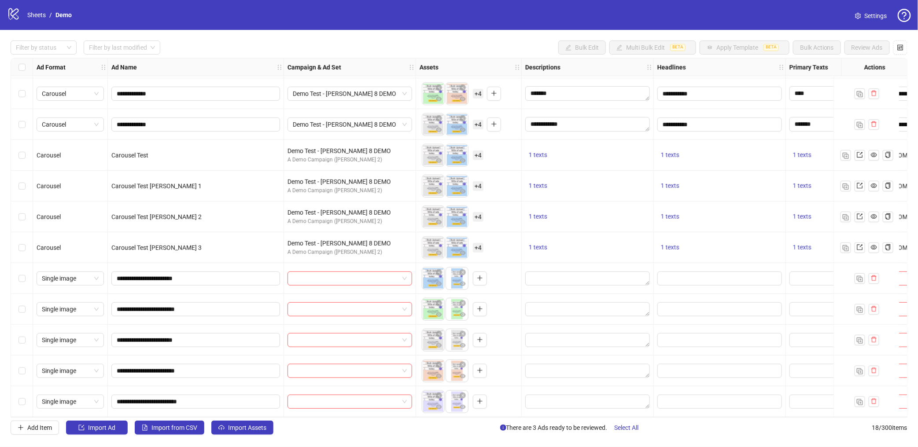
click at [27, 272] on div "Select row 14" at bounding box center [22, 278] width 22 height 31
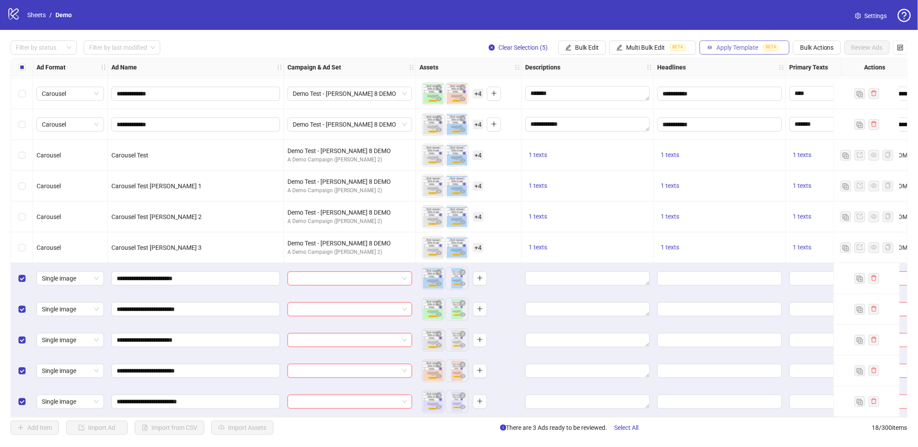
click at [731, 54] on button "Apply Template BETA" at bounding box center [744, 47] width 90 height 14
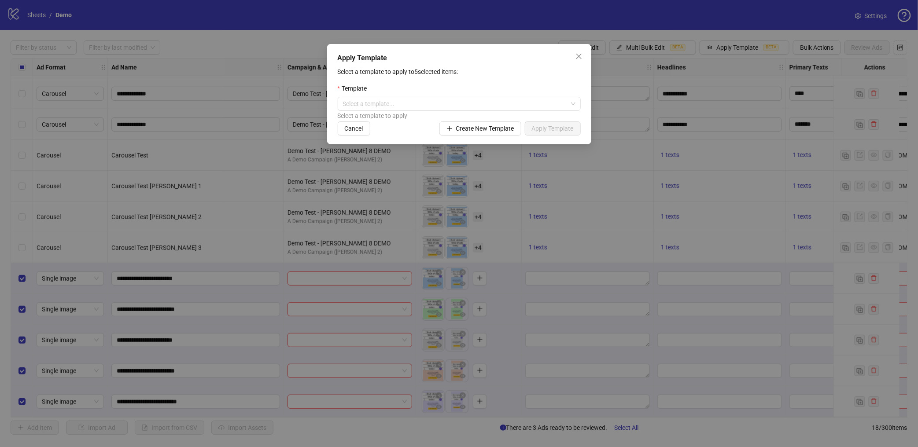
click at [426, 112] on div "Select a template to apply" at bounding box center [459, 116] width 243 height 10
click at [428, 106] on input "search" at bounding box center [455, 103] width 225 height 13
click at [573, 58] on span "Close" at bounding box center [579, 56] width 14 height 7
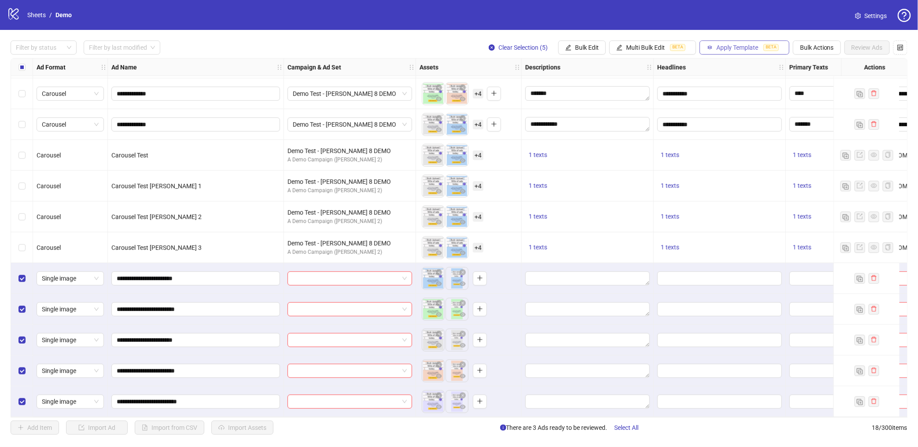
click at [733, 48] on span "Apply Template" at bounding box center [737, 47] width 42 height 7
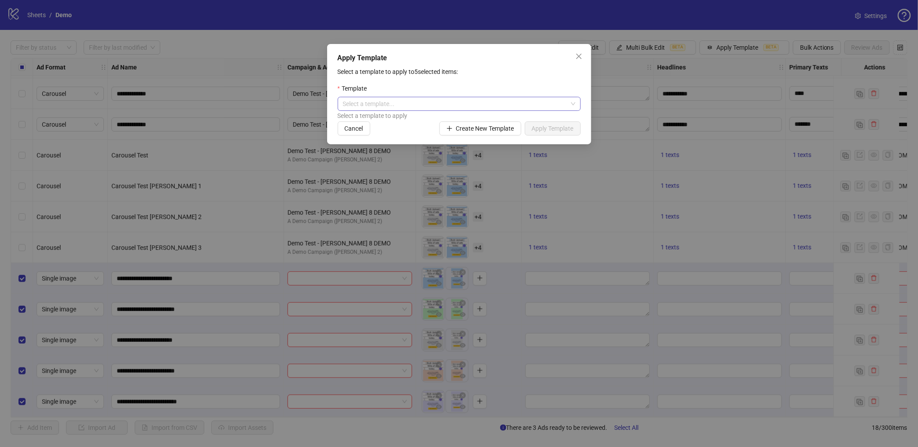
click at [397, 105] on input "search" at bounding box center [455, 103] width 225 height 13
click at [576, 63] on button "Close" at bounding box center [579, 56] width 14 height 14
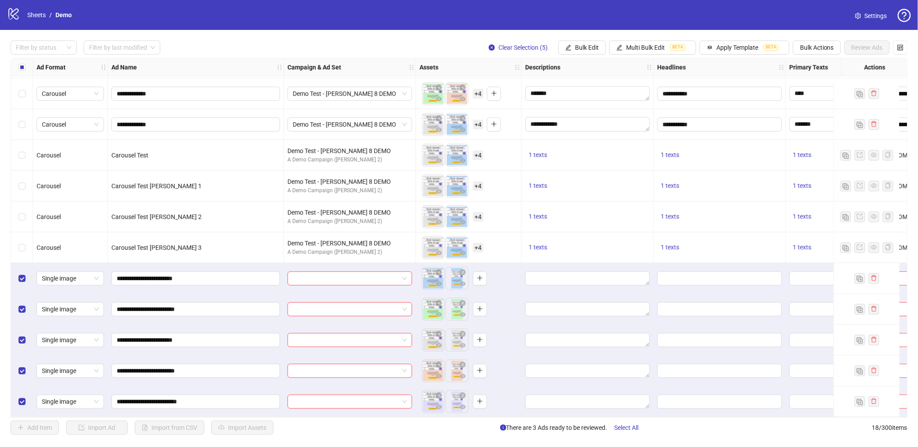
click at [763, 40] on div "**********" at bounding box center [459, 238] width 918 height 416
click at [749, 48] on span "Apply Template" at bounding box center [737, 47] width 42 height 7
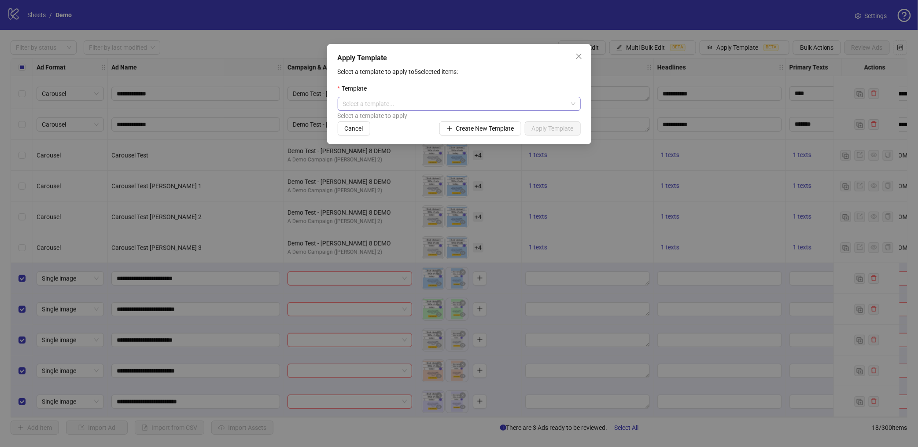
click at [378, 104] on input "search" at bounding box center [455, 103] width 225 height 13
click at [366, 120] on div "Demo Template" at bounding box center [459, 122] width 229 height 10
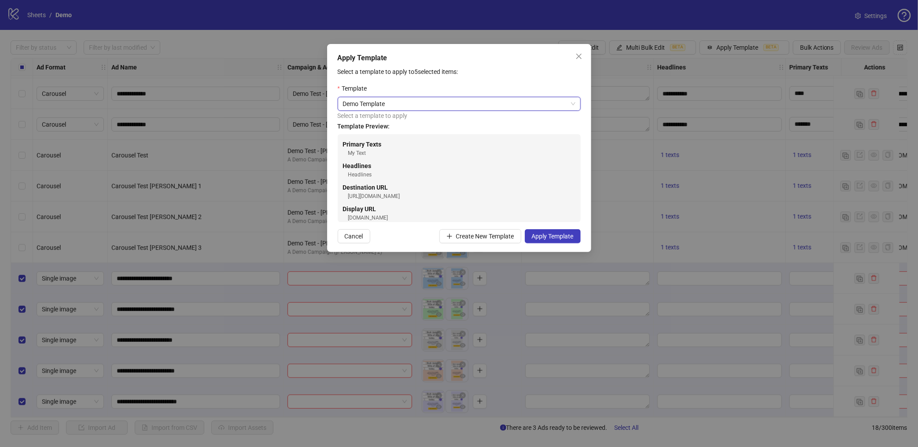
scroll to position [51, 0]
click at [545, 239] on span "Apply Template" at bounding box center [553, 236] width 42 height 7
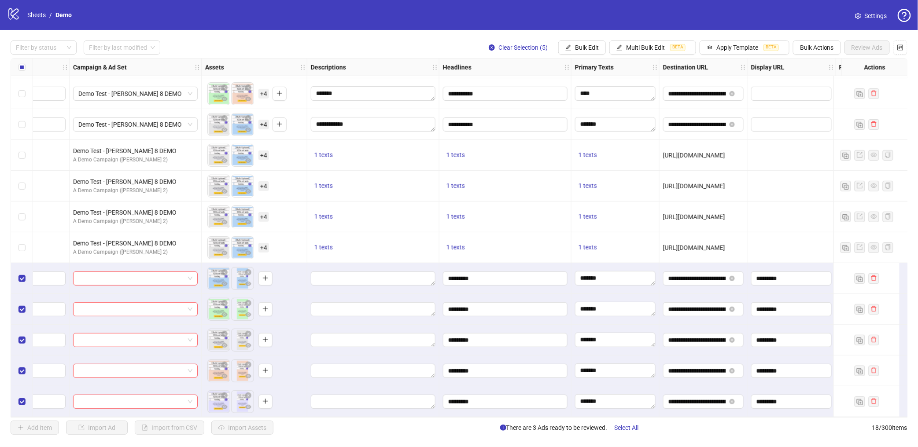
scroll to position [217, 0]
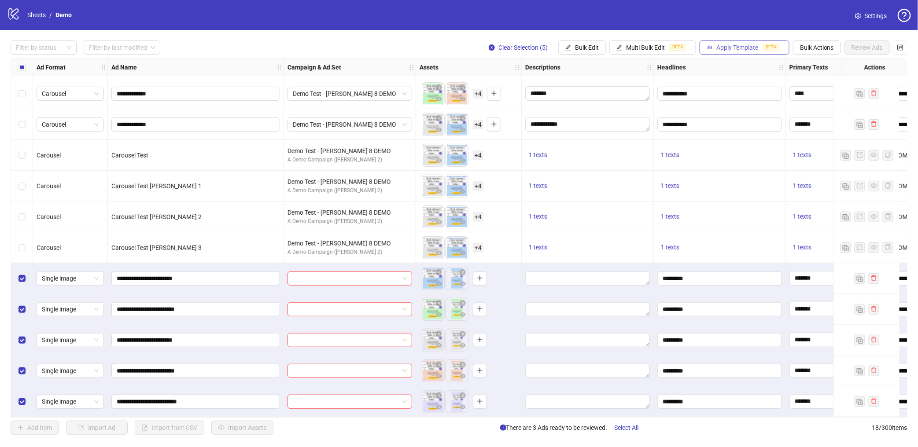
click at [739, 47] on span "Apply Template" at bounding box center [737, 47] width 42 height 7
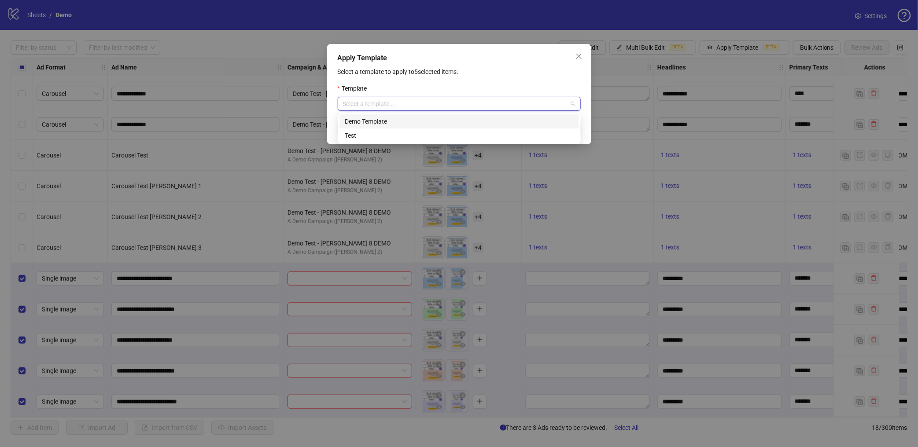
click at [409, 102] on input "search" at bounding box center [455, 103] width 225 height 13
click at [585, 60] on button "Close" at bounding box center [579, 56] width 14 height 14
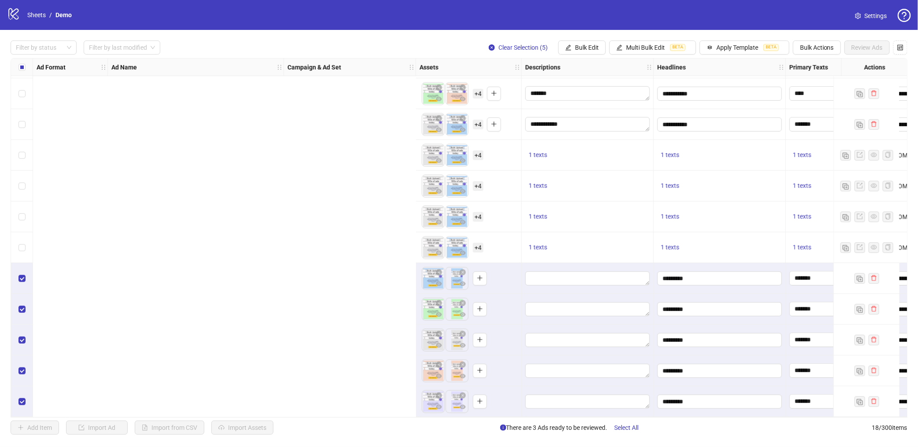
scroll to position [217, 551]
